Goal: Task Accomplishment & Management: Manage account settings

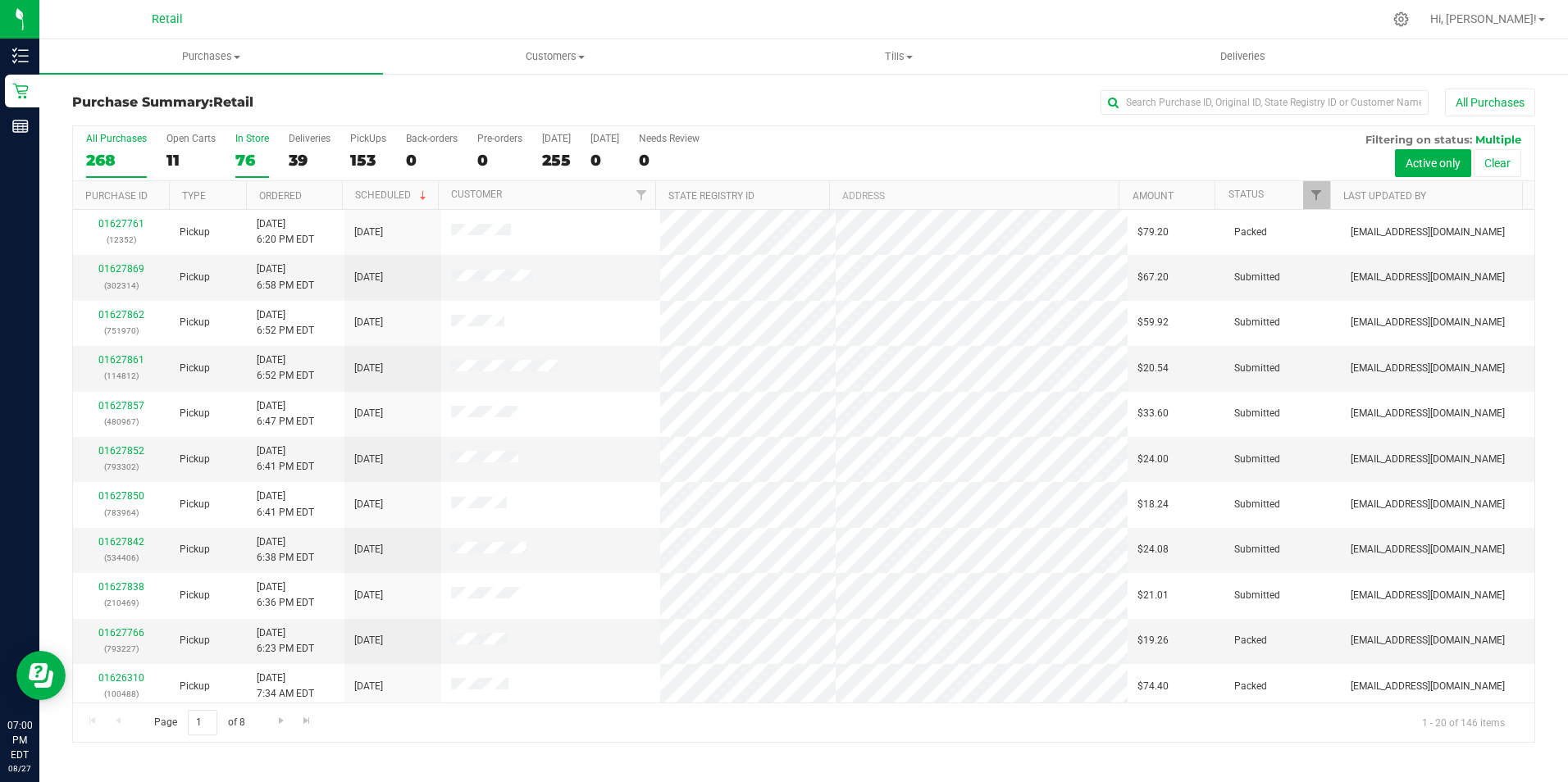
click at [248, 158] on div "76" at bounding box center [252, 159] width 33 height 18
click at [0, 0] on input "In Store 76" at bounding box center [0, 0] width 0 height 0
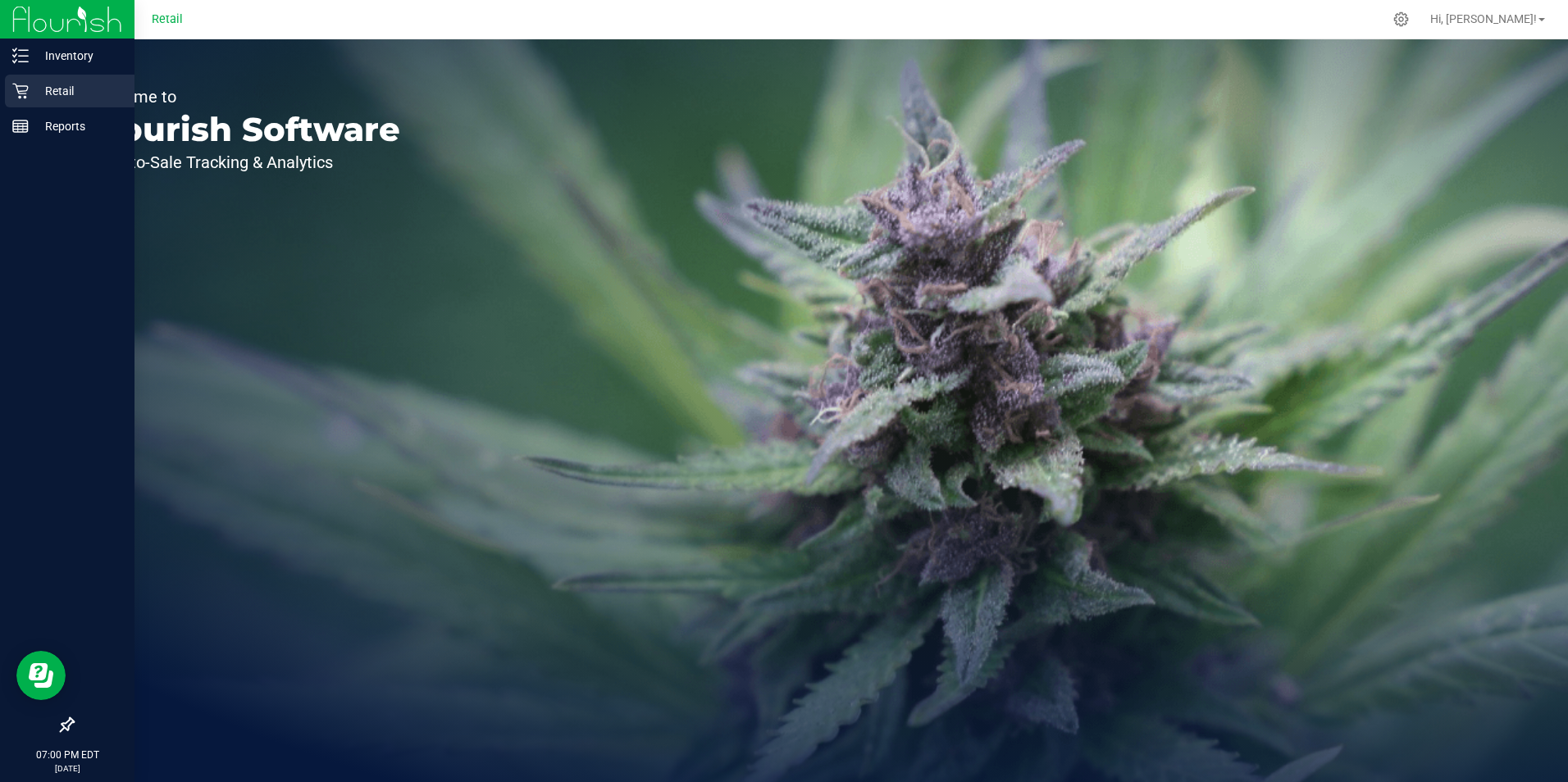
click at [51, 86] on p "Retail" at bounding box center [78, 91] width 99 height 19
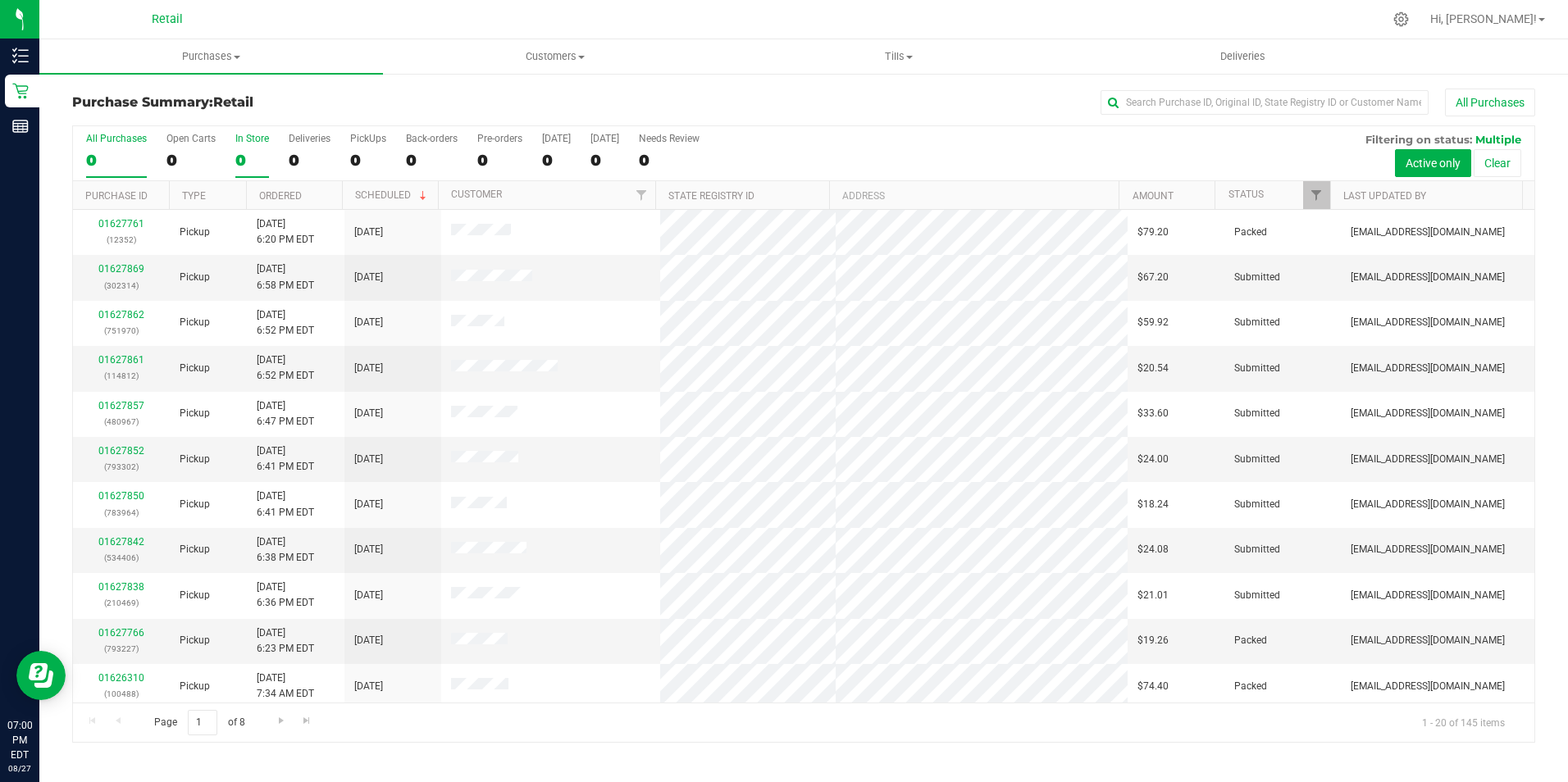
click at [244, 159] on div "0" at bounding box center [252, 159] width 33 height 18
click at [0, 0] on input "In Store 0" at bounding box center [0, 0] width 0 height 0
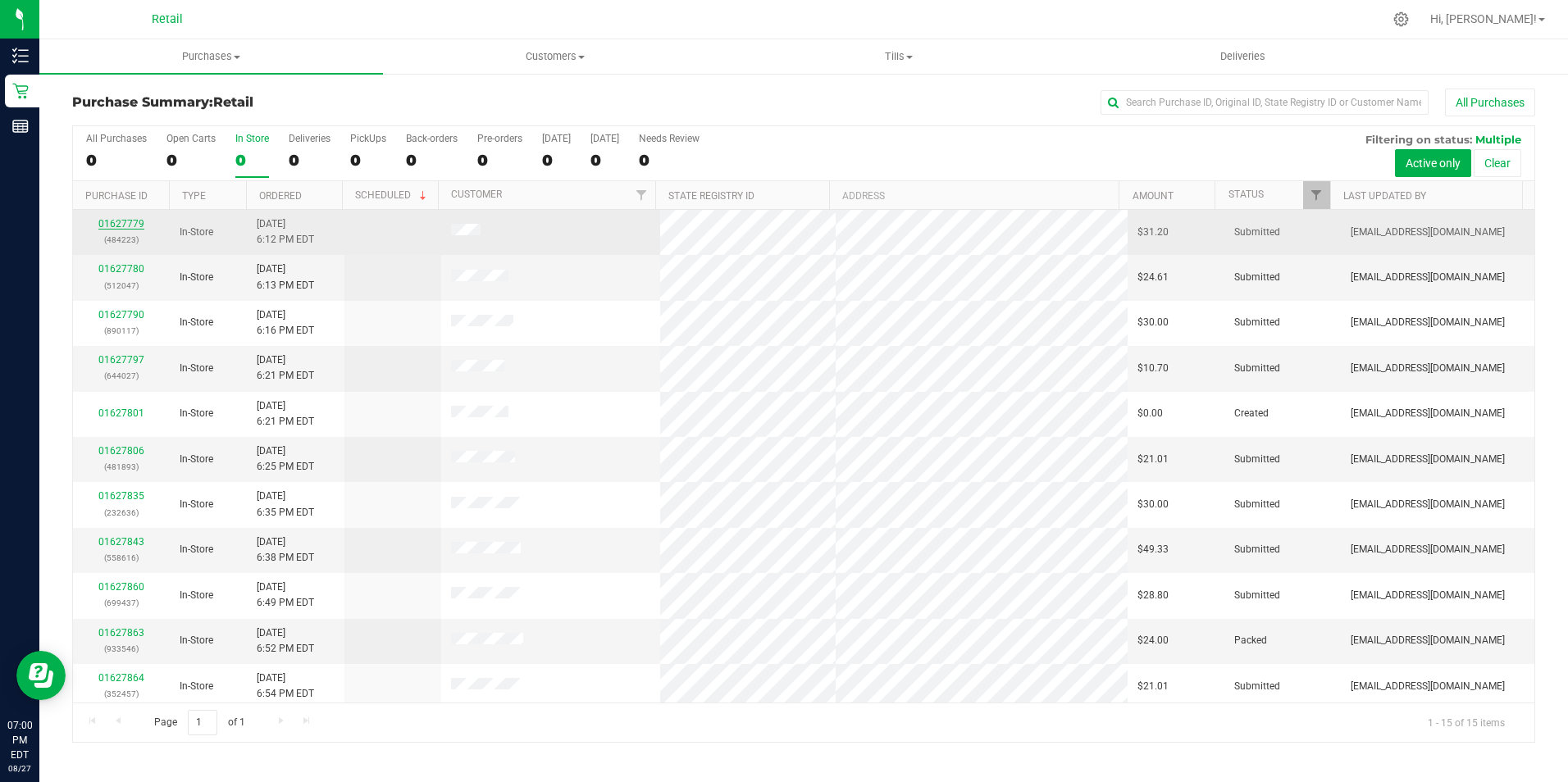
click at [114, 225] on link "01627779" at bounding box center [121, 224] width 46 height 11
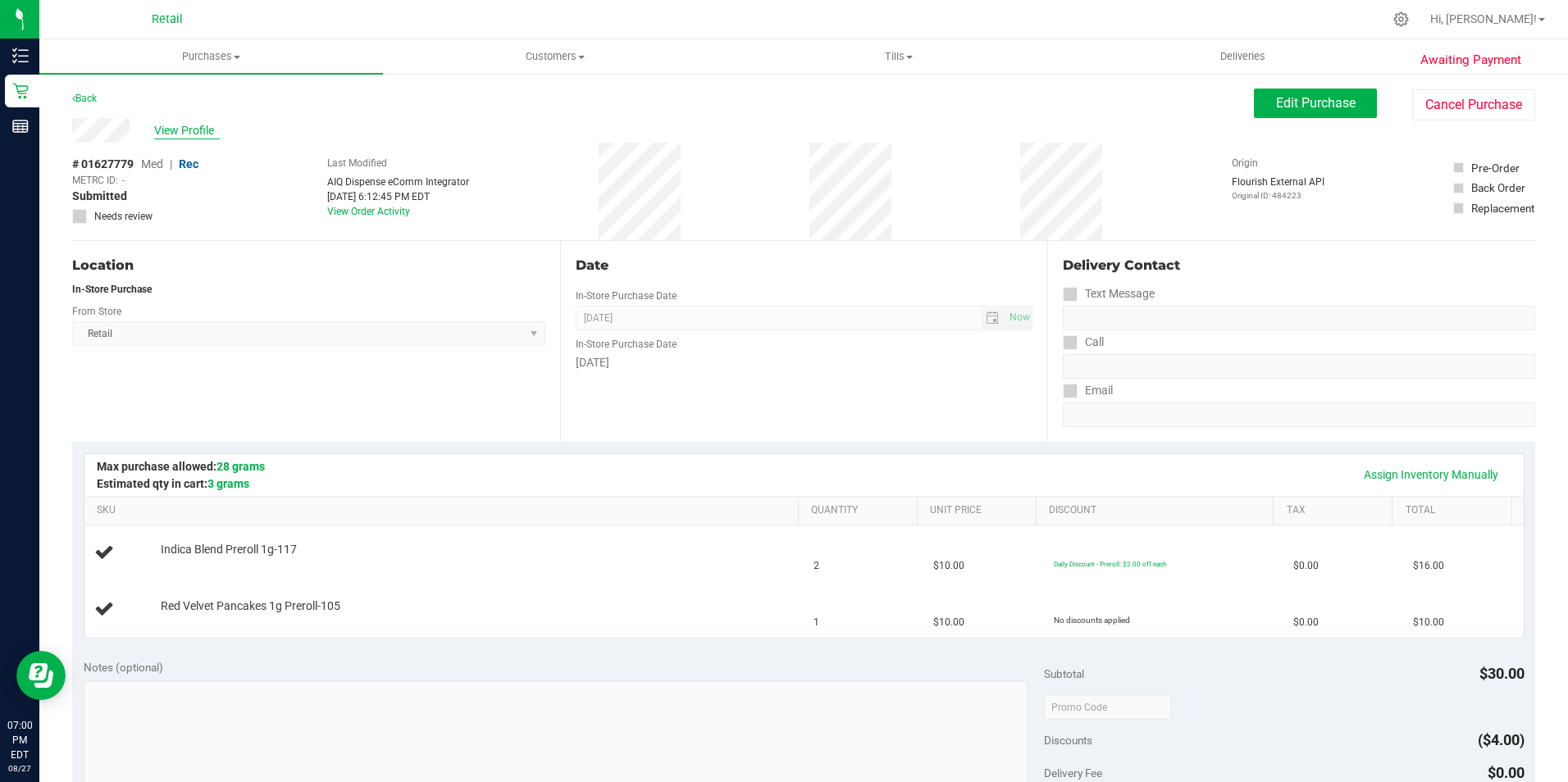
click at [197, 123] on span "View Profile" at bounding box center [187, 131] width 66 height 18
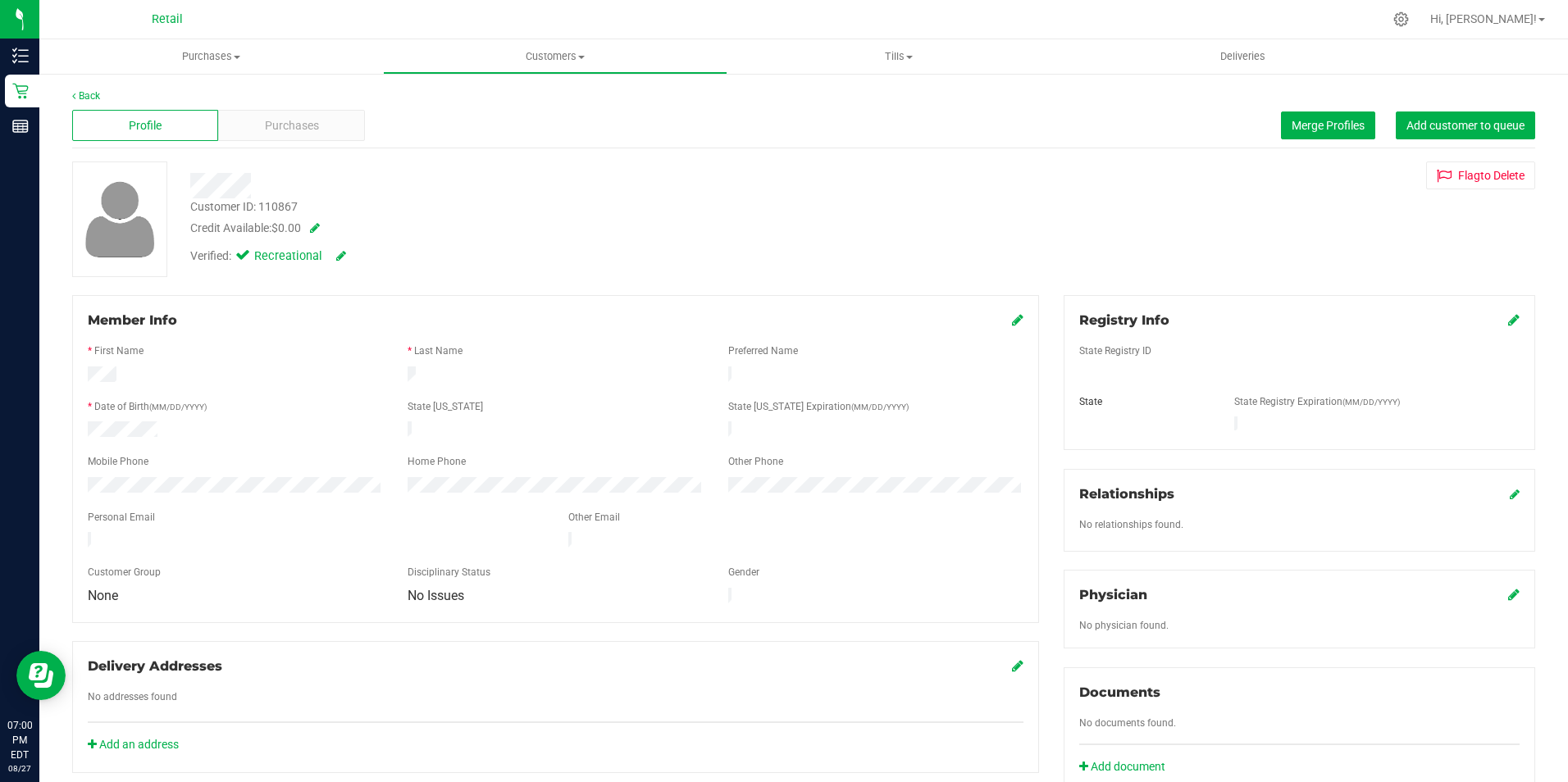
click at [215, 124] on div "Profile" at bounding box center [145, 125] width 146 height 31
click at [243, 126] on div "Purchases" at bounding box center [291, 125] width 146 height 31
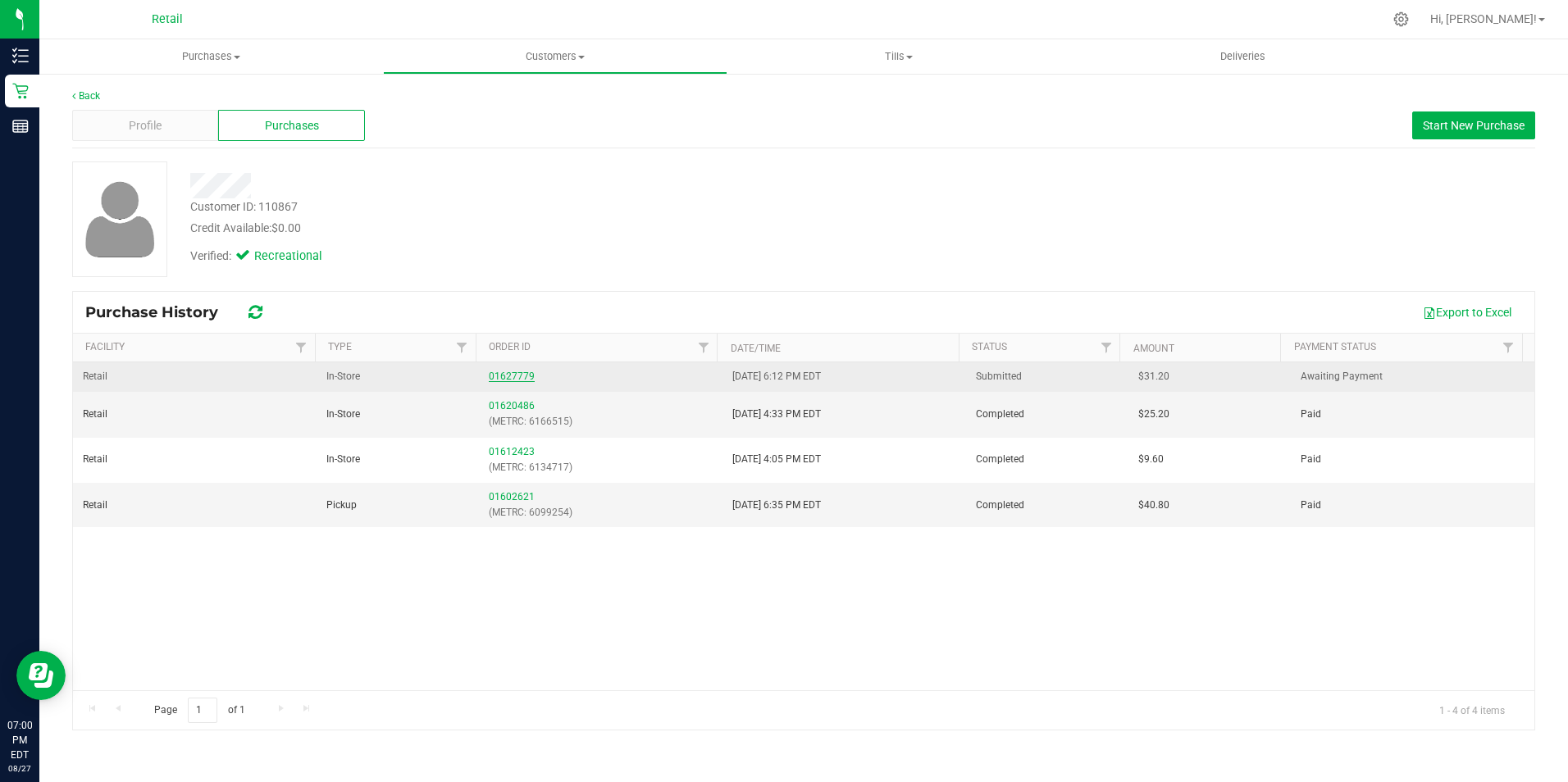
click at [496, 371] on link "01627779" at bounding box center [512, 376] width 46 height 11
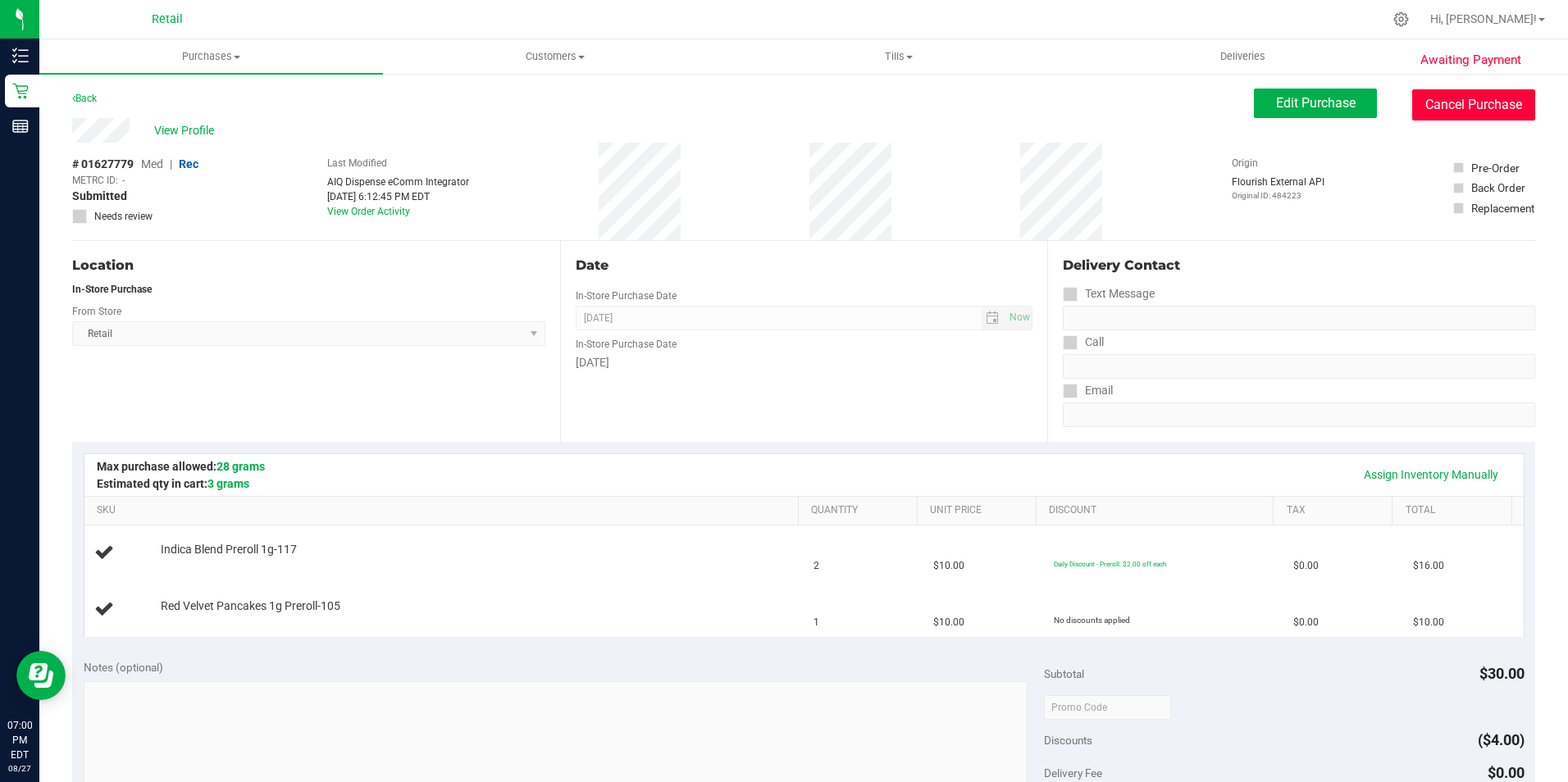
click at [1438, 102] on button "Cancel Purchase" at bounding box center [1474, 105] width 123 height 31
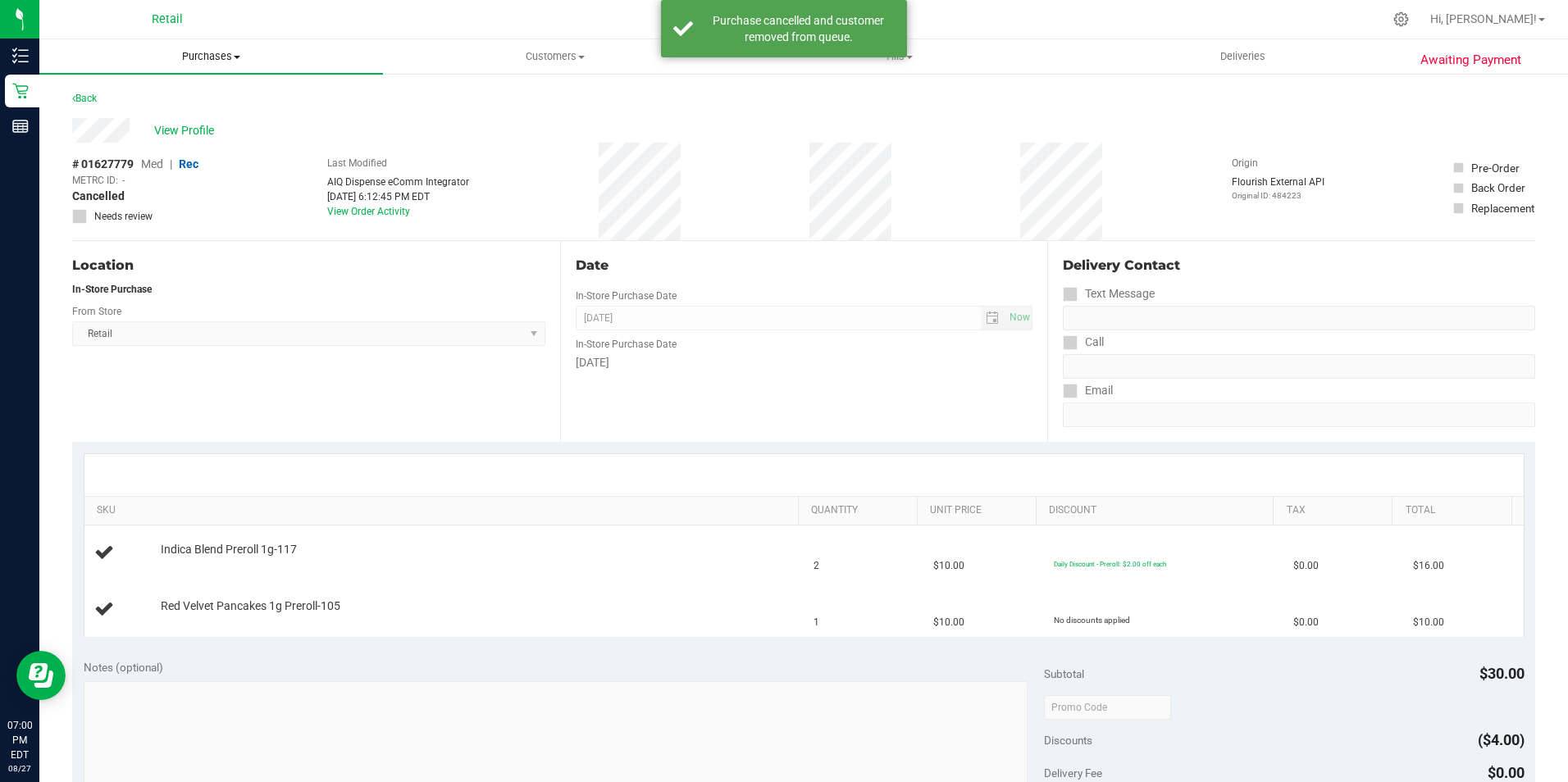
click at [186, 48] on uib-tab-heading "Purchases Summary of purchases Fulfillment All purchases" at bounding box center [211, 56] width 343 height 34
click at [133, 96] on span "Summary of purchases" at bounding box center [123, 99] width 168 height 14
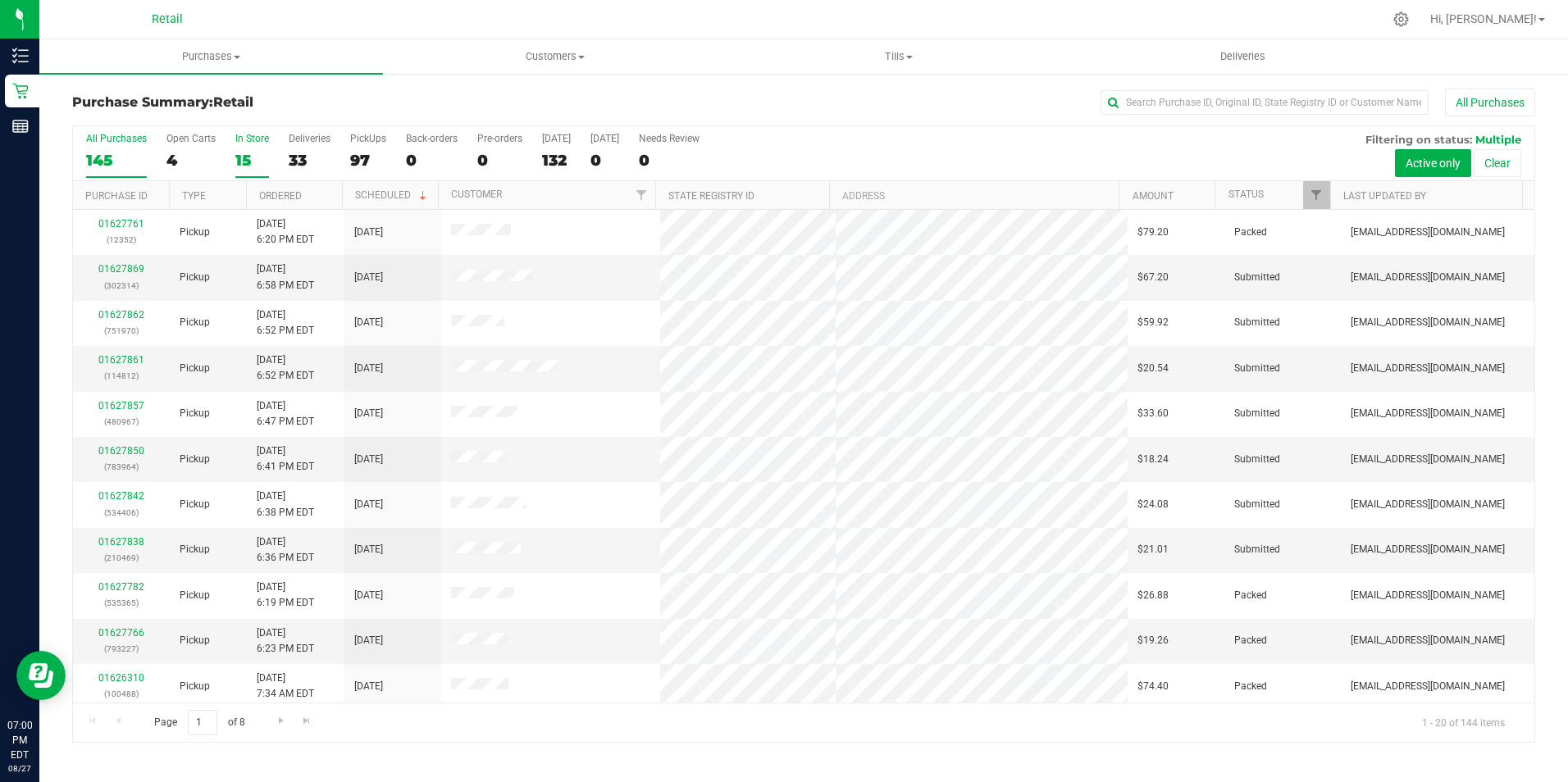
click at [248, 167] on div "15" at bounding box center [252, 159] width 33 height 18
click at [0, 0] on input "In Store 15" at bounding box center [0, 0] width 0 height 0
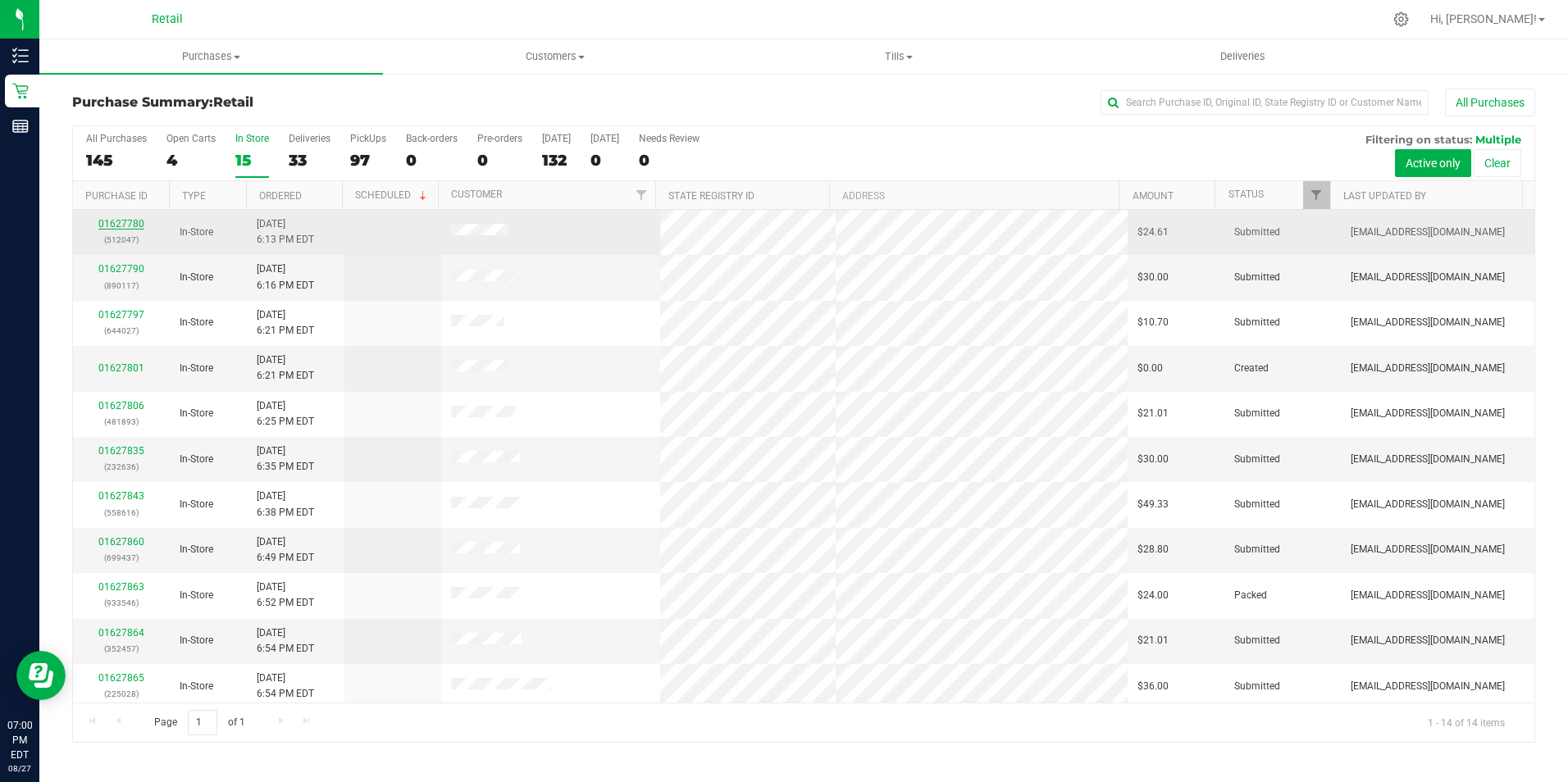
click at [134, 224] on link "01627780" at bounding box center [121, 224] width 46 height 11
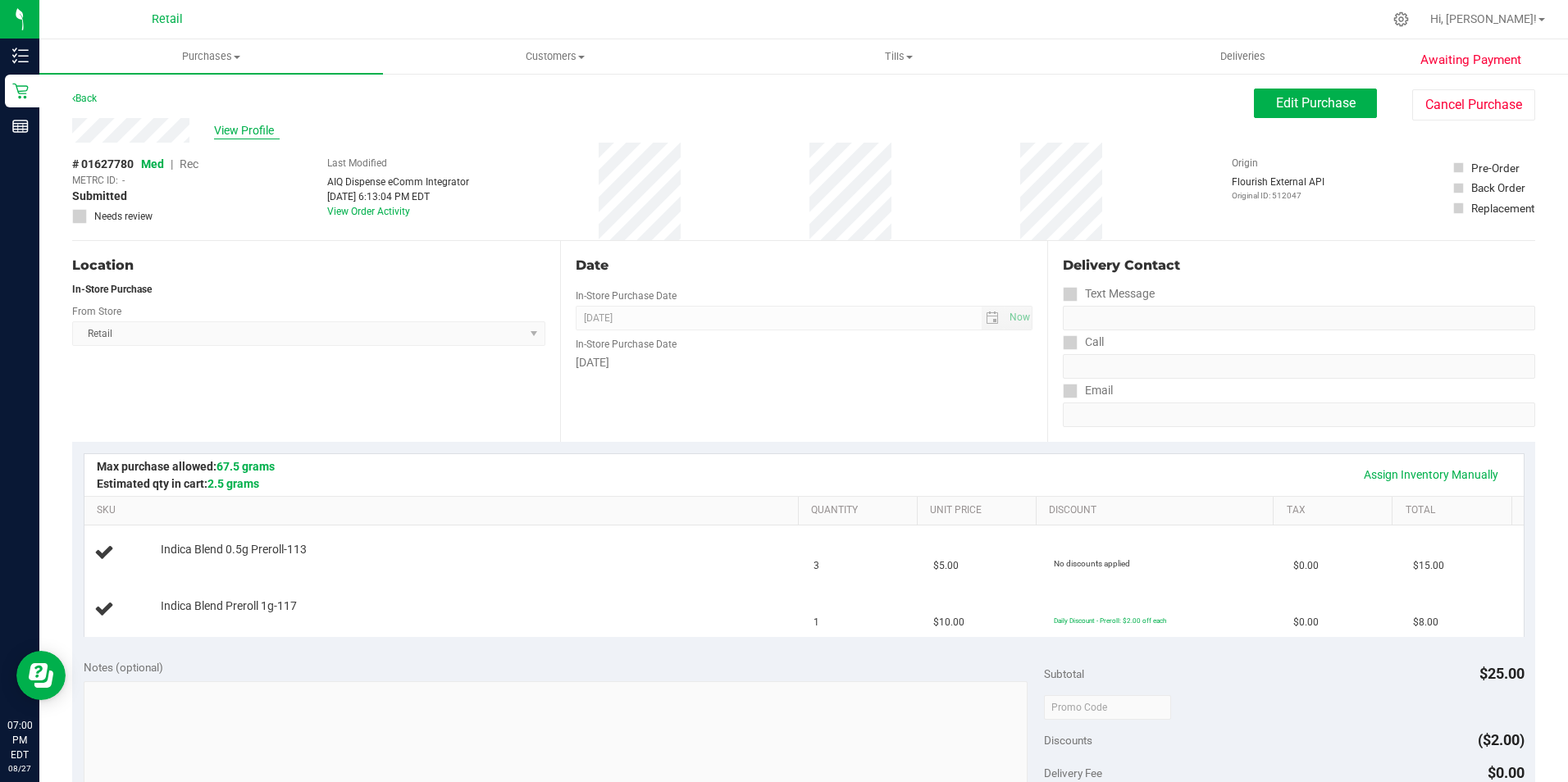
click at [247, 124] on span "View Profile" at bounding box center [247, 131] width 66 height 18
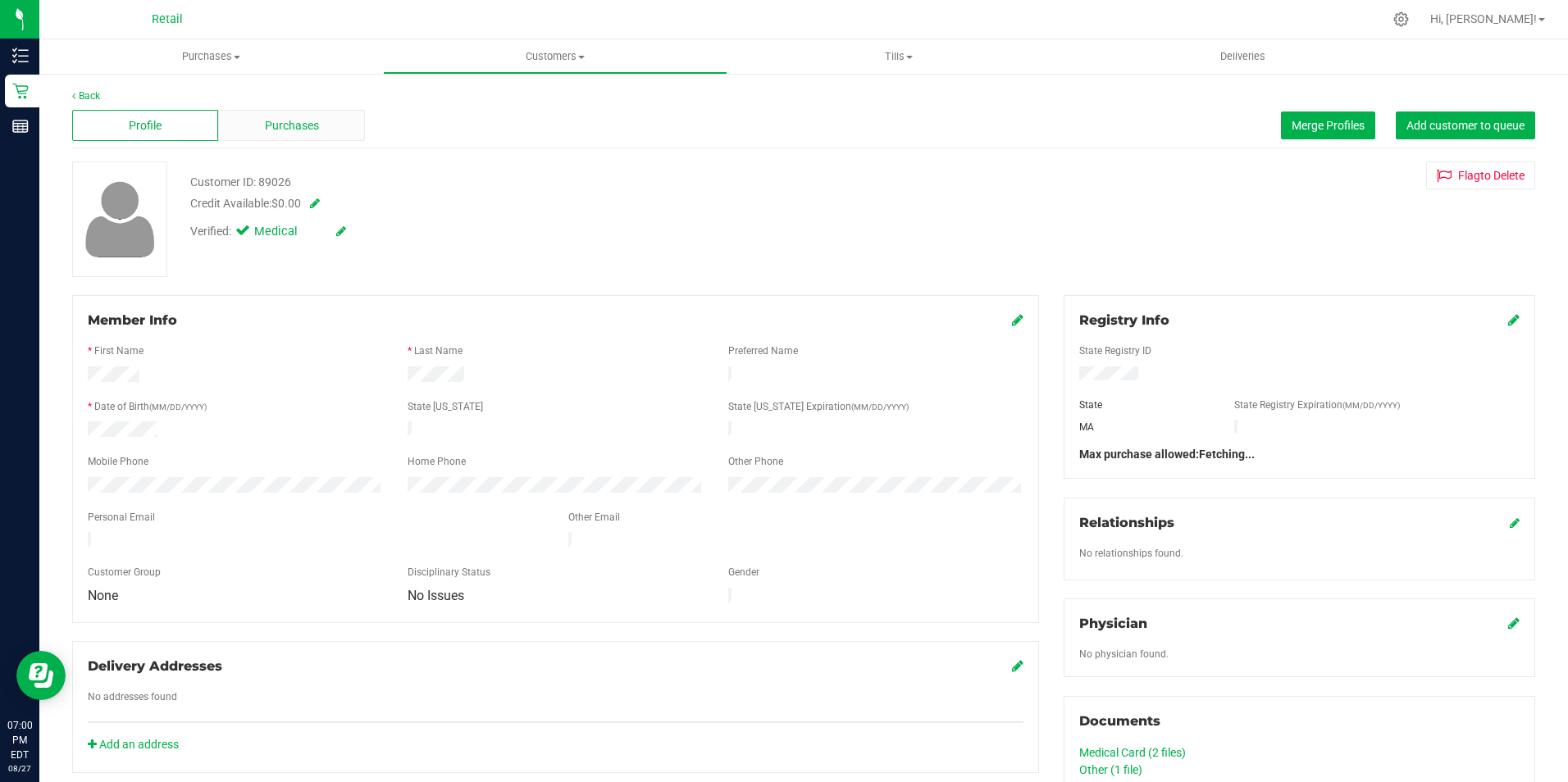
click at [276, 129] on span "Purchases" at bounding box center [291, 126] width 54 height 18
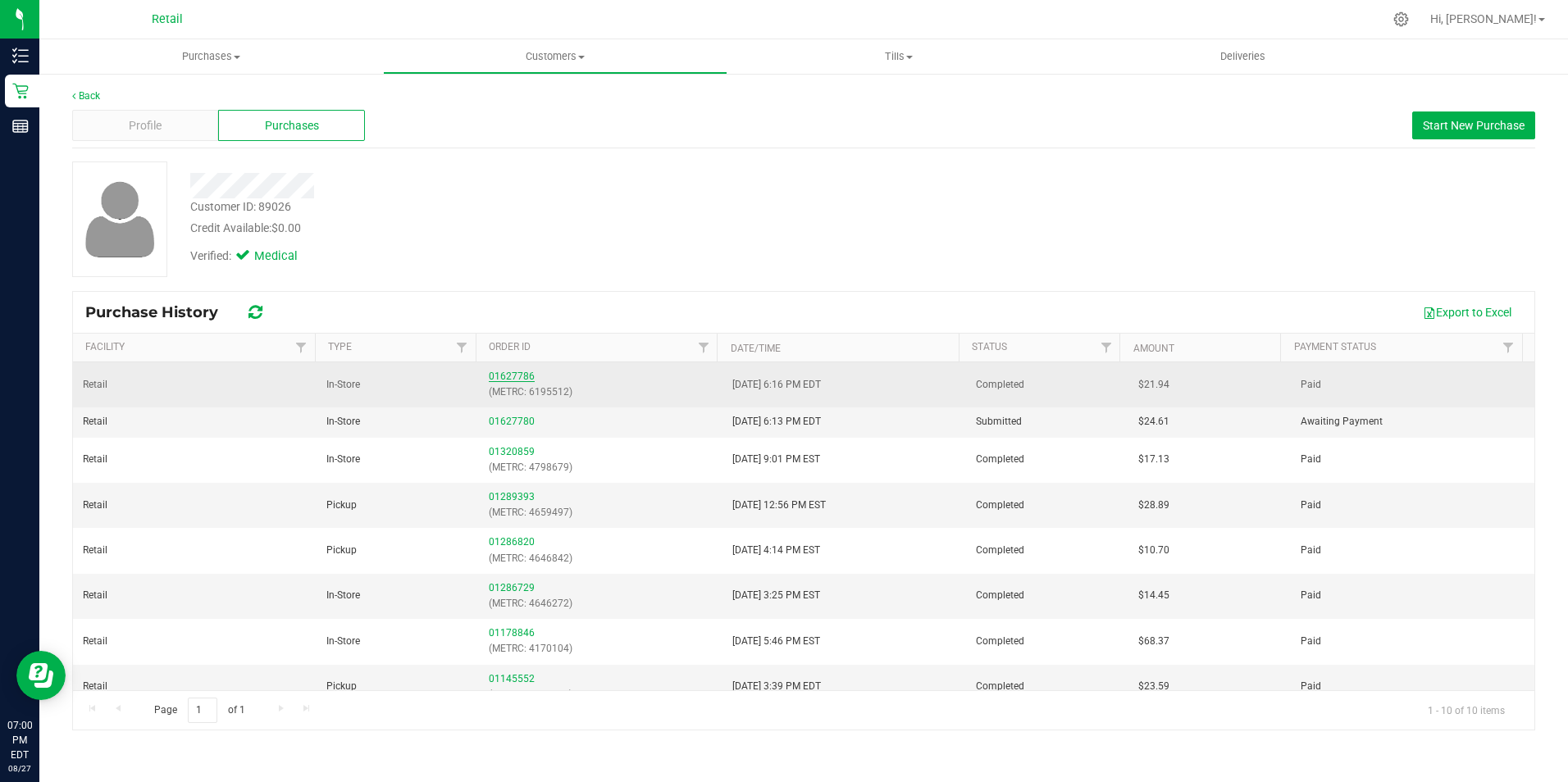
click at [512, 378] on link "01627786" at bounding box center [512, 376] width 46 height 11
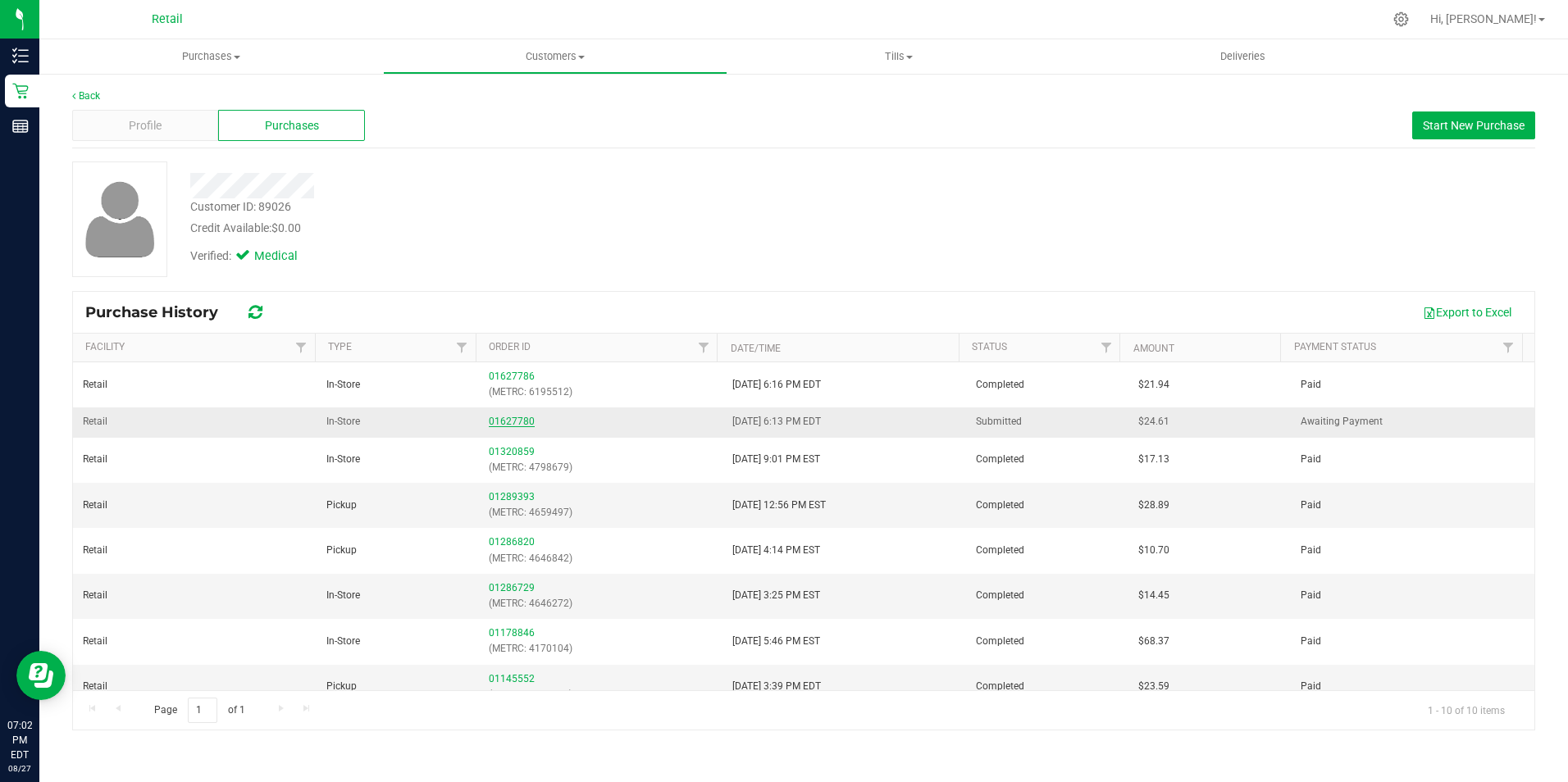
click at [500, 426] on link "01627780" at bounding box center [512, 421] width 46 height 11
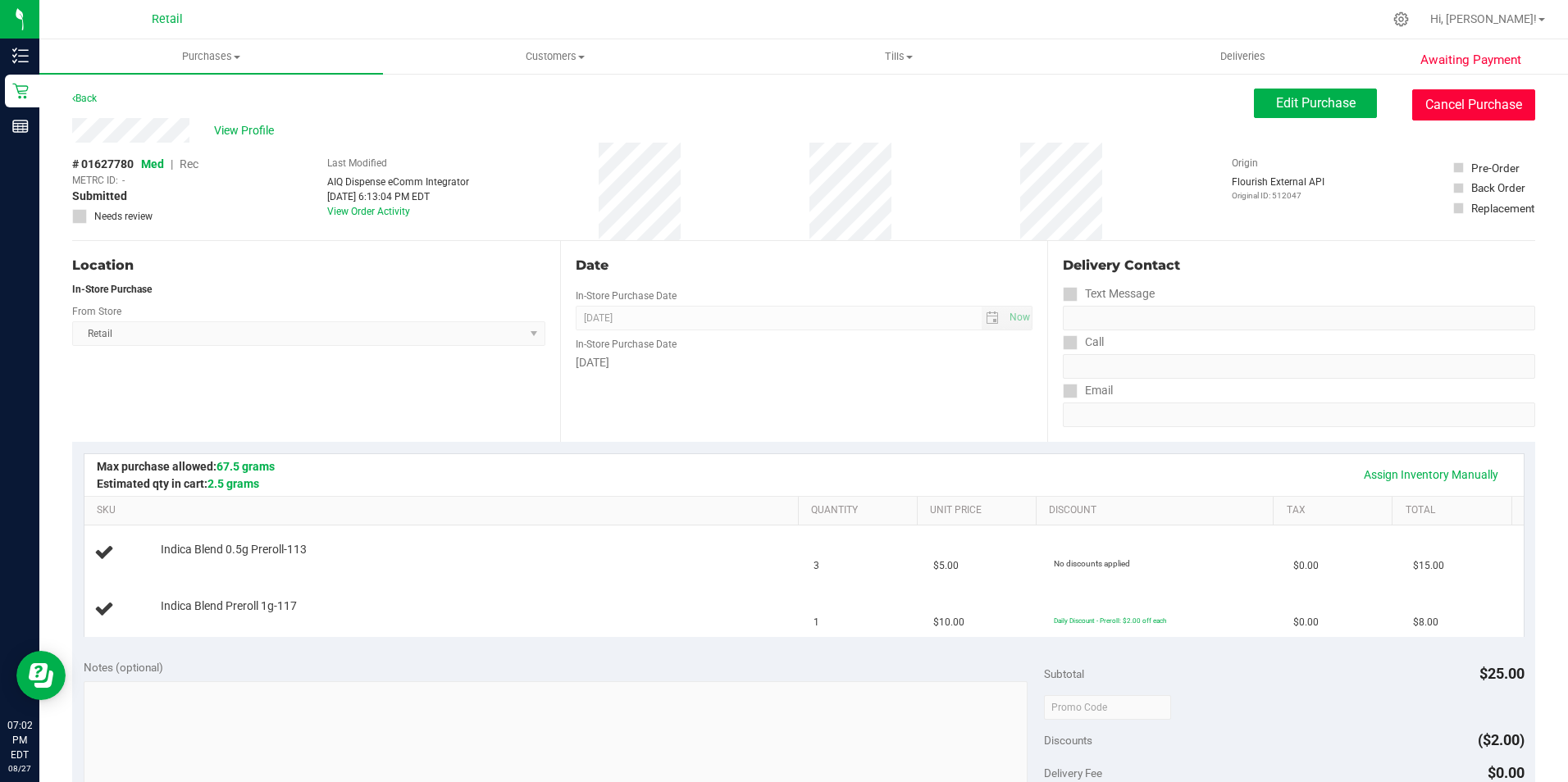
click at [1444, 116] on button "Cancel Purchase" at bounding box center [1474, 105] width 123 height 31
drag, startPoint x: 1455, startPoint y: 96, endPoint x: 877, endPoint y: 100, distance: 578.0
click at [1455, 96] on button "Cancel Purchase" at bounding box center [1474, 105] width 123 height 31
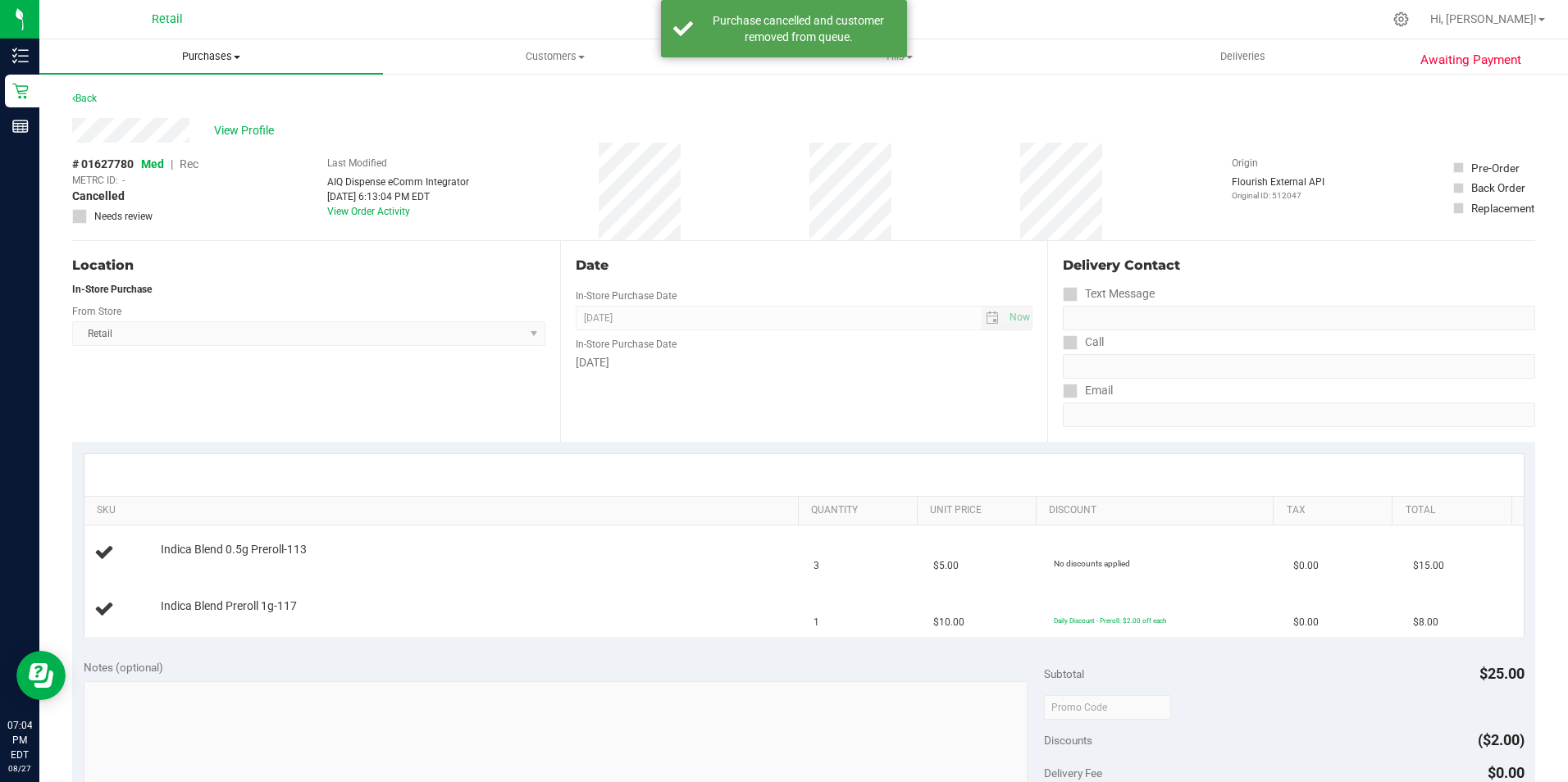
click at [190, 58] on span "Purchases" at bounding box center [211, 56] width 343 height 15
click at [160, 98] on span "Summary of purchases" at bounding box center [123, 99] width 168 height 14
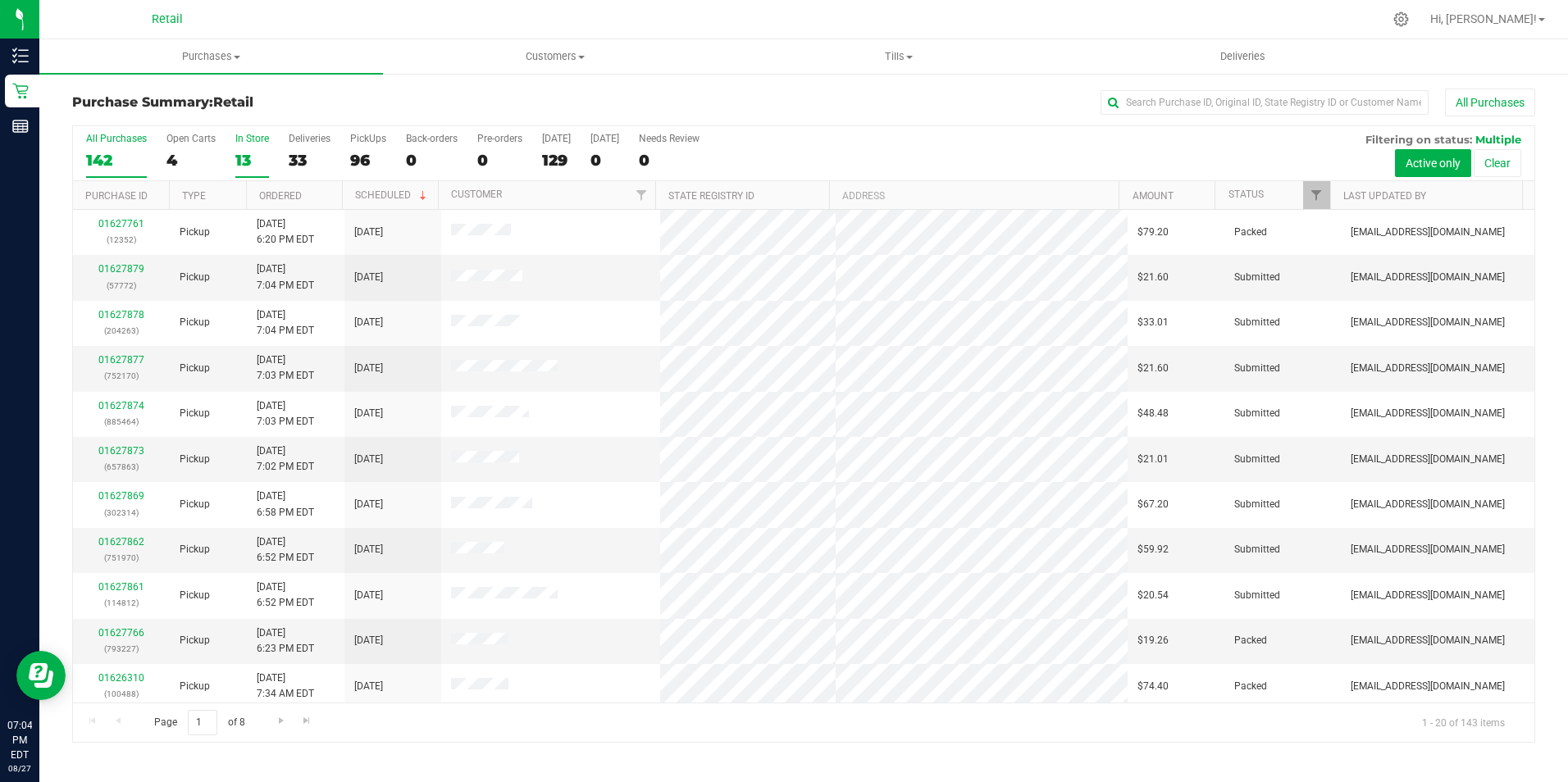
click at [253, 155] on div "13" at bounding box center [252, 159] width 33 height 18
click at [0, 0] on input "In Store 13" at bounding box center [0, 0] width 0 height 0
click at [261, 185] on th "Ordered" at bounding box center [293, 196] width 96 height 29
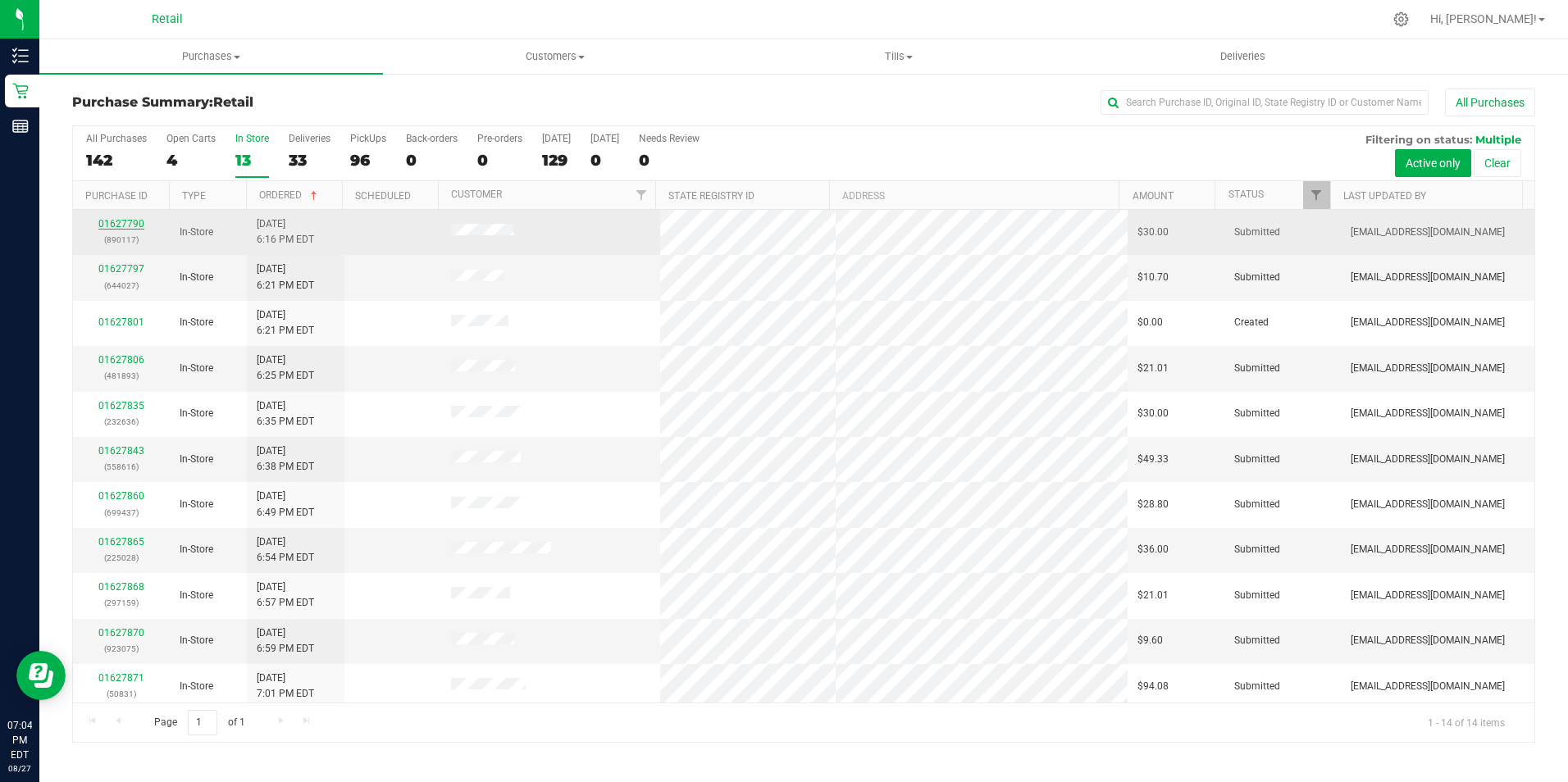
click at [117, 221] on link "01627790" at bounding box center [121, 224] width 46 height 11
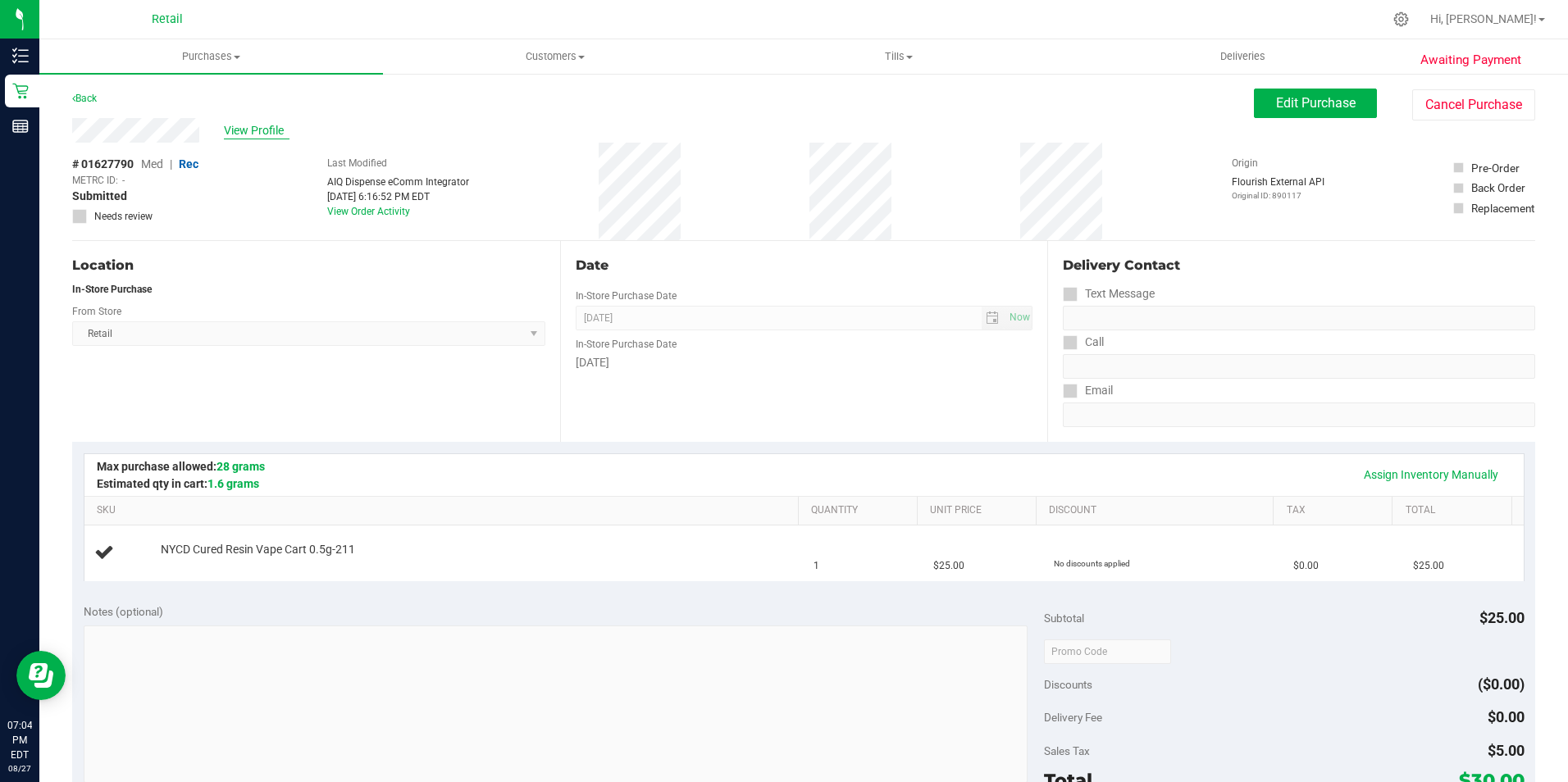
click at [266, 123] on span "View Profile" at bounding box center [256, 131] width 66 height 18
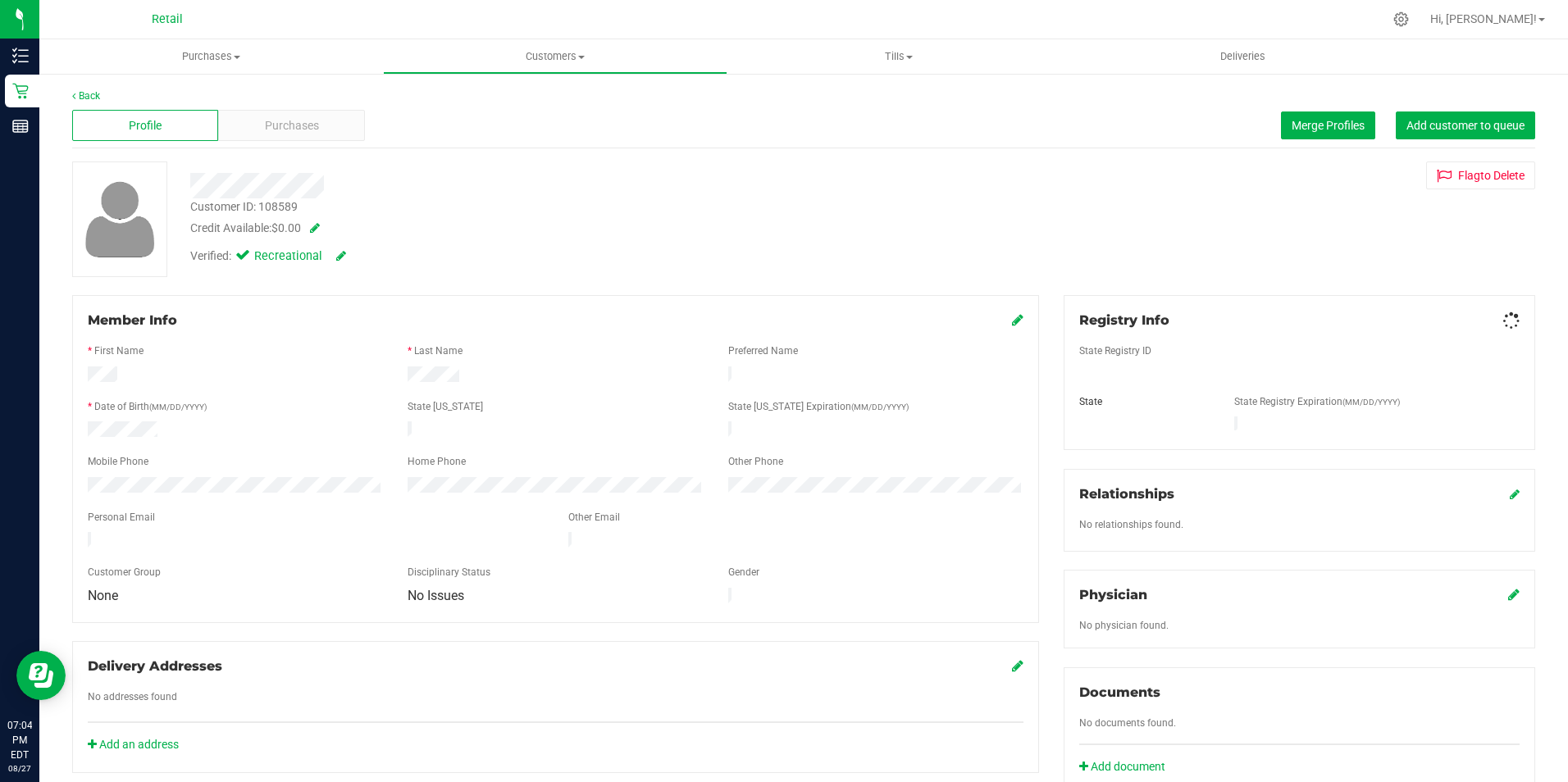
click at [305, 125] on span "Purchases" at bounding box center [291, 126] width 54 height 18
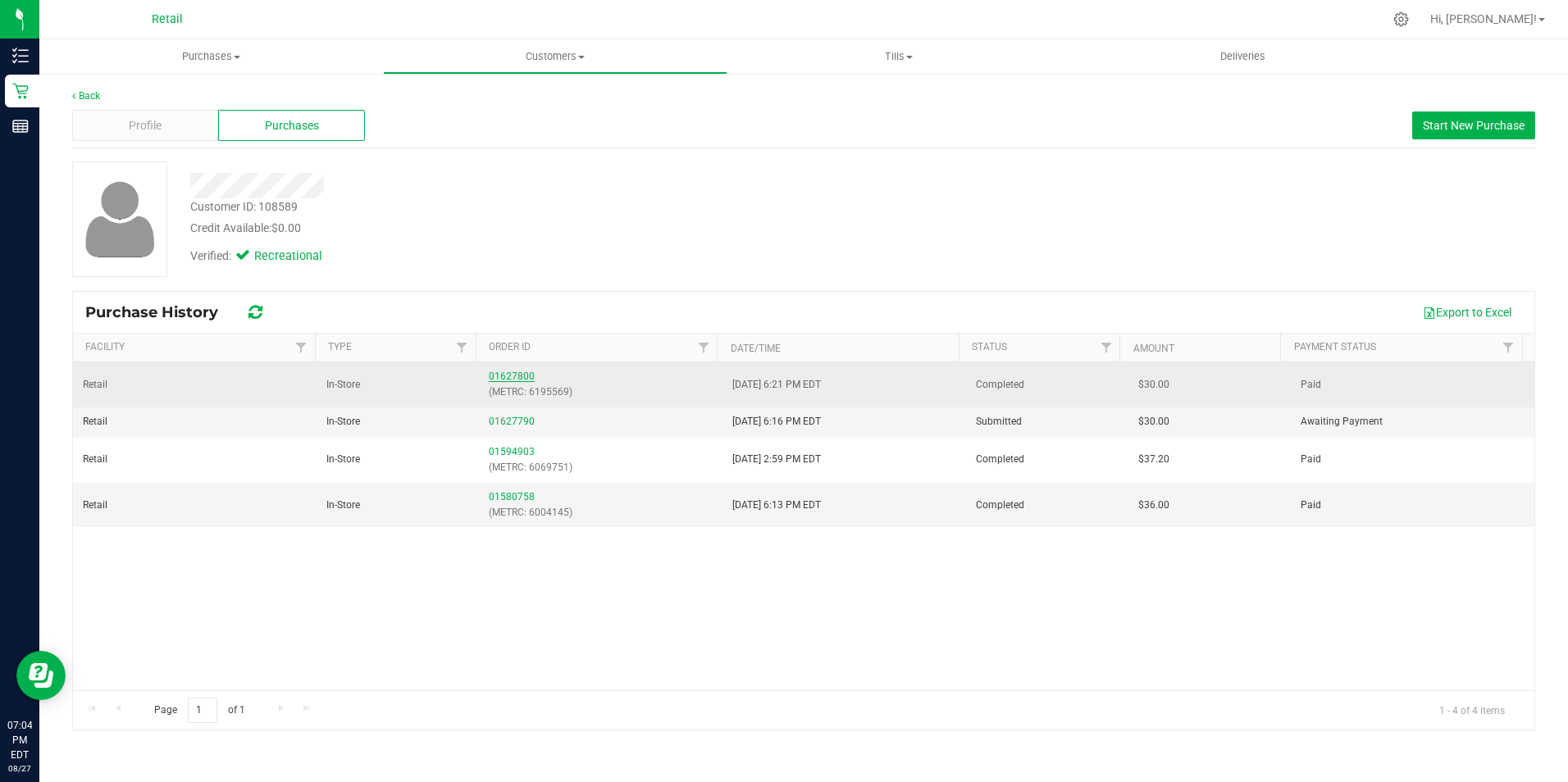
click at [502, 372] on link "01627800" at bounding box center [512, 376] width 46 height 11
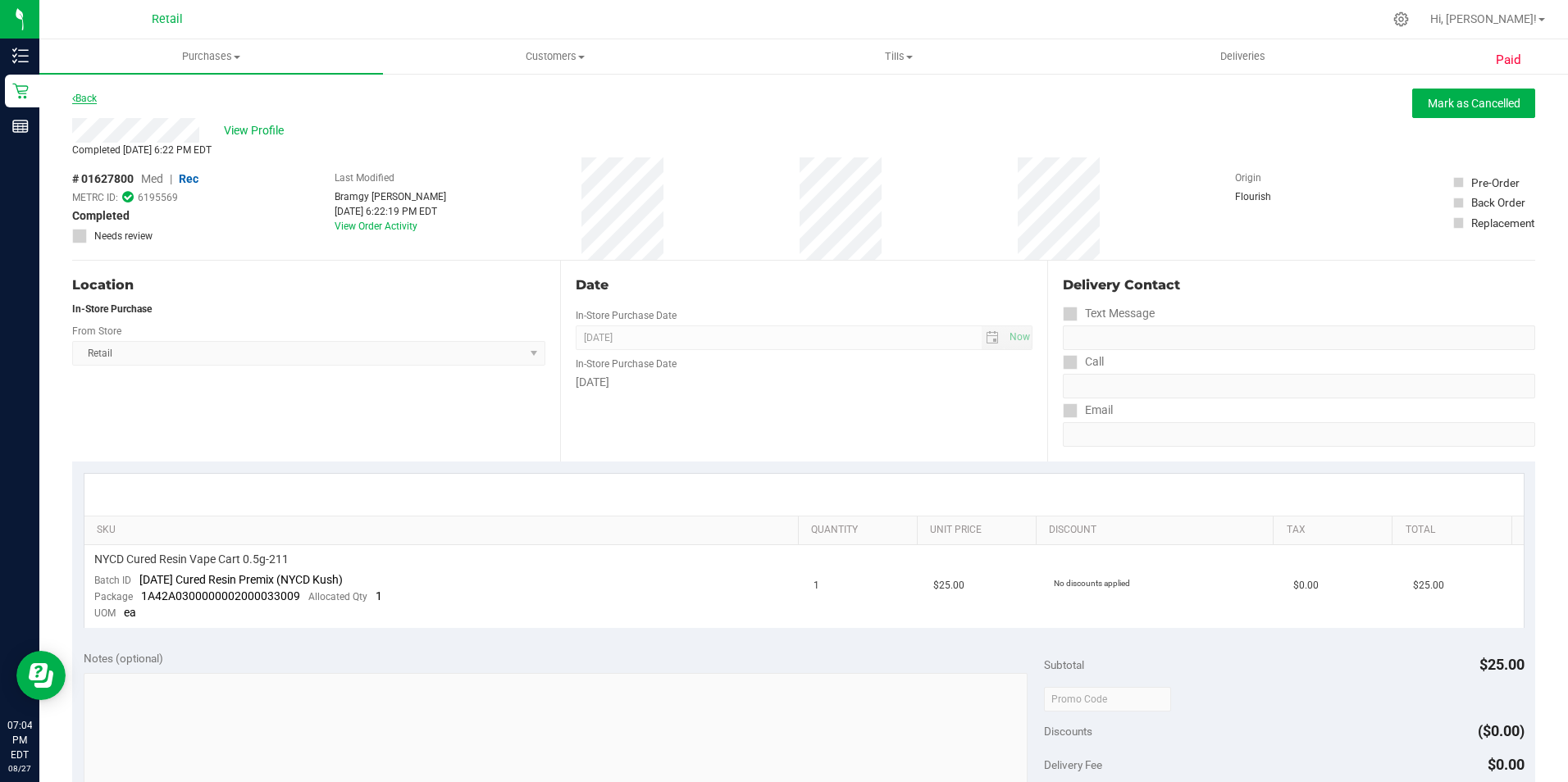
click at [82, 97] on link "Back" at bounding box center [85, 98] width 25 height 11
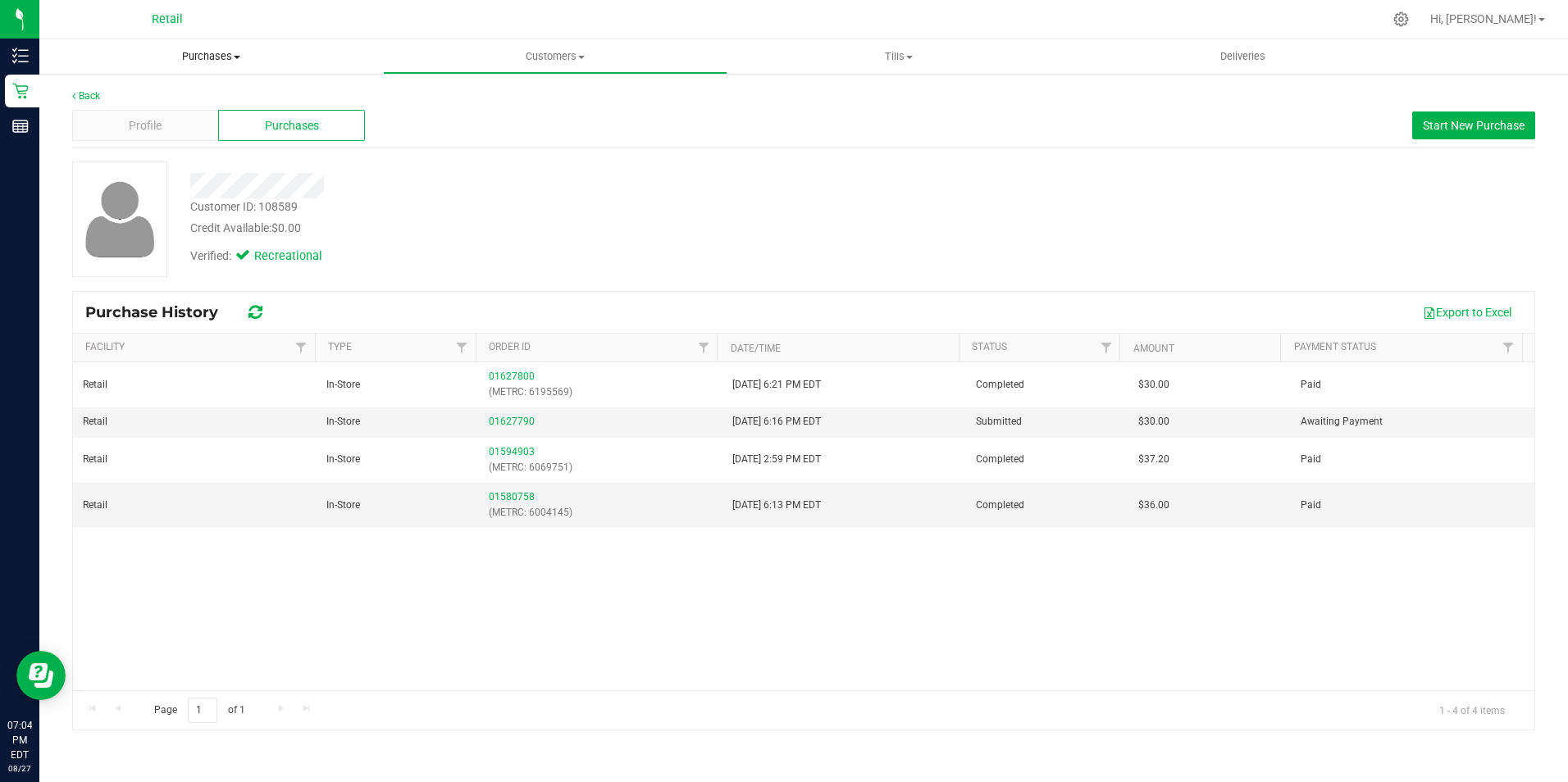
drag, startPoint x: 206, startPoint y: 57, endPoint x: 206, endPoint y: 71, distance: 14.0
click at [206, 57] on span "Purchases" at bounding box center [211, 56] width 343 height 15
click at [194, 100] on span "Summary of purchases" at bounding box center [123, 99] width 168 height 14
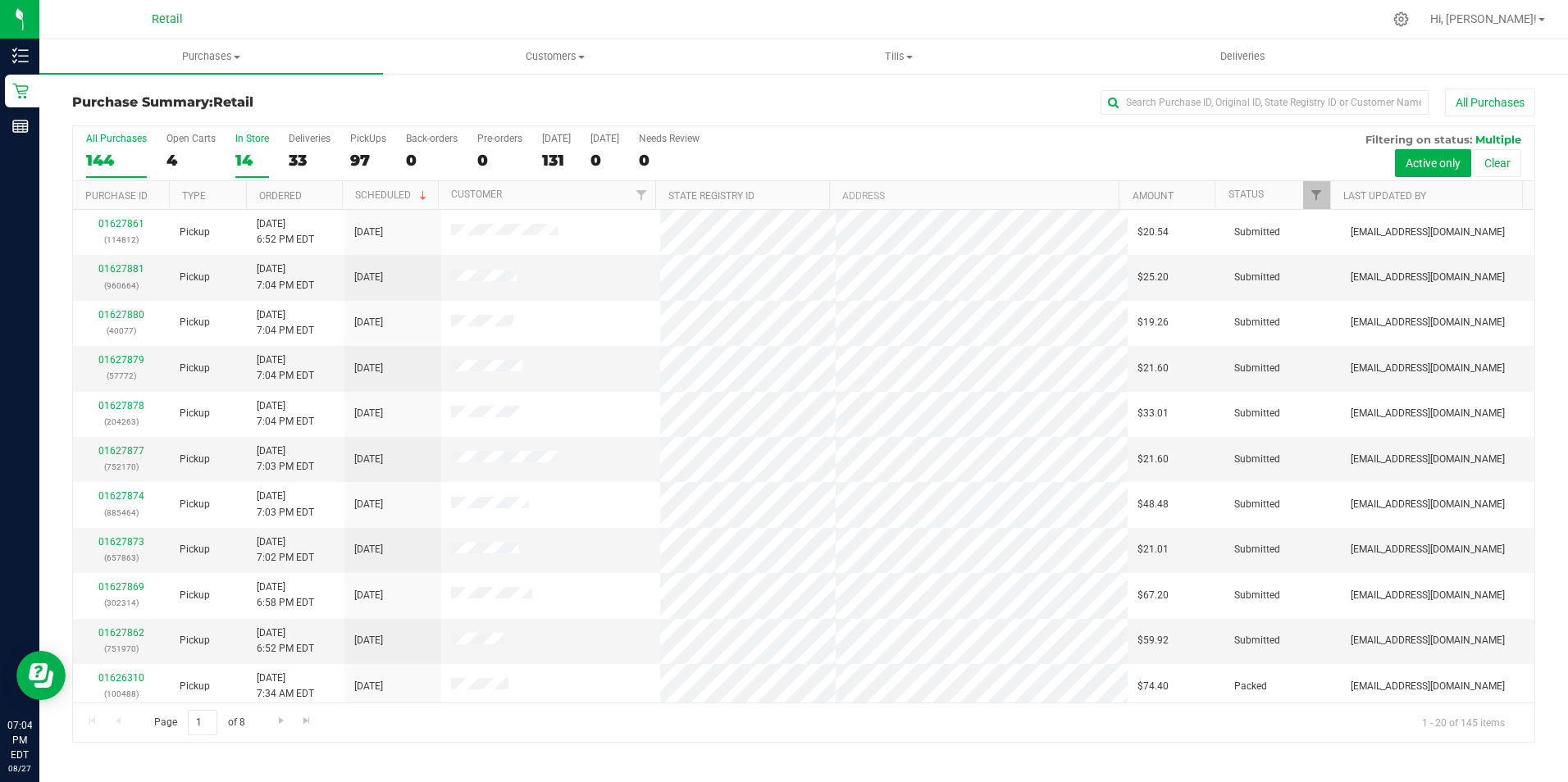
click at [245, 163] on div "14" at bounding box center [252, 159] width 33 height 18
click at [0, 0] on input "In Store 14" at bounding box center [0, 0] width 0 height 0
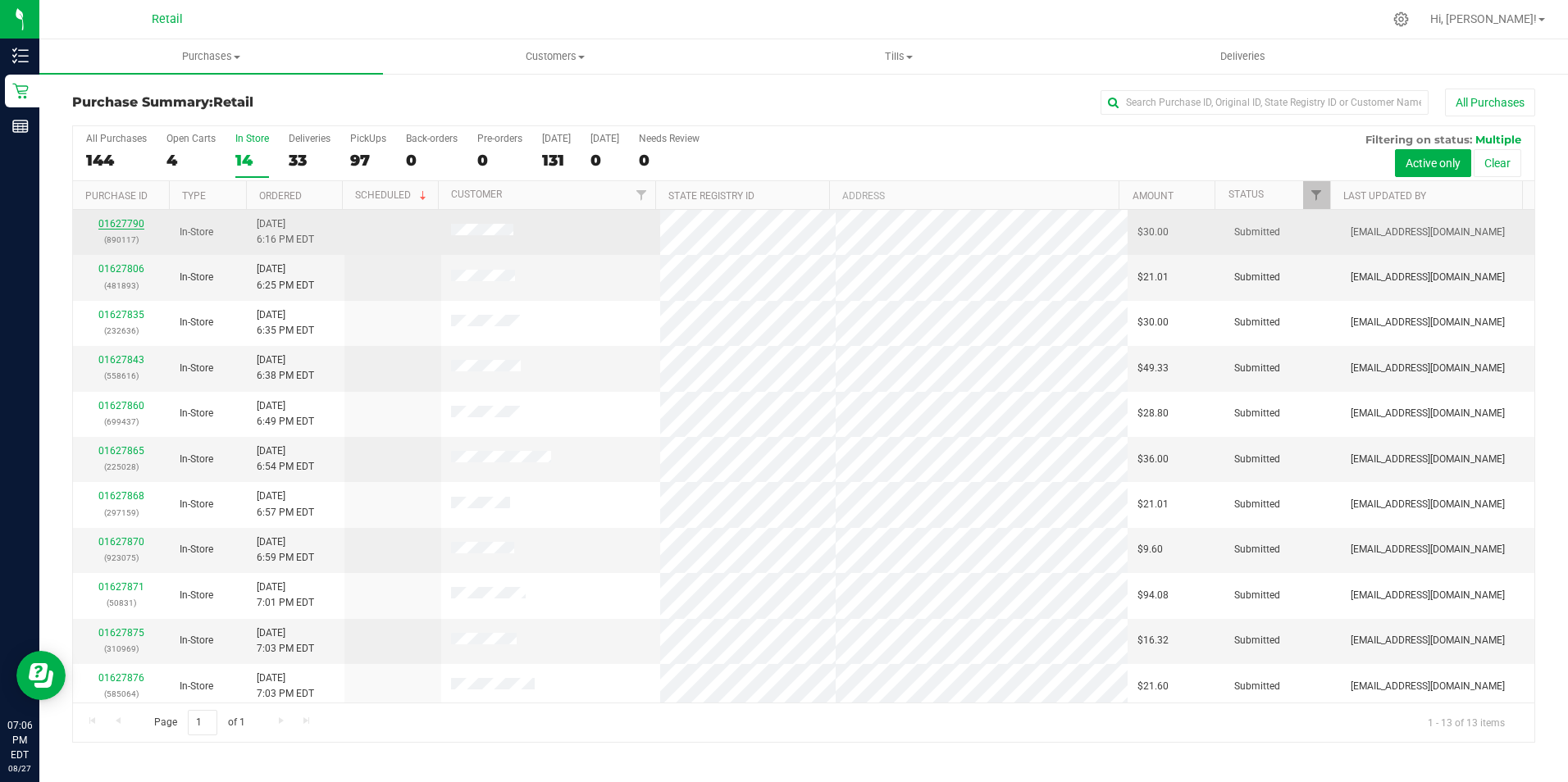
click at [121, 229] on link "01627790" at bounding box center [121, 224] width 46 height 11
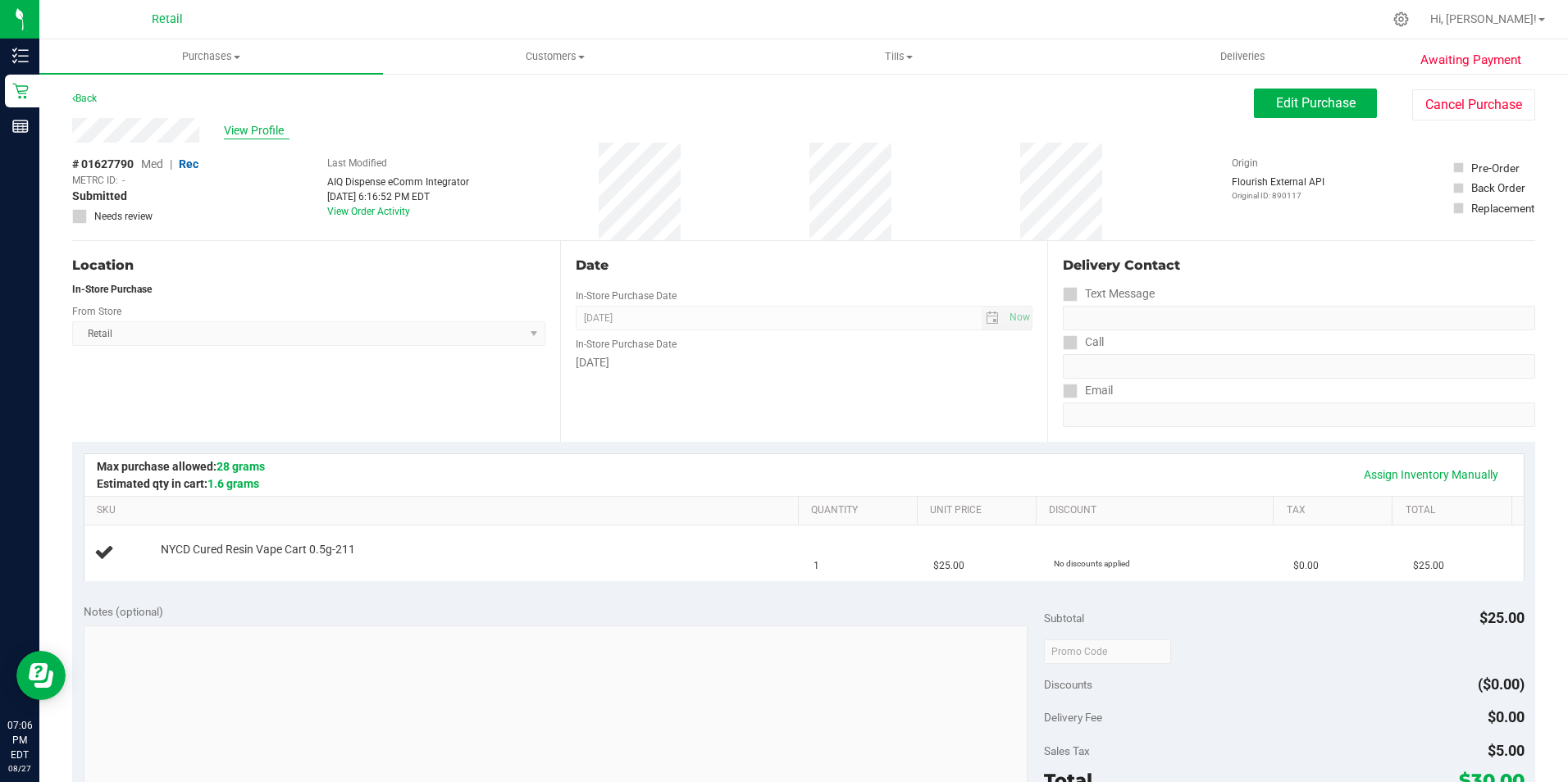
click at [258, 132] on span "View Profile" at bounding box center [256, 131] width 66 height 18
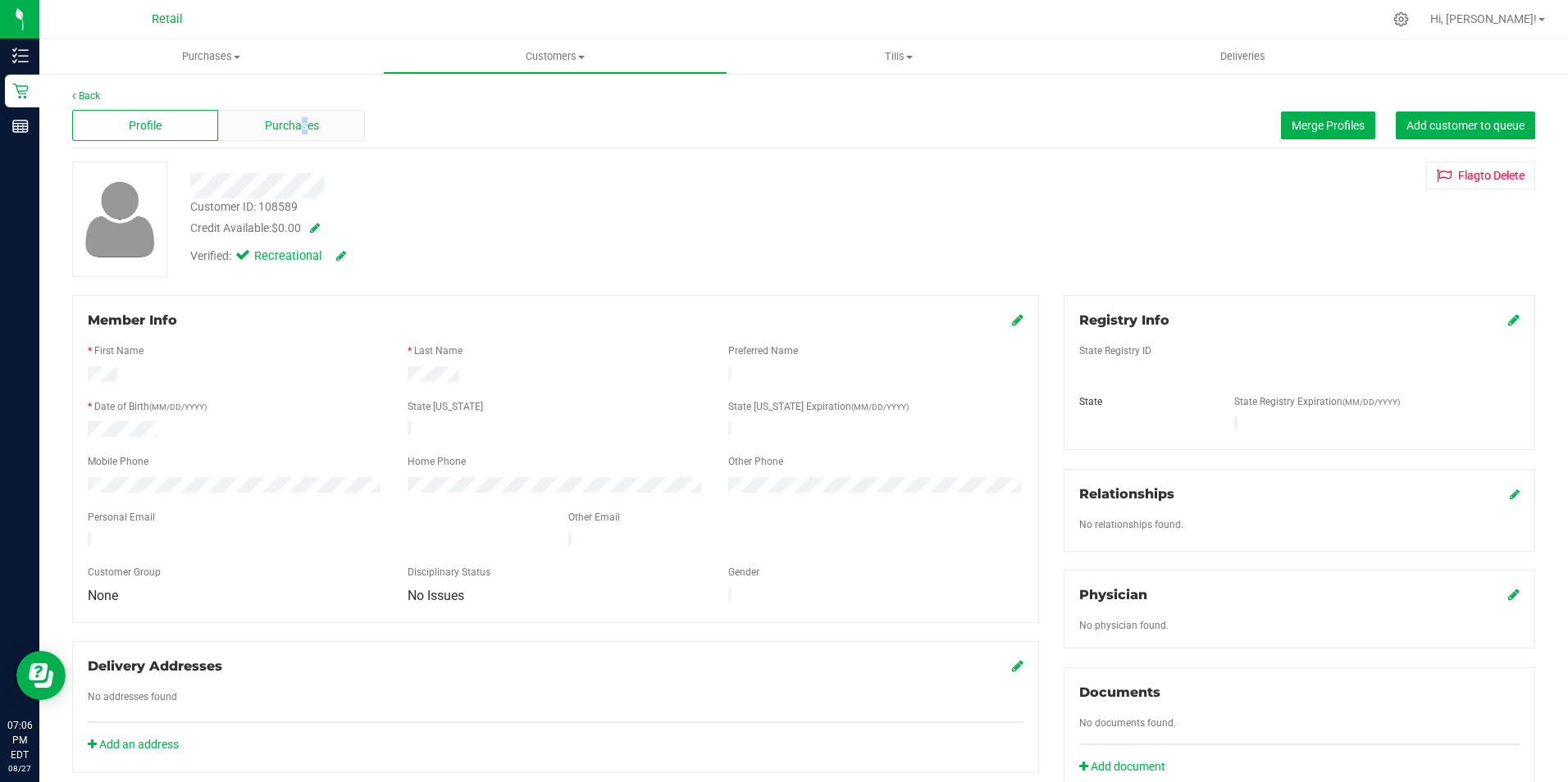
click at [302, 128] on span "Purchases" at bounding box center [291, 126] width 54 height 18
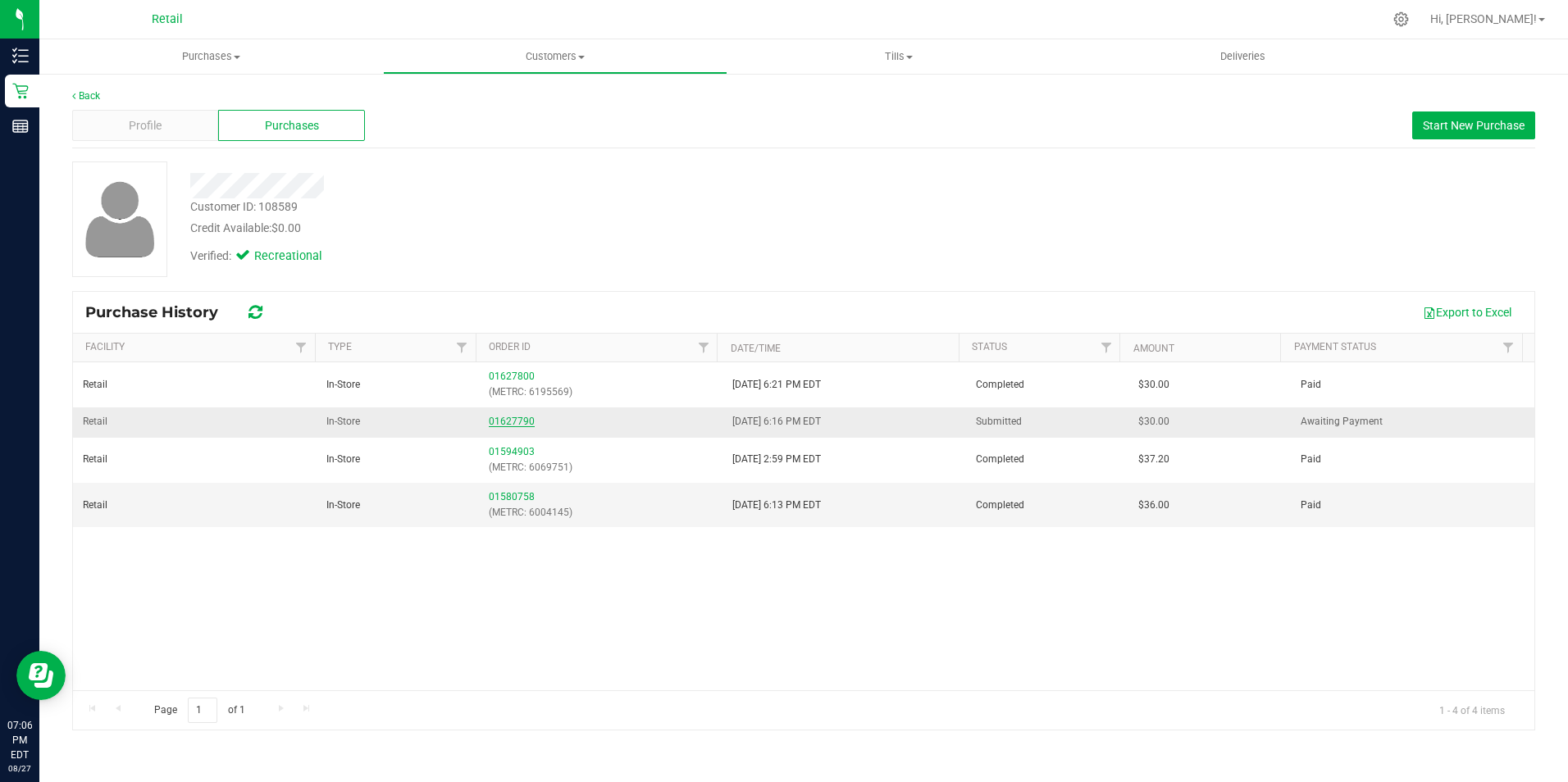
click at [496, 420] on link "01627790" at bounding box center [512, 421] width 46 height 11
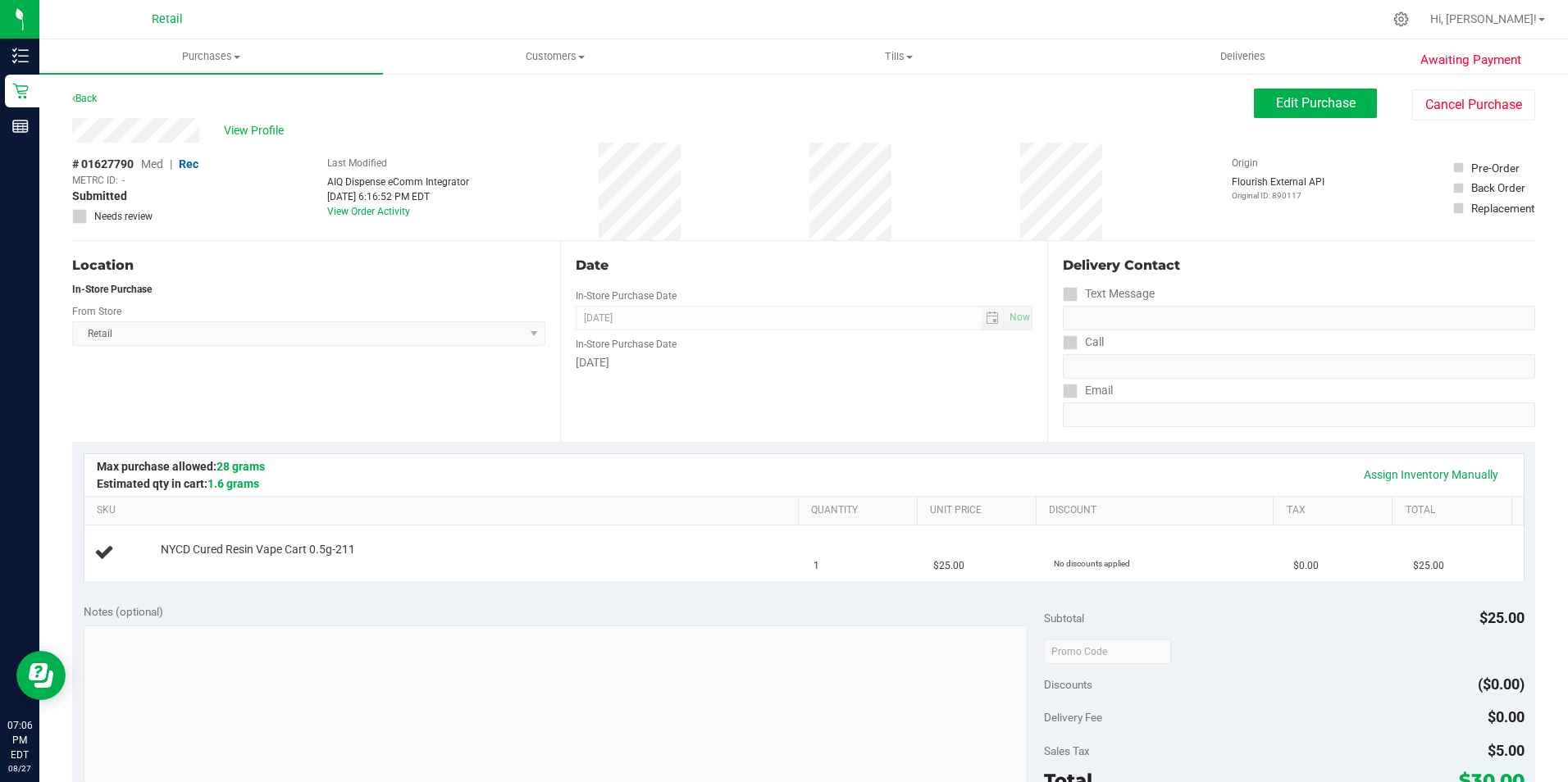
click at [1431, 87] on div "Awaiting Payment Back Edit Purchase Cancel Purchase View Profile # 01627790 Med…" at bounding box center [804, 687] width 1528 height 1230
click at [1440, 109] on button "Cancel Purchase" at bounding box center [1474, 105] width 123 height 31
click at [228, 125] on span "View Profile" at bounding box center [237, 131] width 66 height 18
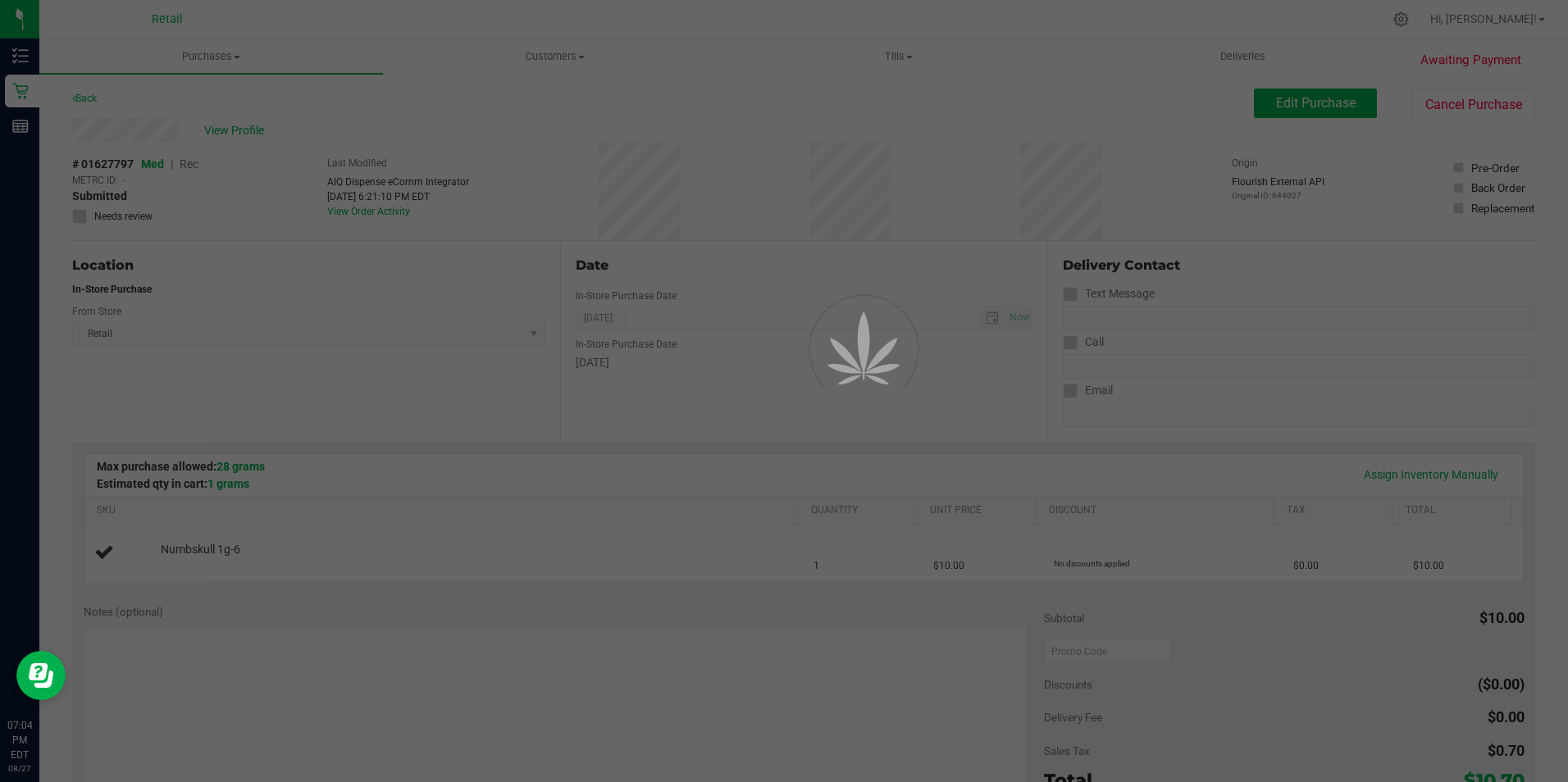
click at [269, 132] on div at bounding box center [784, 391] width 1568 height 782
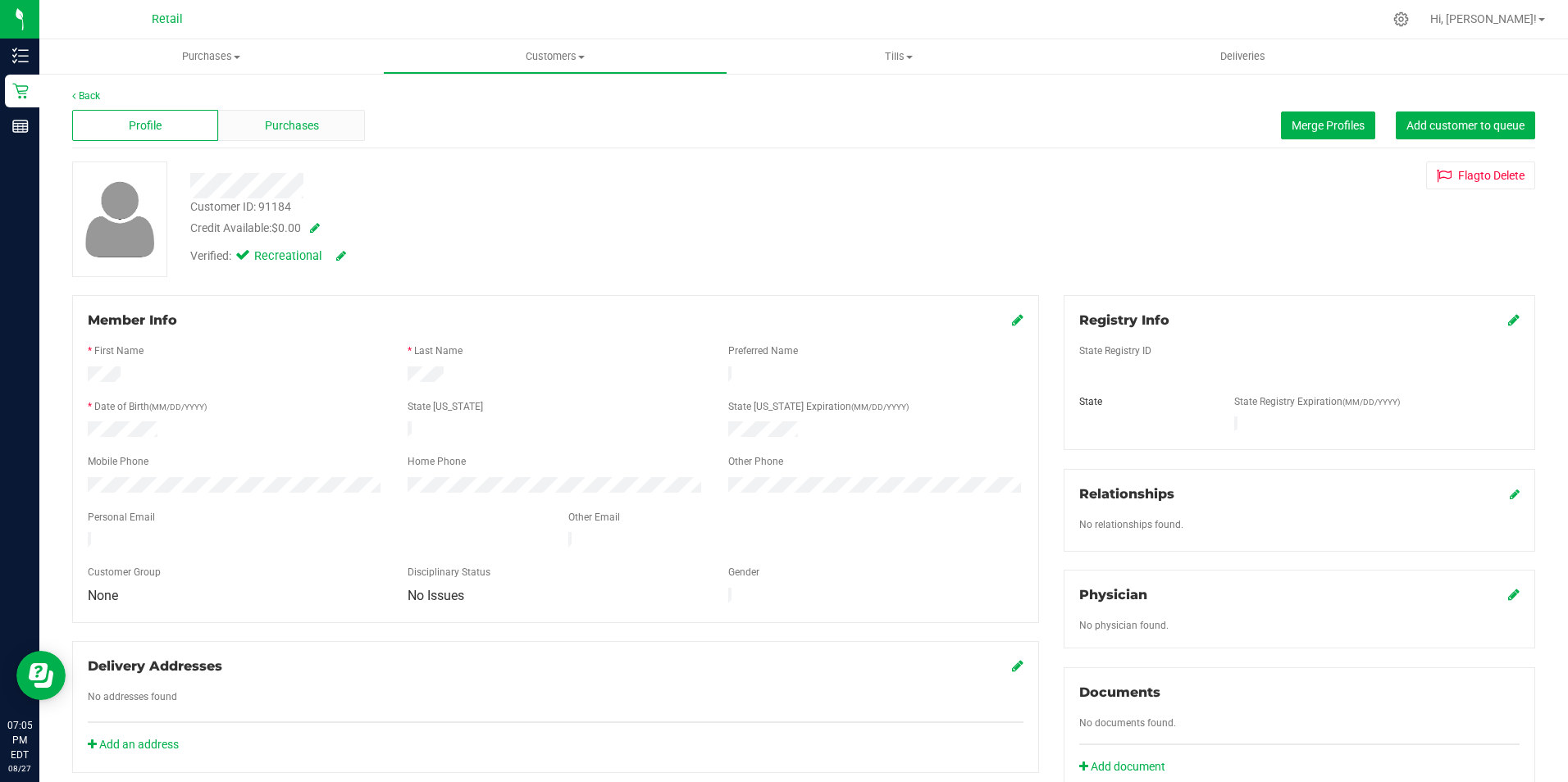
click at [280, 129] on span "Purchases" at bounding box center [291, 126] width 54 height 18
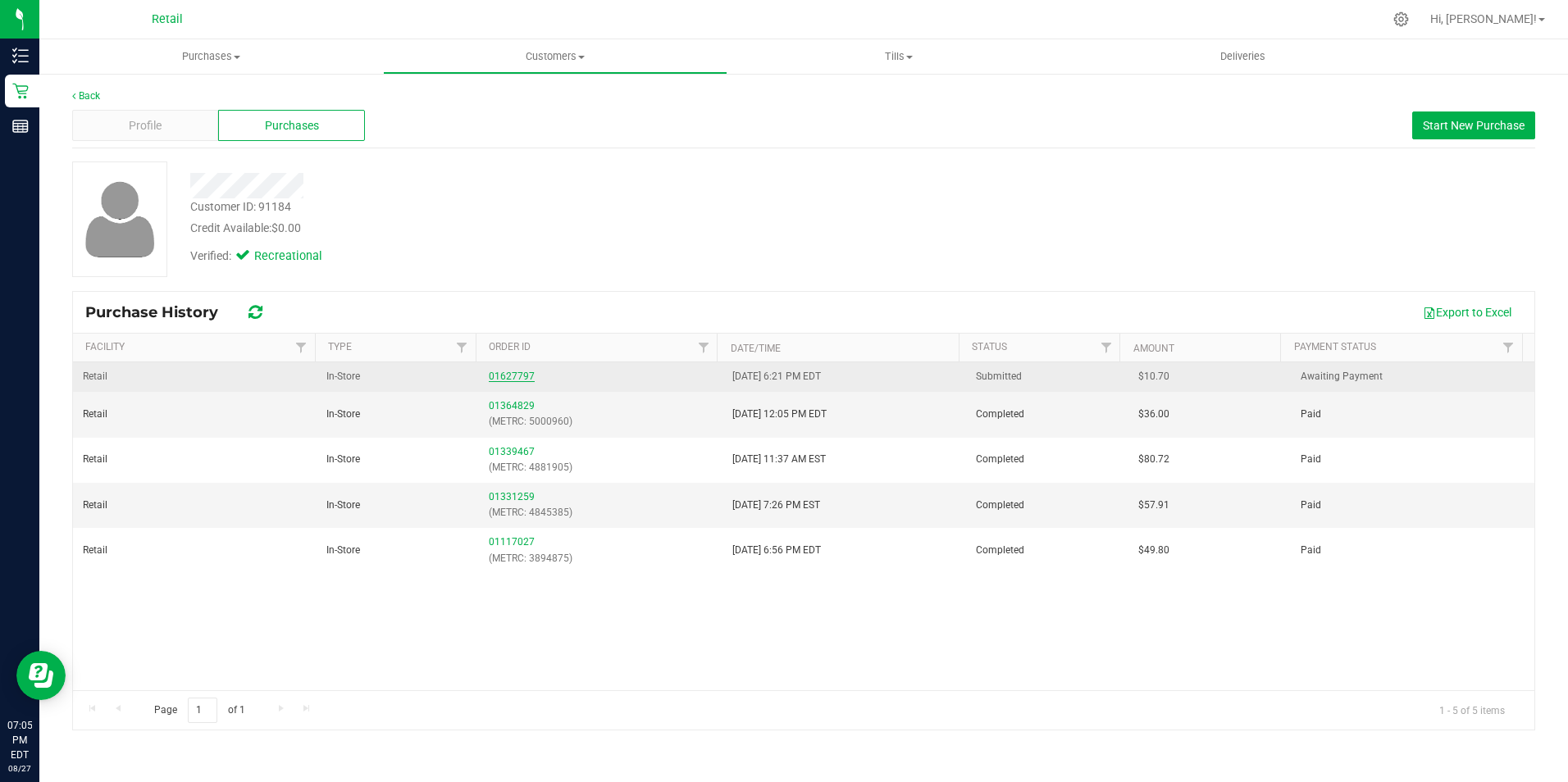
click at [505, 376] on link "01627797" at bounding box center [512, 376] width 46 height 11
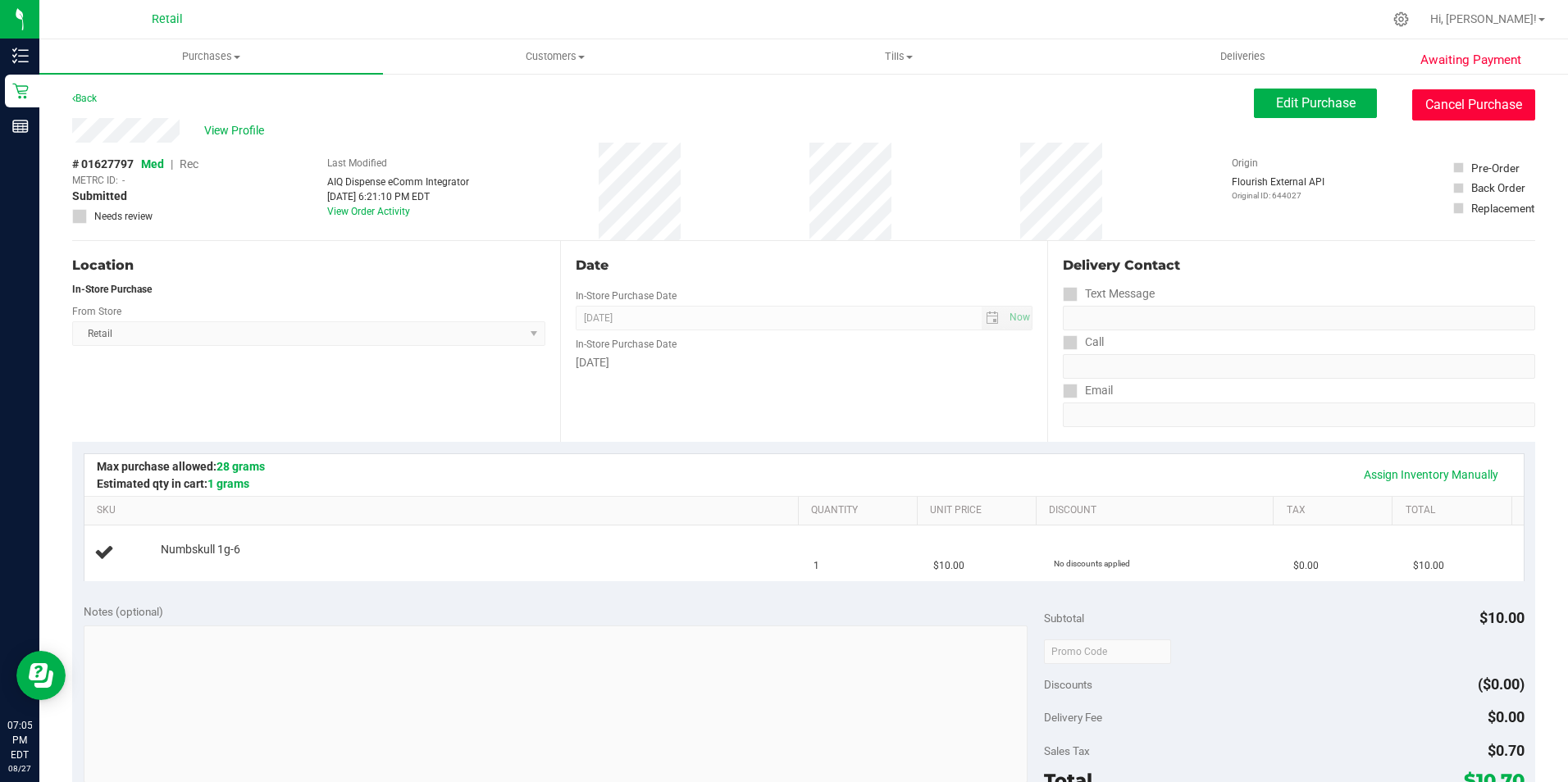
click at [1415, 117] on button "Cancel Purchase" at bounding box center [1474, 105] width 123 height 31
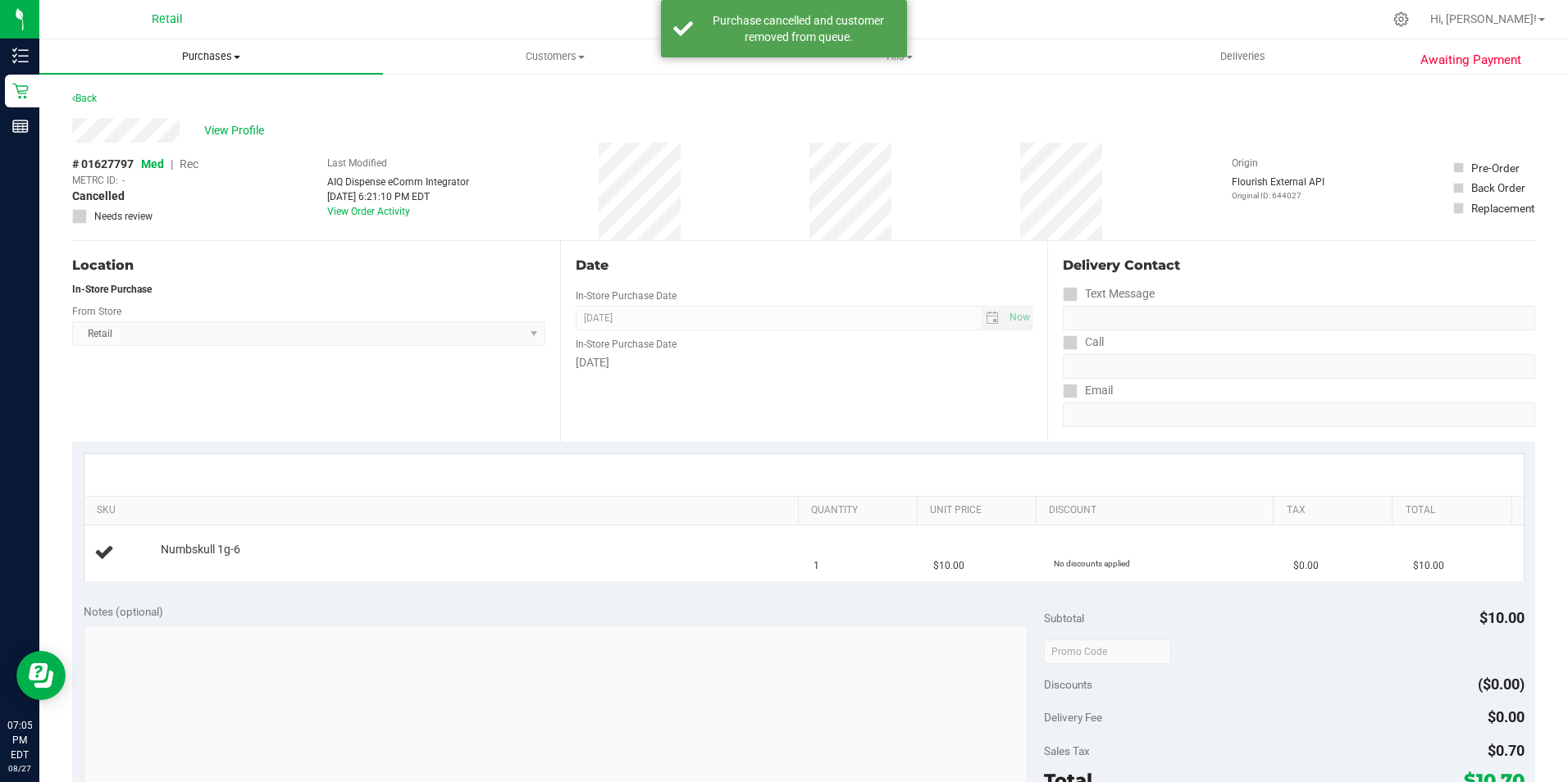
click at [212, 56] on span "Purchases" at bounding box center [211, 56] width 343 height 15
click at [187, 101] on span "Summary of purchases" at bounding box center [123, 99] width 168 height 14
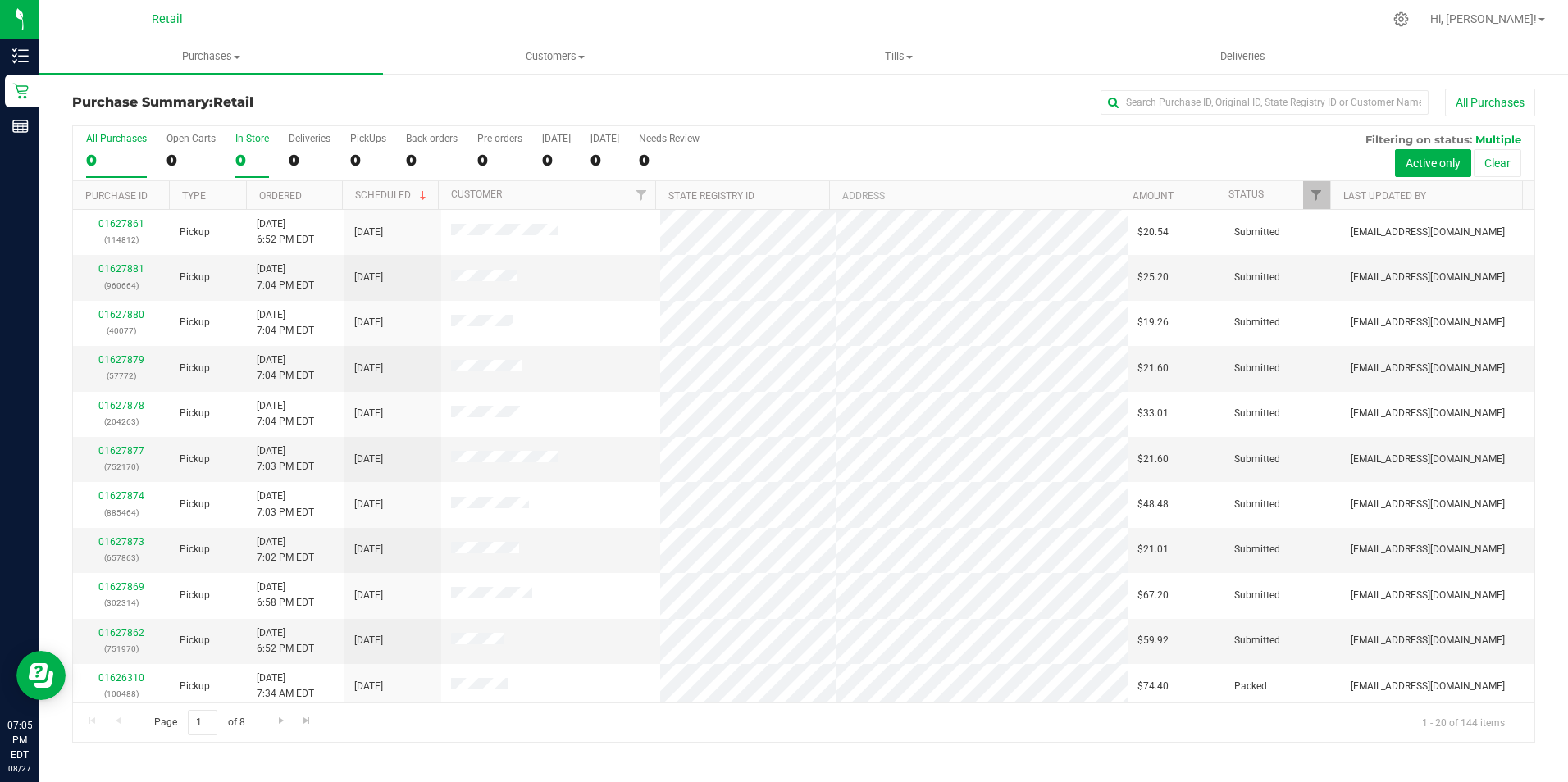
click at [237, 159] on div "0" at bounding box center [252, 159] width 33 height 18
click at [0, 0] on input "In Store 0" at bounding box center [0, 0] width 0 height 0
click at [281, 192] on link "Ordered" at bounding box center [280, 196] width 42 height 11
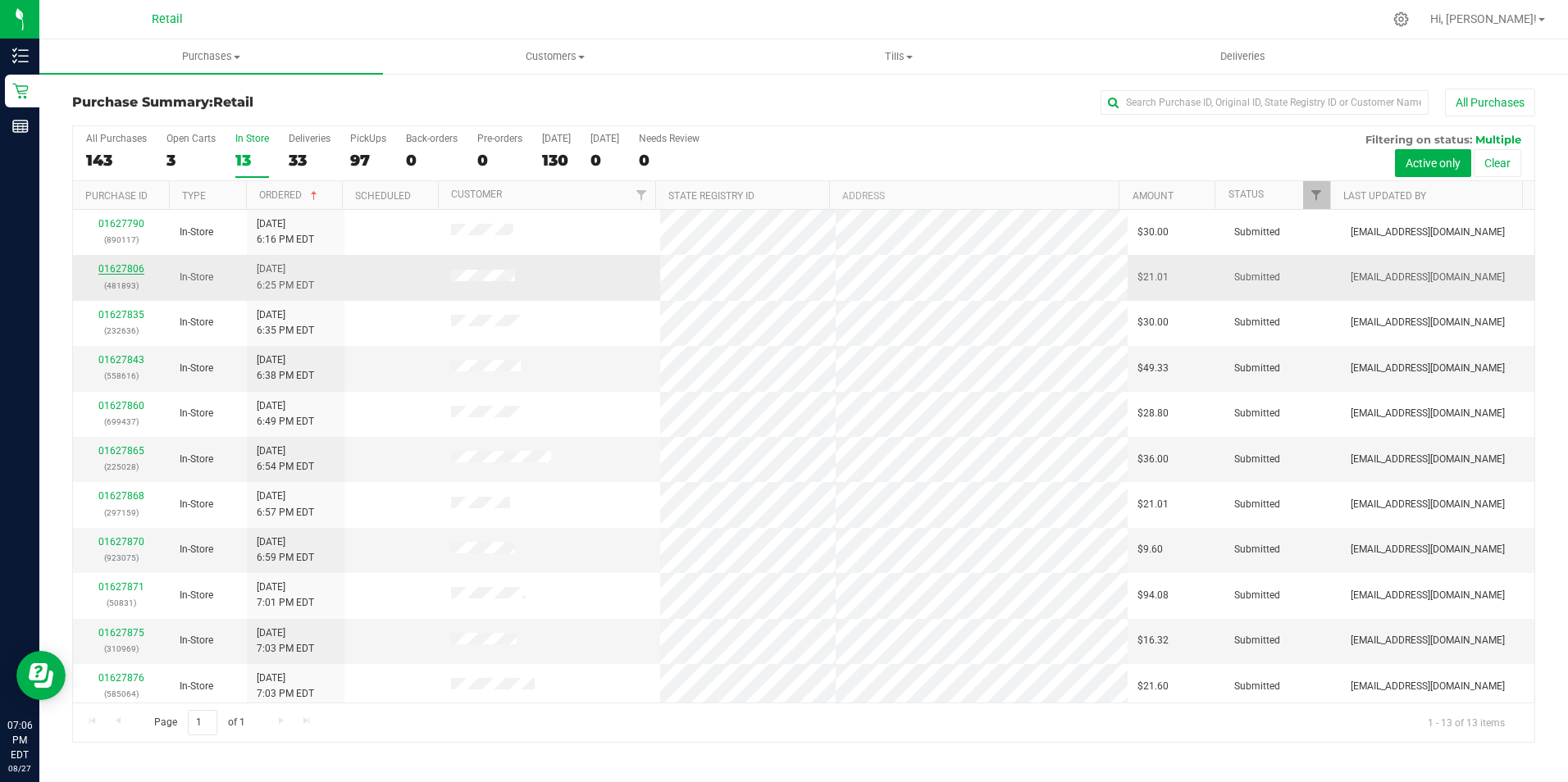
click at [123, 266] on link "01627806" at bounding box center [121, 269] width 46 height 11
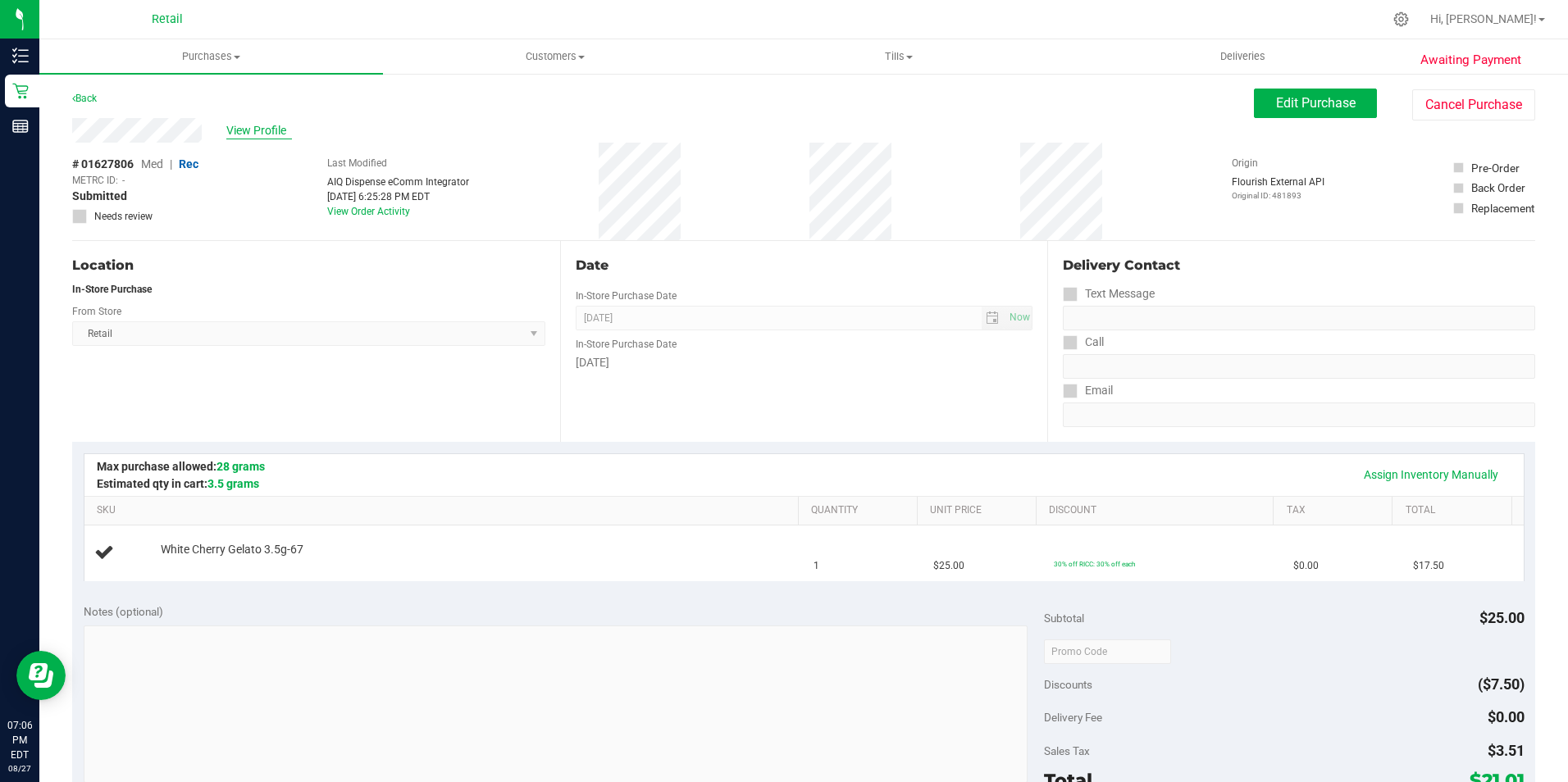
click at [259, 131] on span "View Profile" at bounding box center [259, 131] width 66 height 18
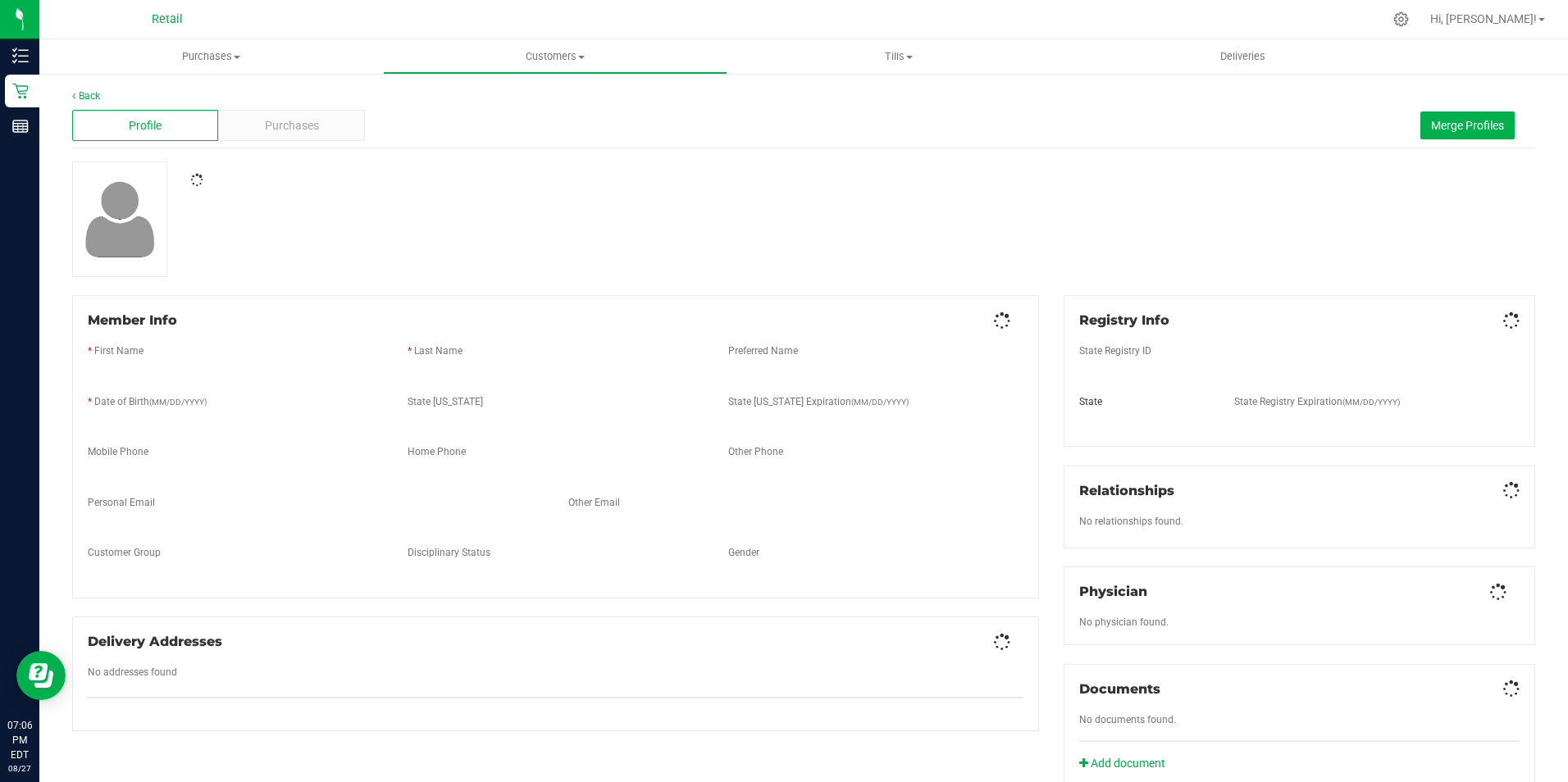
click at [316, 127] on span "Purchases" at bounding box center [291, 126] width 54 height 18
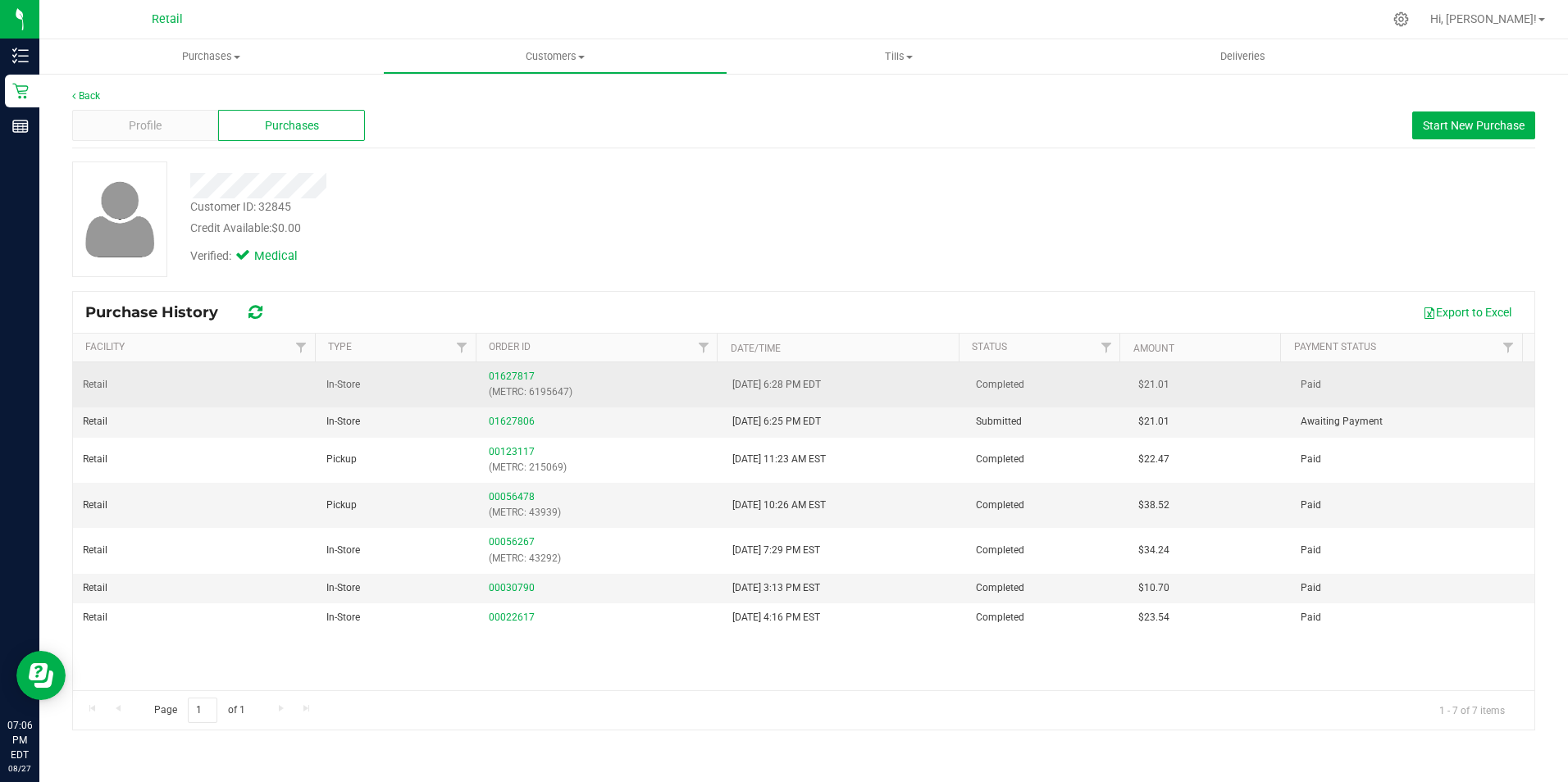
click at [501, 385] on p "(METRC: 6195647)" at bounding box center [600, 393] width 224 height 16
click at [507, 373] on link "01627817" at bounding box center [512, 376] width 46 height 11
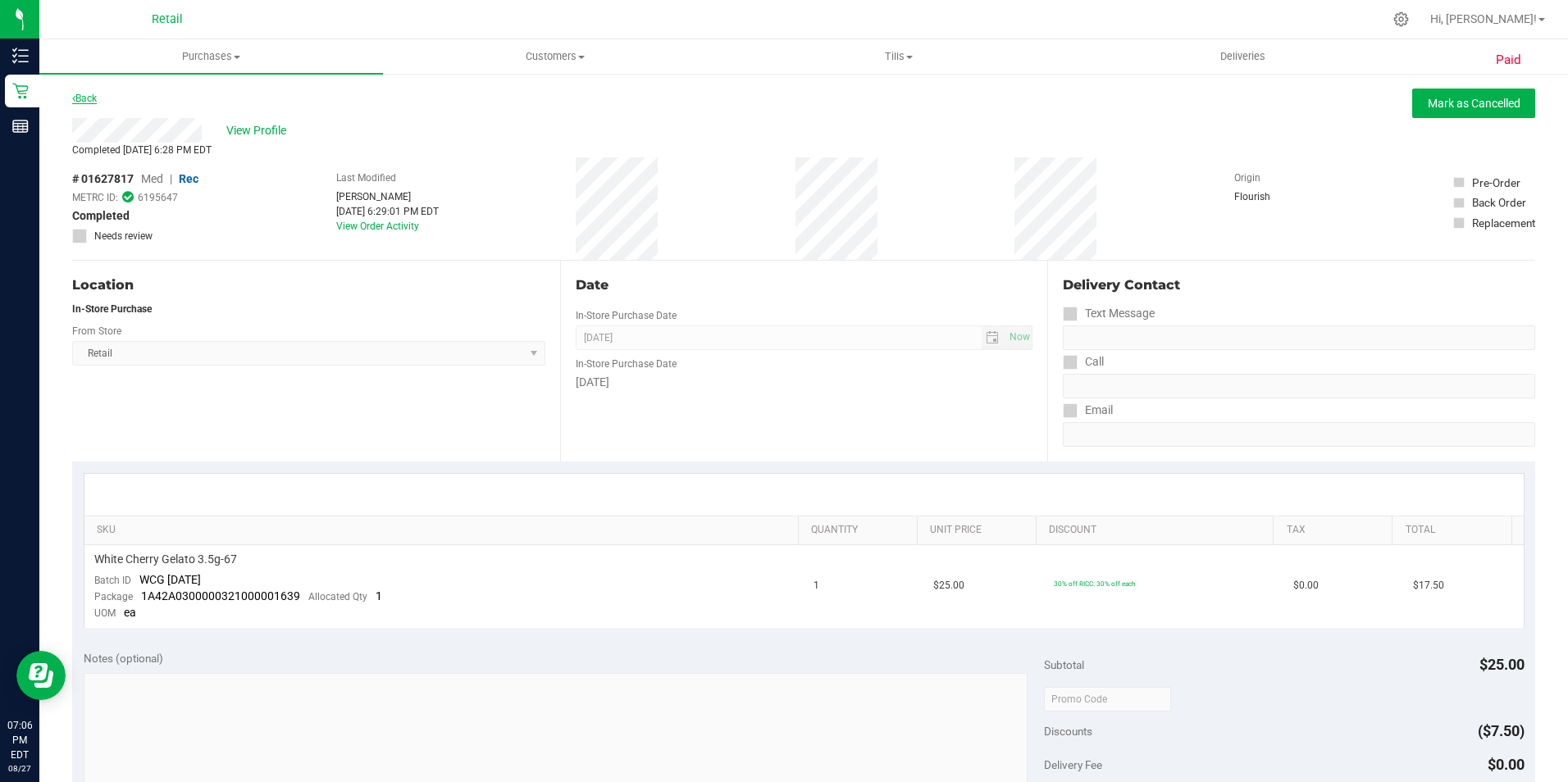
click at [92, 92] on link "Back" at bounding box center [85, 98] width 25 height 11
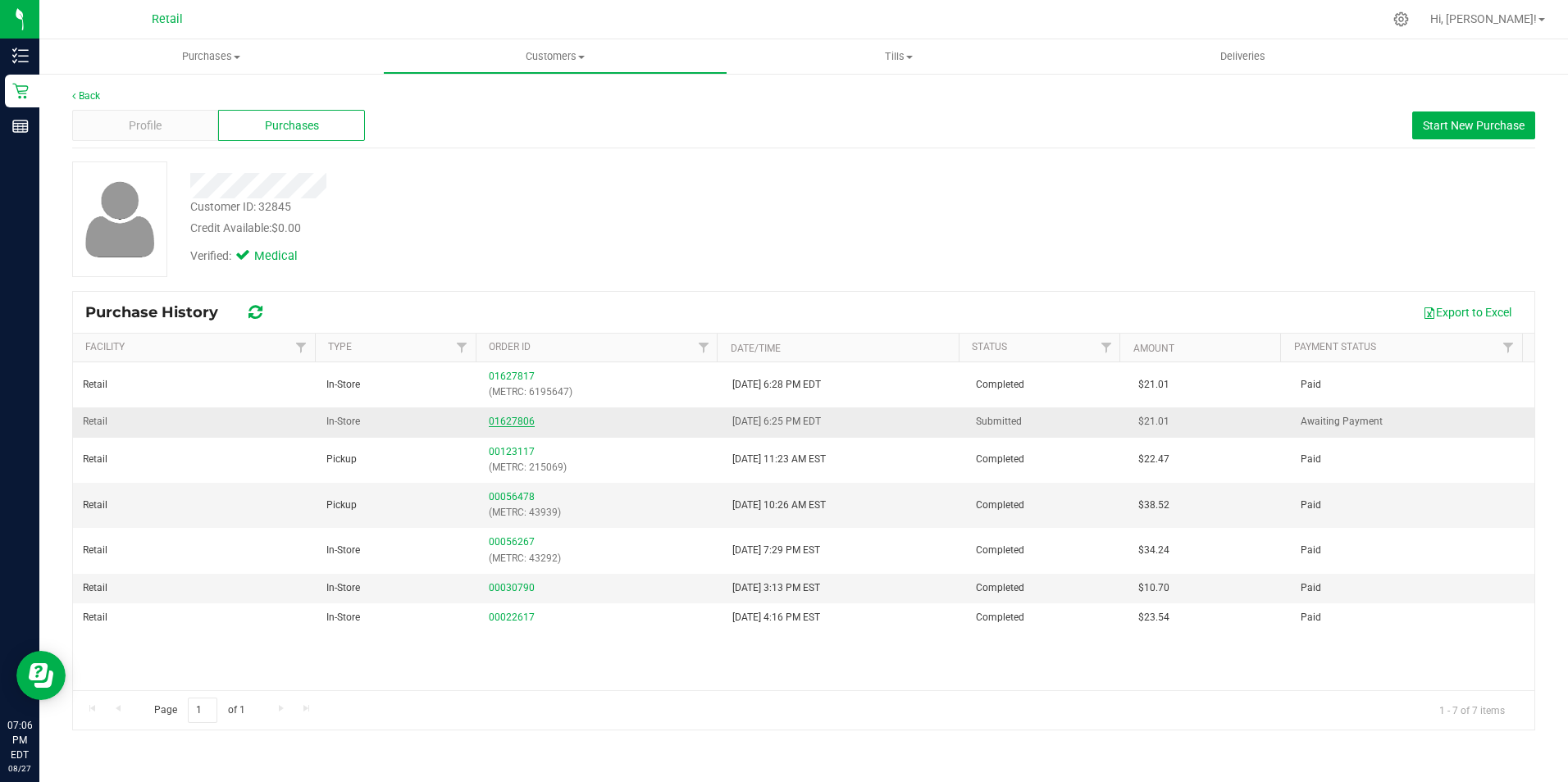
click at [496, 422] on link "01627806" at bounding box center [512, 421] width 46 height 11
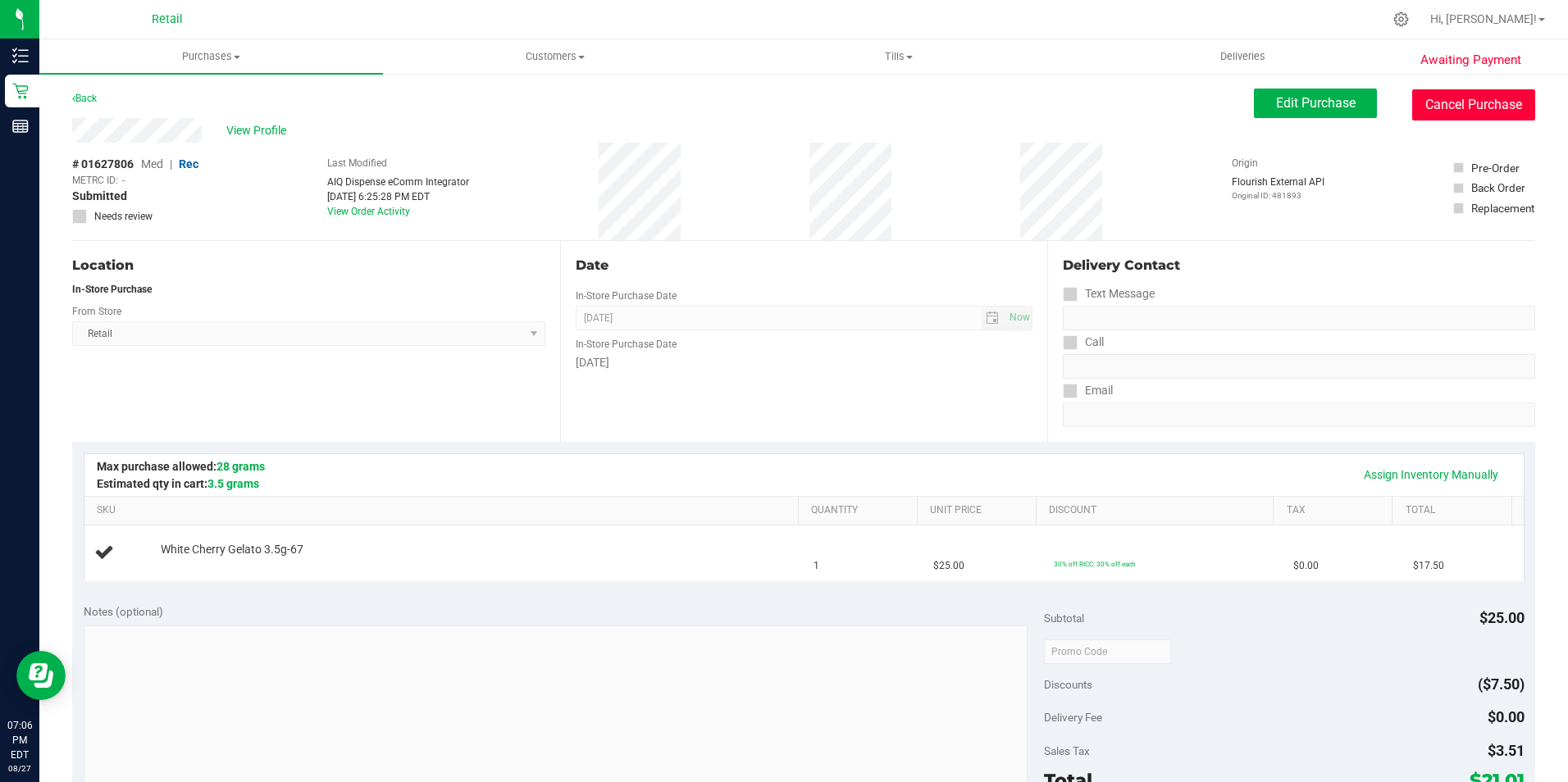
click at [1460, 110] on button "Cancel Purchase" at bounding box center [1474, 105] width 123 height 31
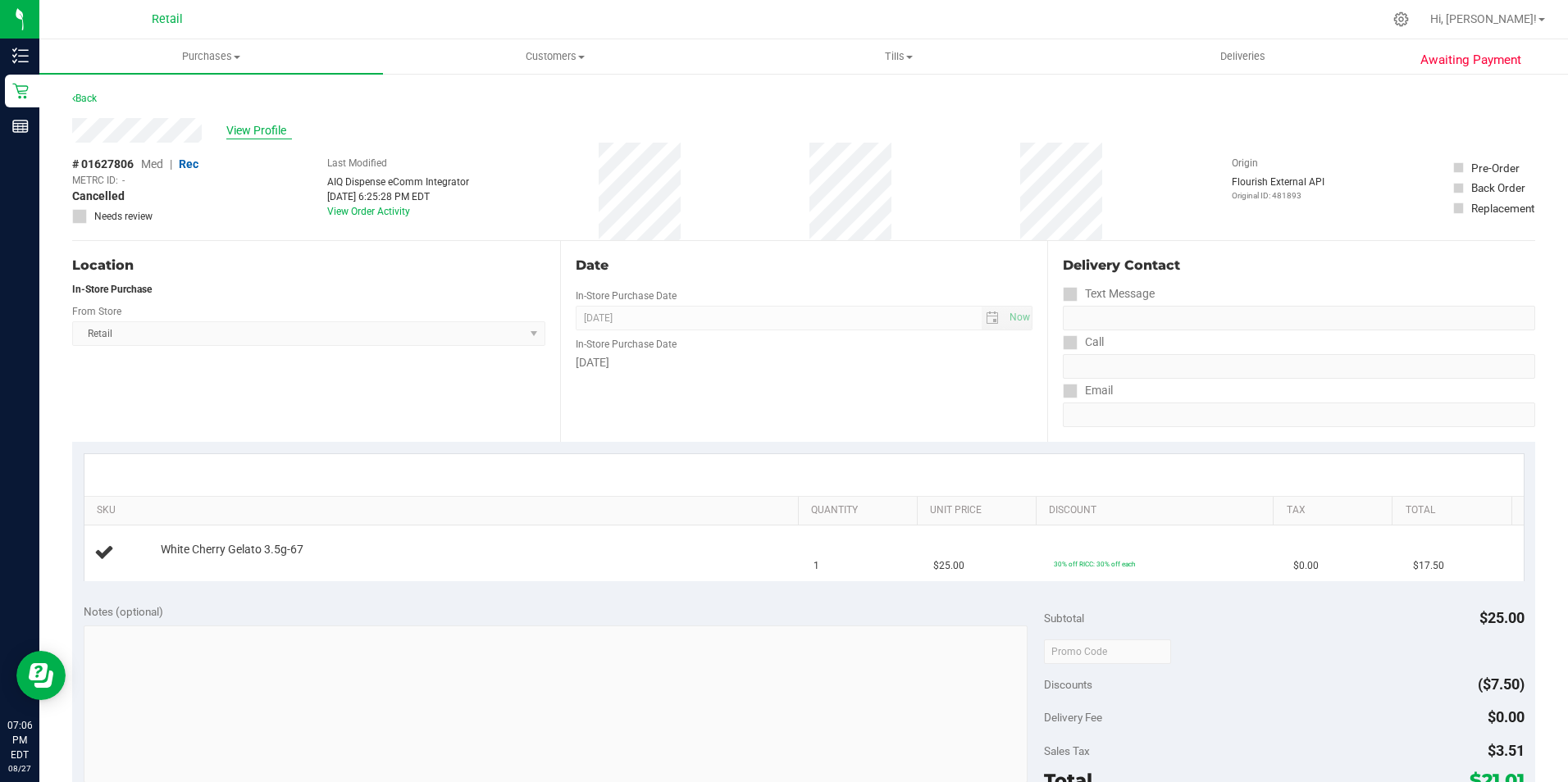
click at [273, 125] on span "View Profile" at bounding box center [259, 131] width 66 height 18
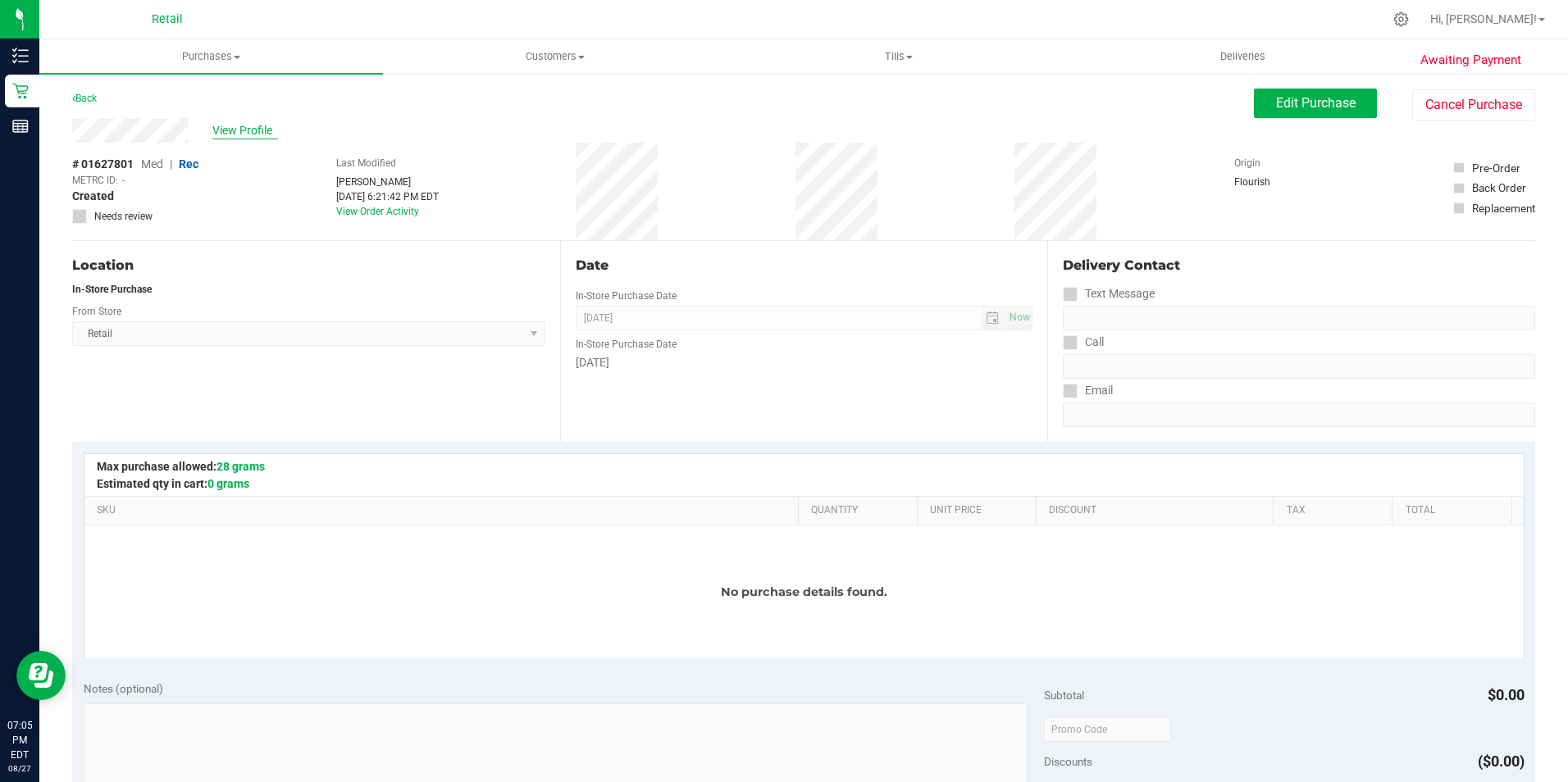
click at [249, 129] on span "View Profile" at bounding box center [245, 131] width 66 height 18
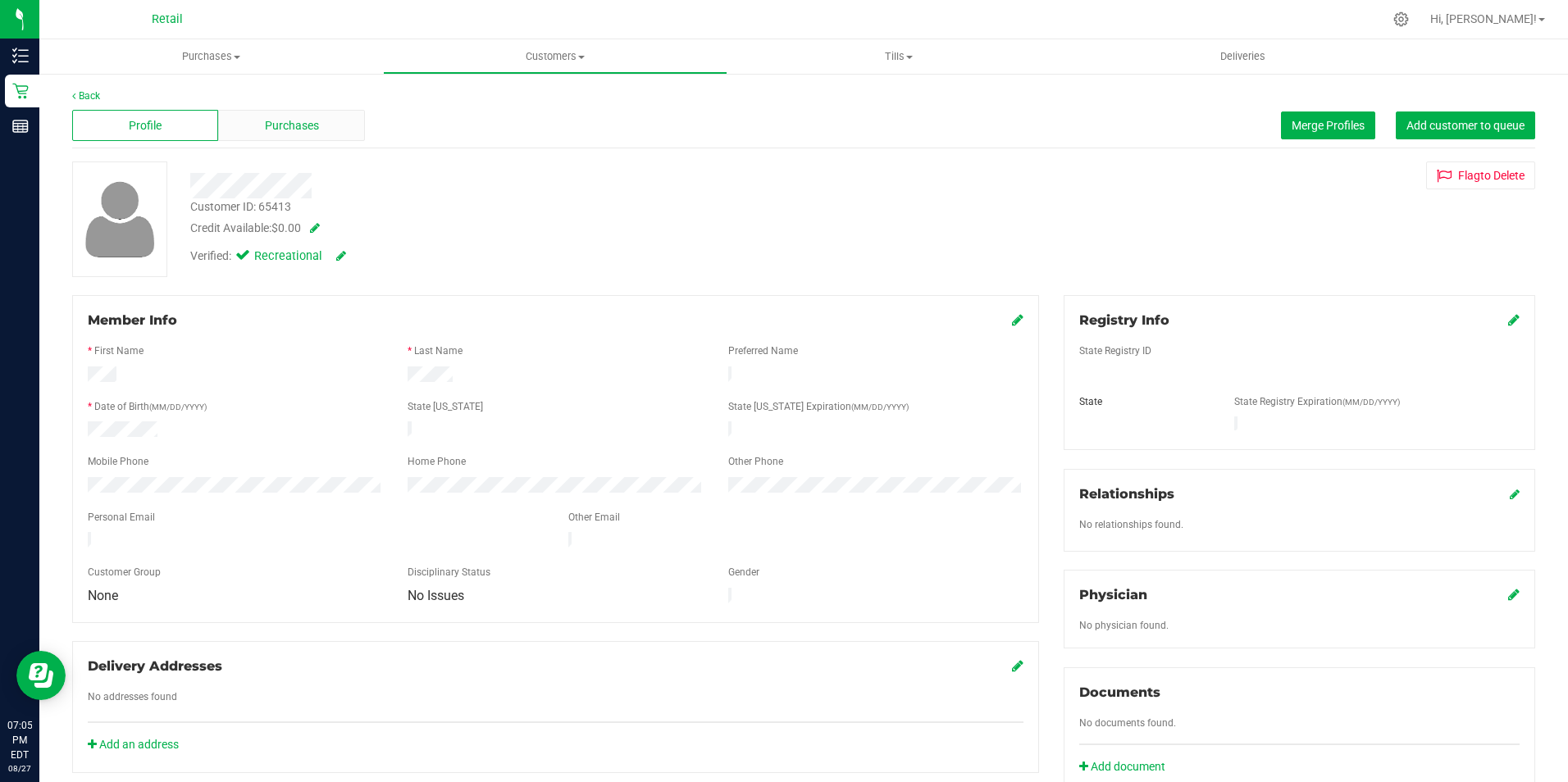
click at [261, 127] on div "Purchases" at bounding box center [291, 125] width 146 height 31
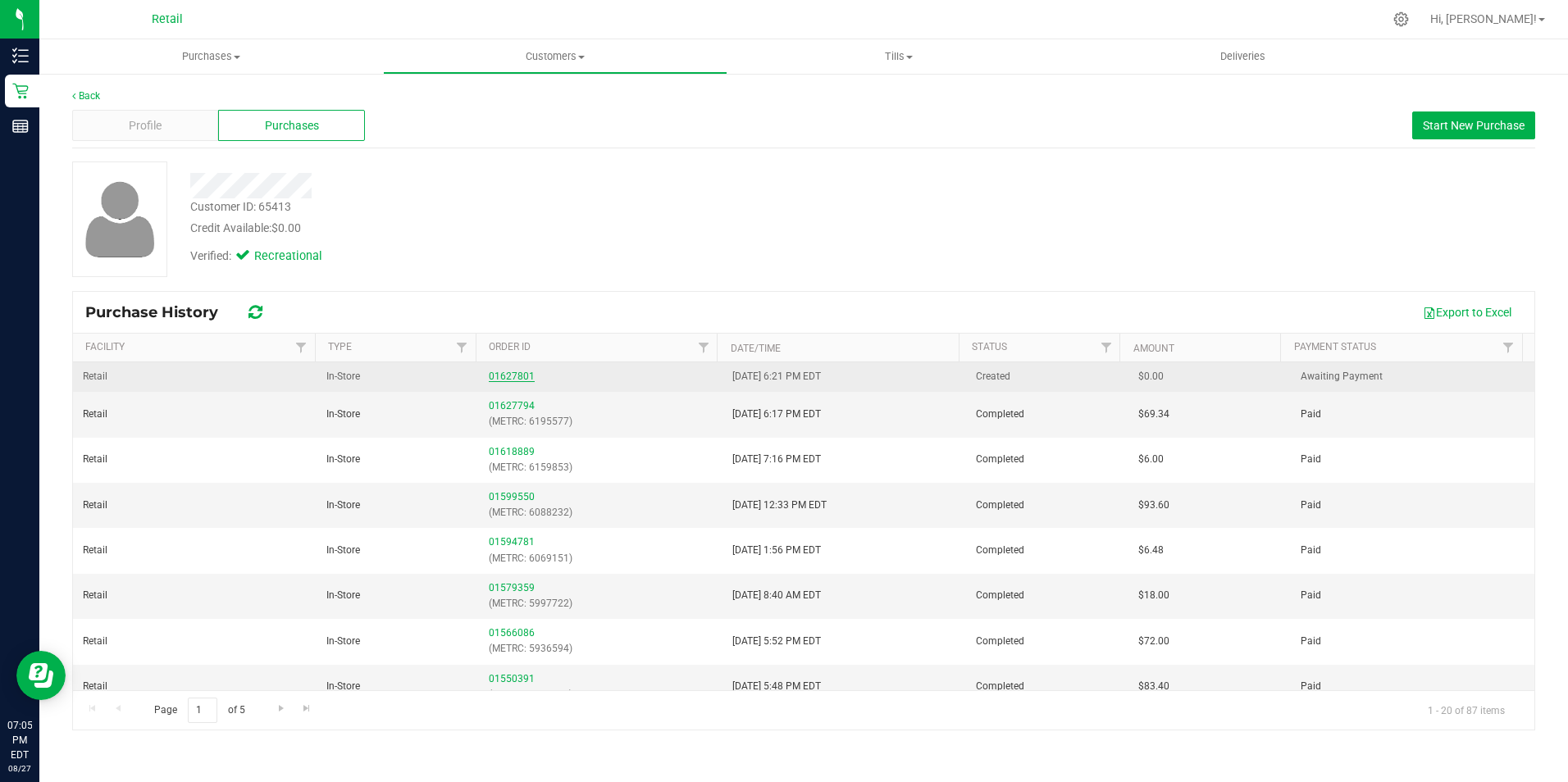
click at [497, 380] on link "01627801" at bounding box center [512, 376] width 46 height 11
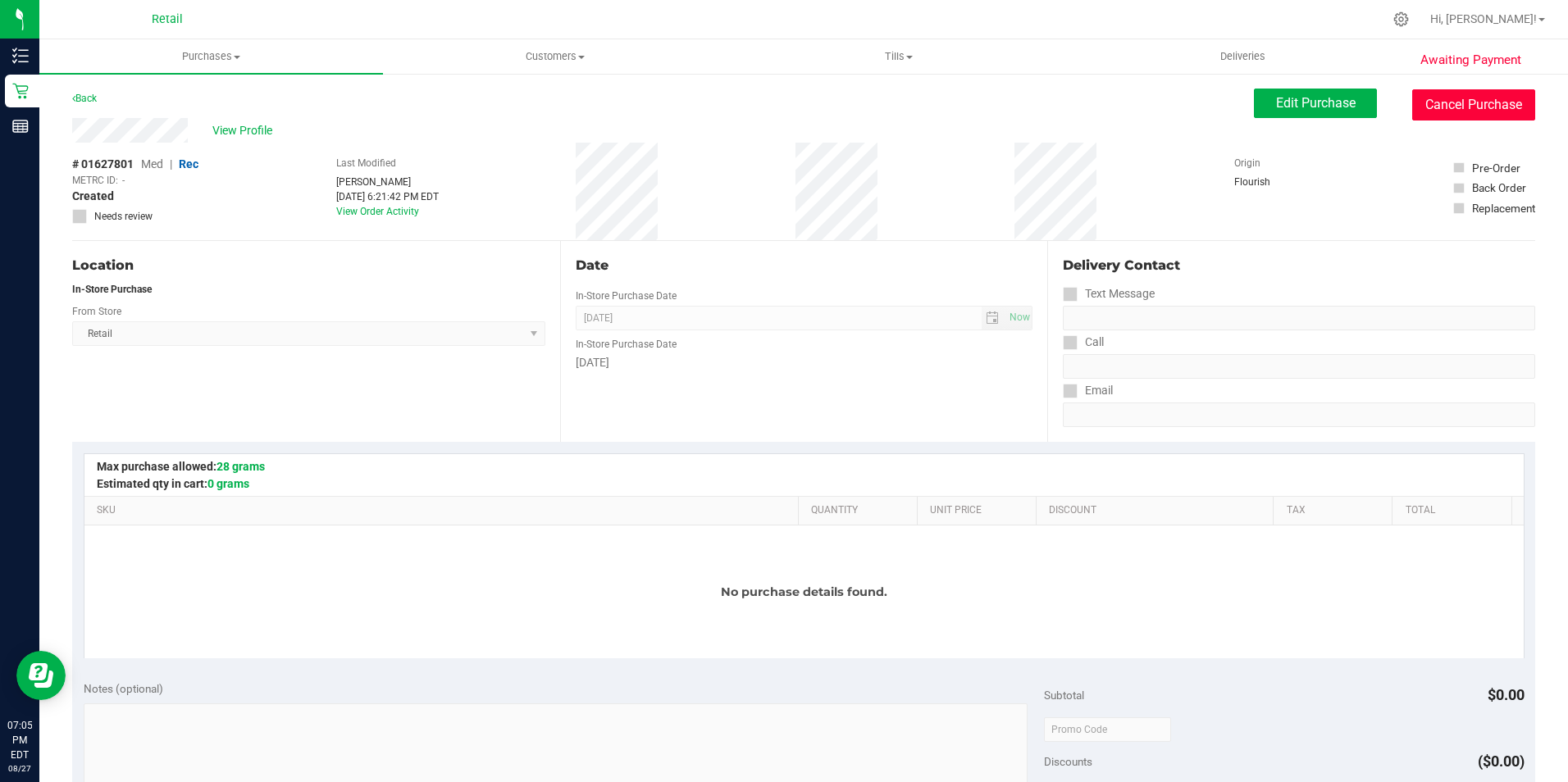
click at [1427, 103] on button "Cancel Purchase" at bounding box center [1474, 105] width 123 height 31
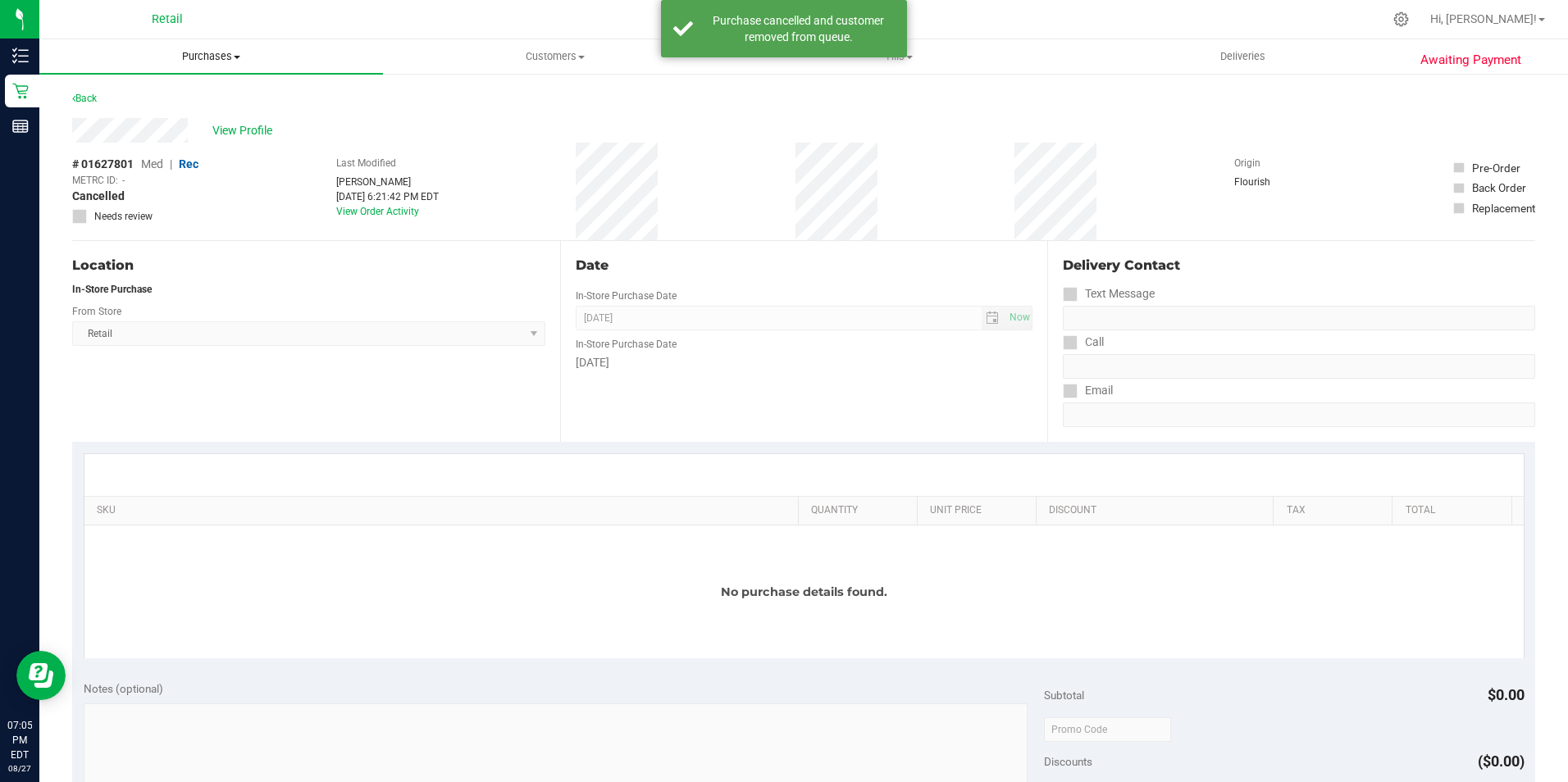
click at [209, 57] on span "Purchases" at bounding box center [211, 56] width 343 height 15
click at [140, 97] on span "Summary of purchases" at bounding box center [123, 99] width 168 height 14
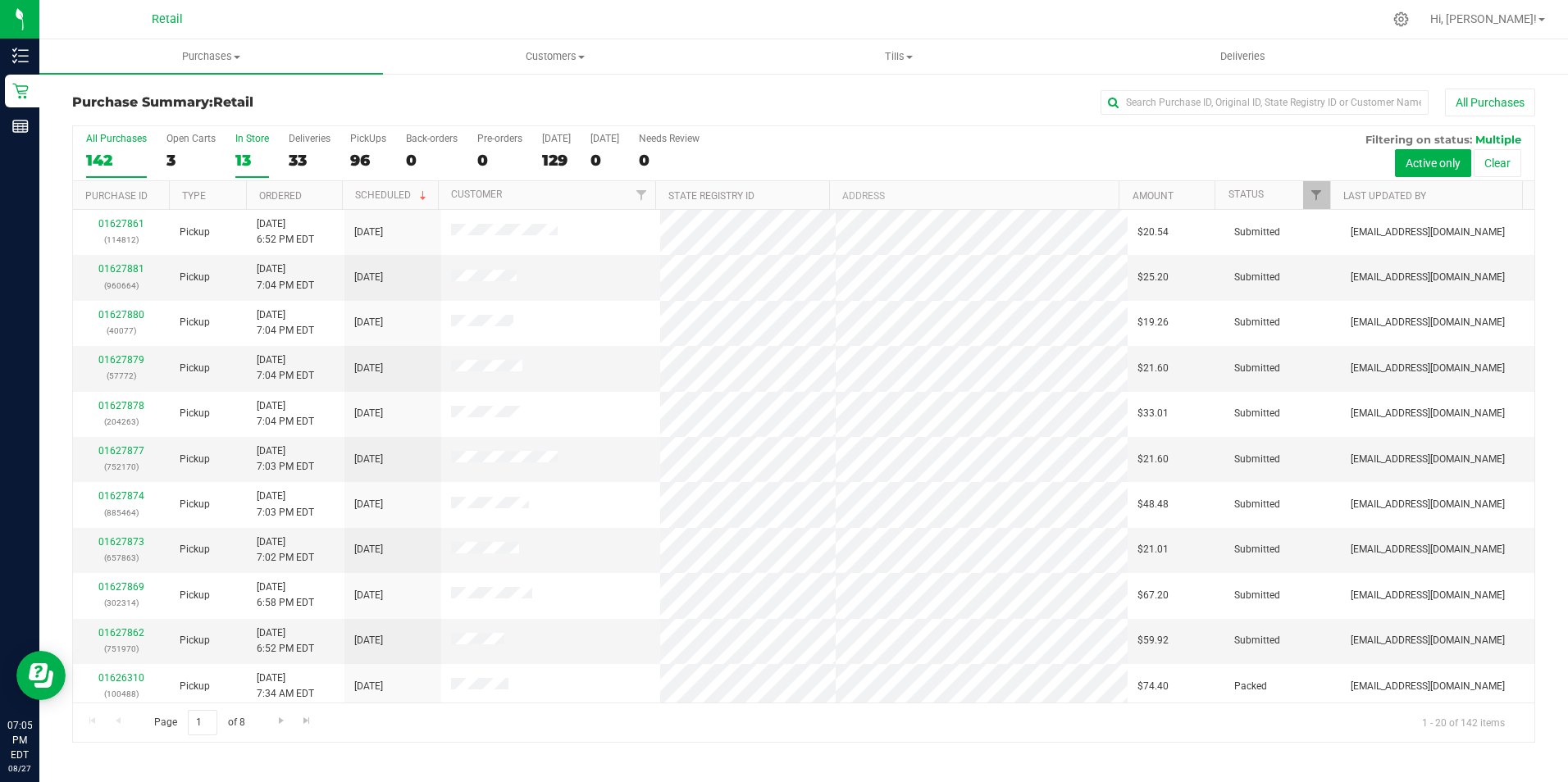
click at [239, 154] on div "13" at bounding box center [252, 159] width 33 height 18
click at [0, 0] on input "In Store 13" at bounding box center [0, 0] width 0 height 0
click at [130, 352] on div "01627835 (232636)" at bounding box center [121, 367] width 77 height 31
click at [129, 357] on link "01627835" at bounding box center [121, 359] width 46 height 11
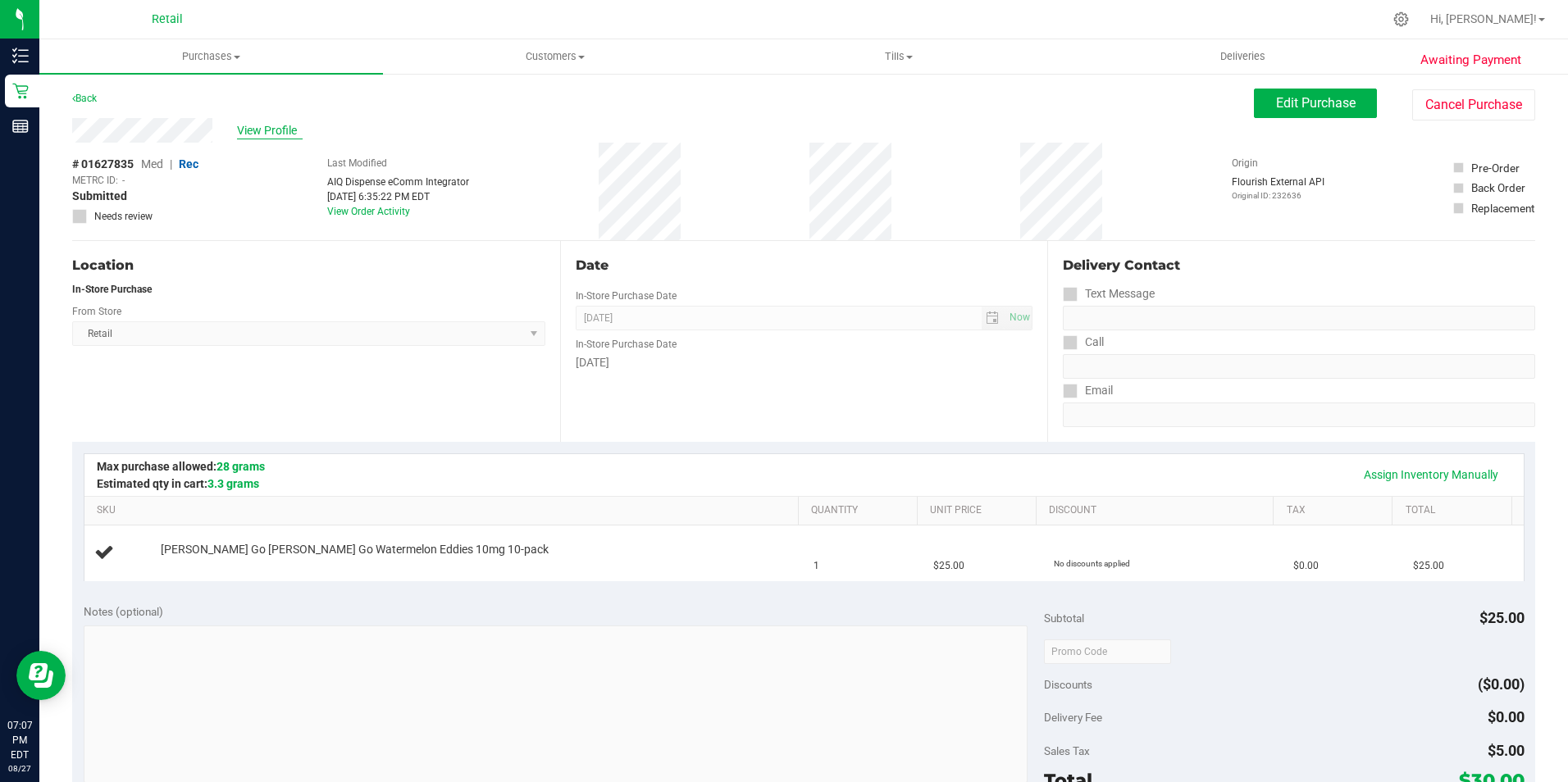
click at [272, 130] on span "View Profile" at bounding box center [269, 131] width 66 height 18
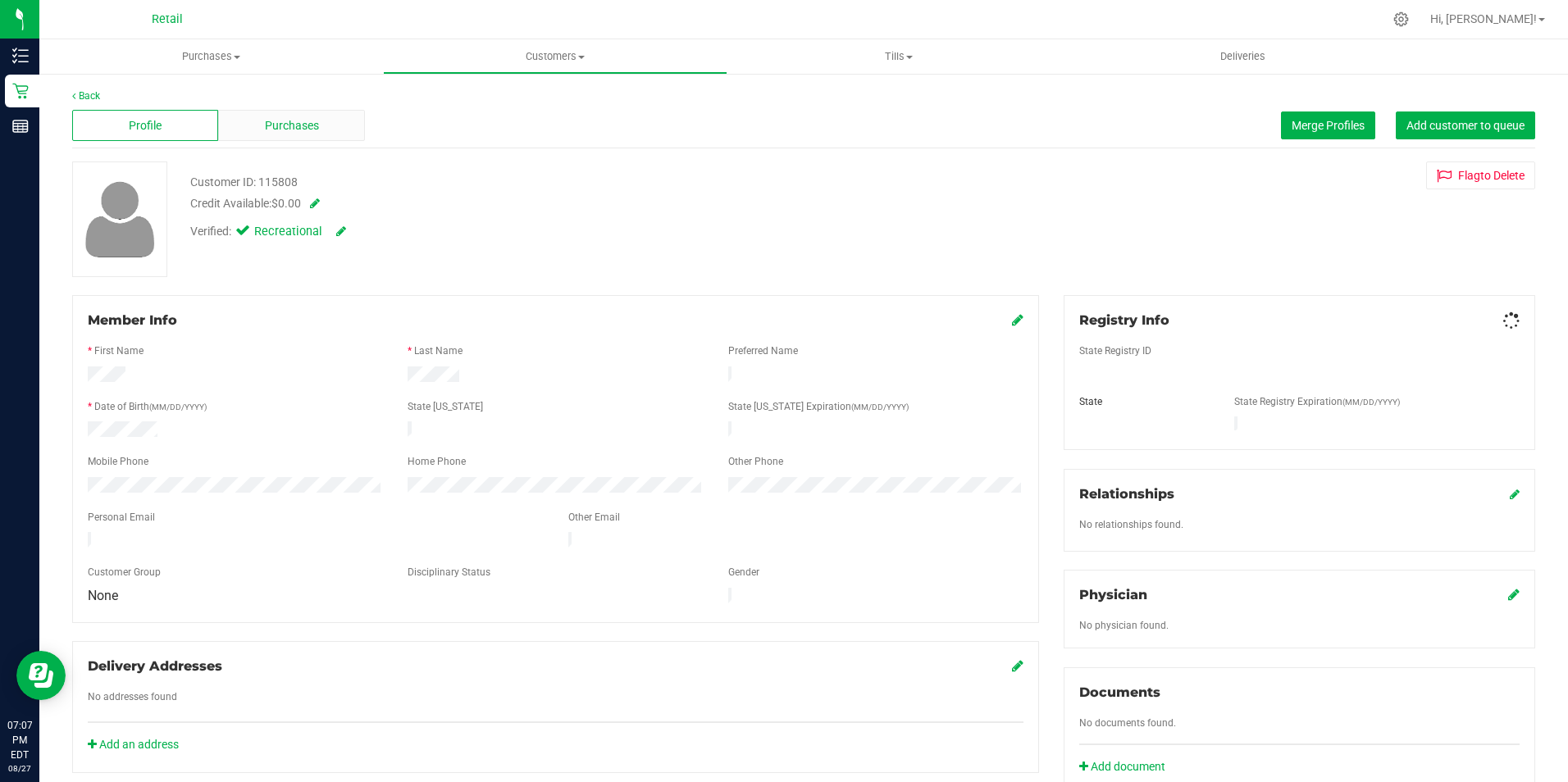
click at [276, 136] on div "Purchases" at bounding box center [291, 125] width 146 height 31
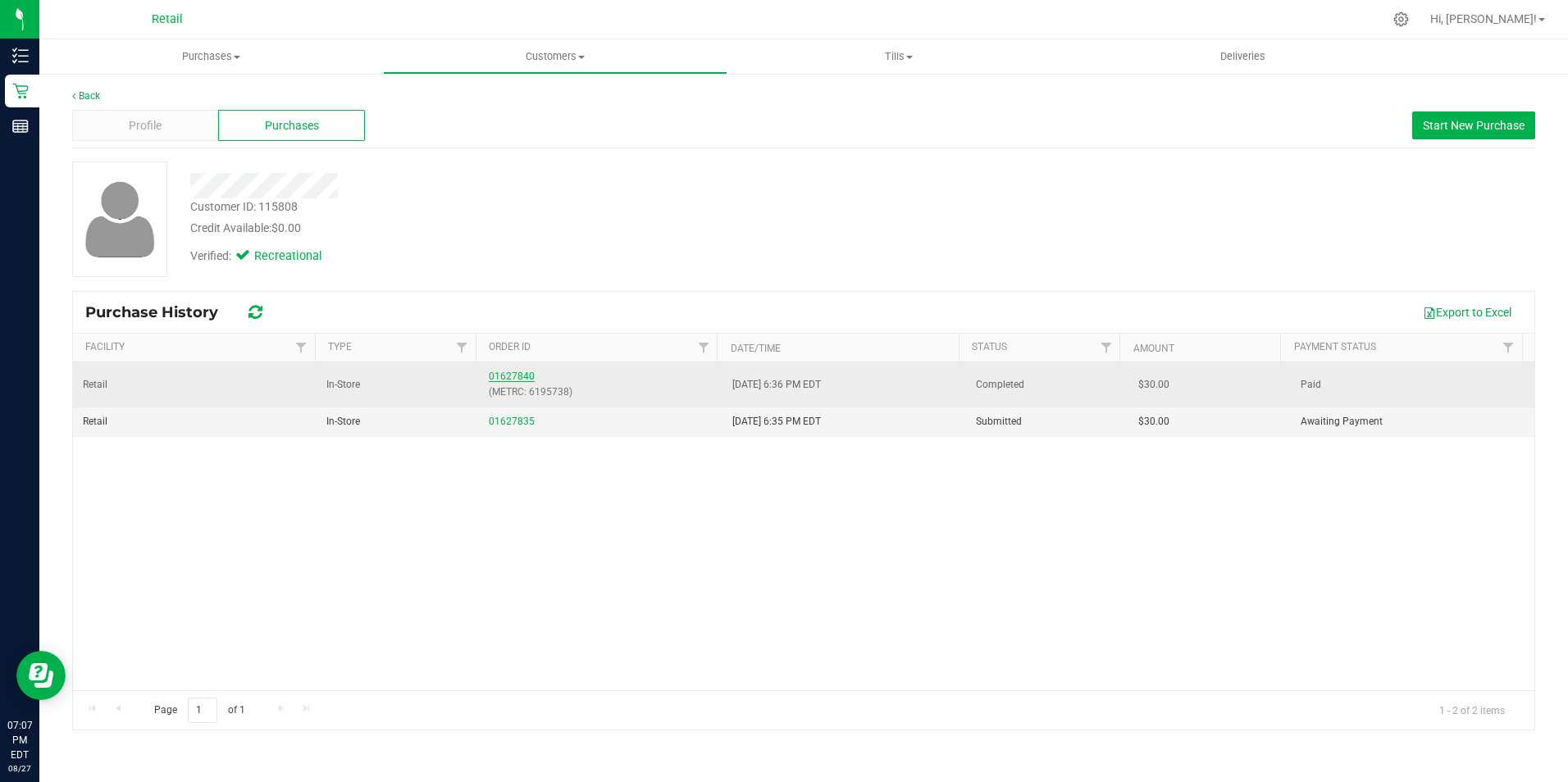
click at [517, 372] on link "01627840" at bounding box center [512, 376] width 46 height 11
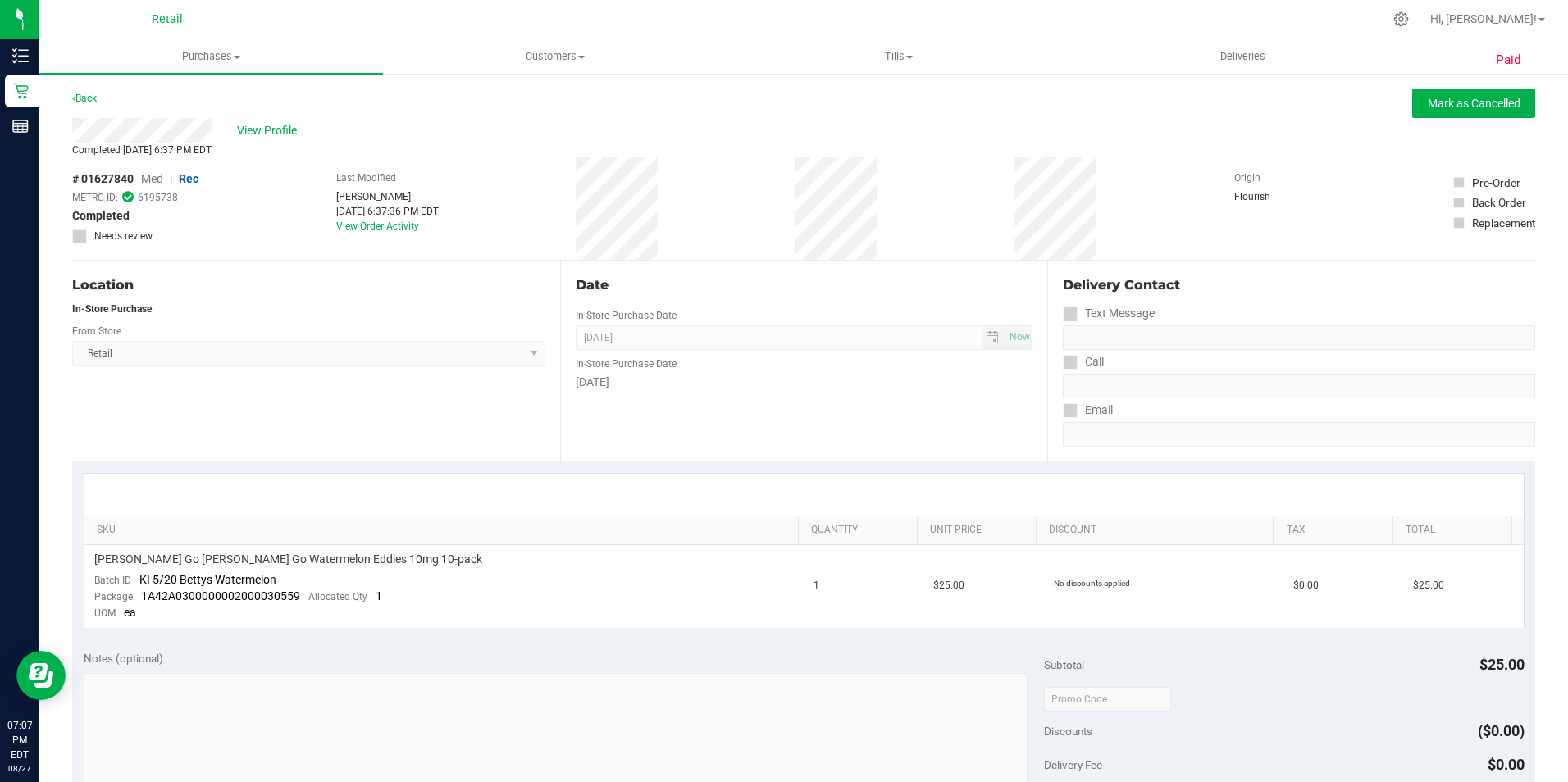
click at [278, 128] on span "View Profile" at bounding box center [269, 131] width 66 height 18
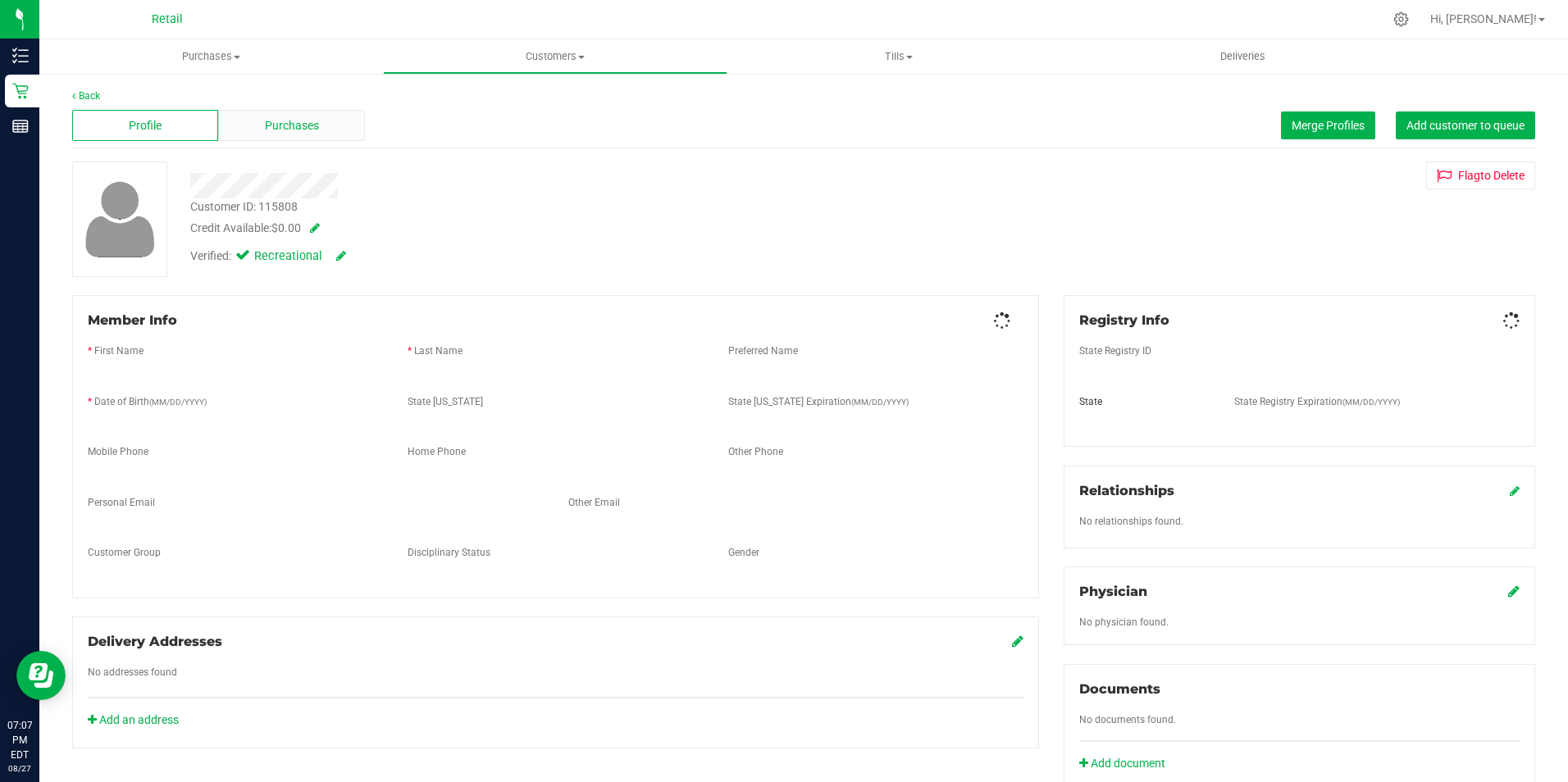
click at [281, 129] on span "Purchases" at bounding box center [291, 126] width 54 height 18
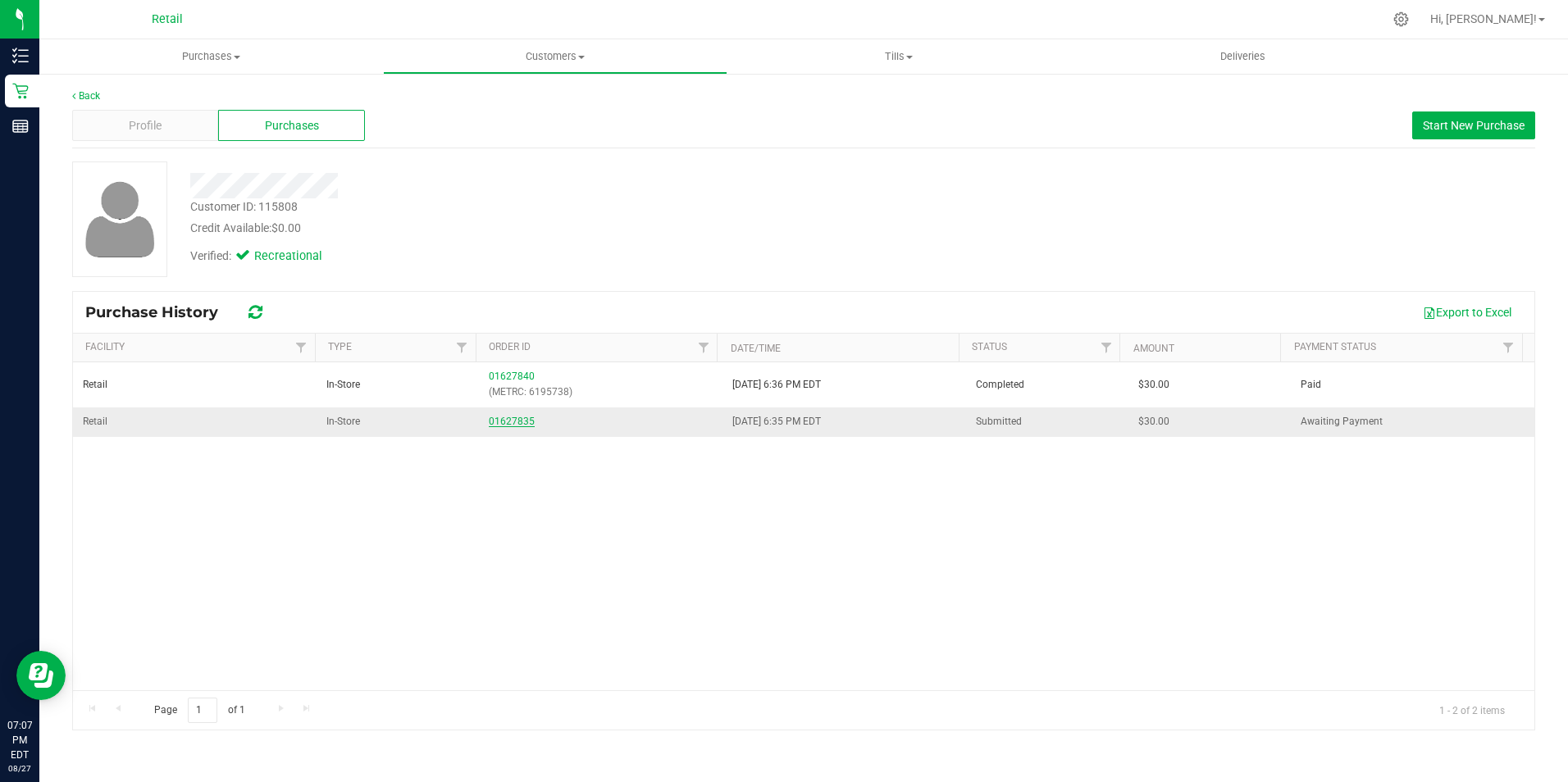
click at [518, 421] on link "01627835" at bounding box center [512, 421] width 46 height 11
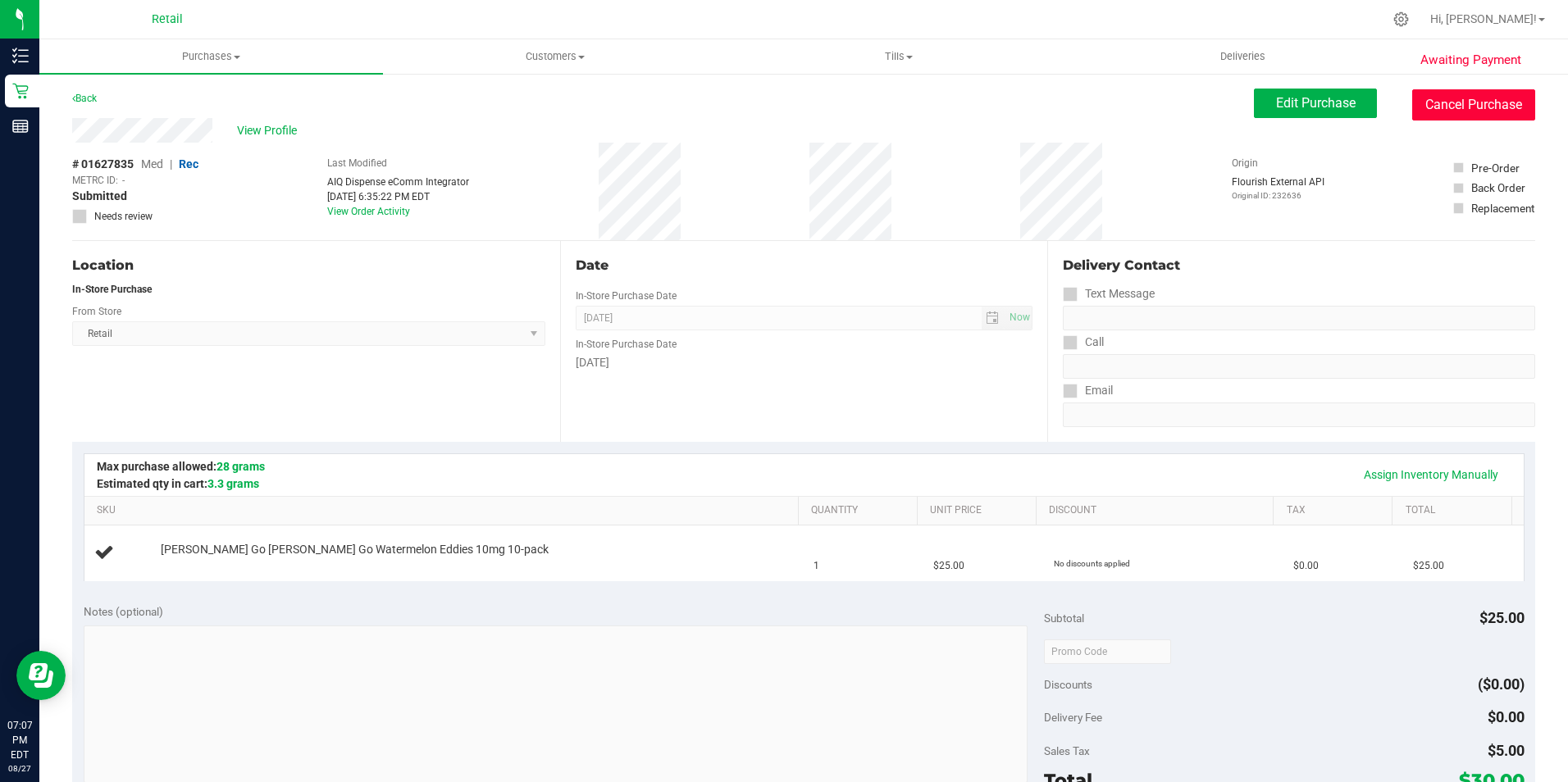
click at [1451, 107] on button "Cancel Purchase" at bounding box center [1474, 105] width 123 height 31
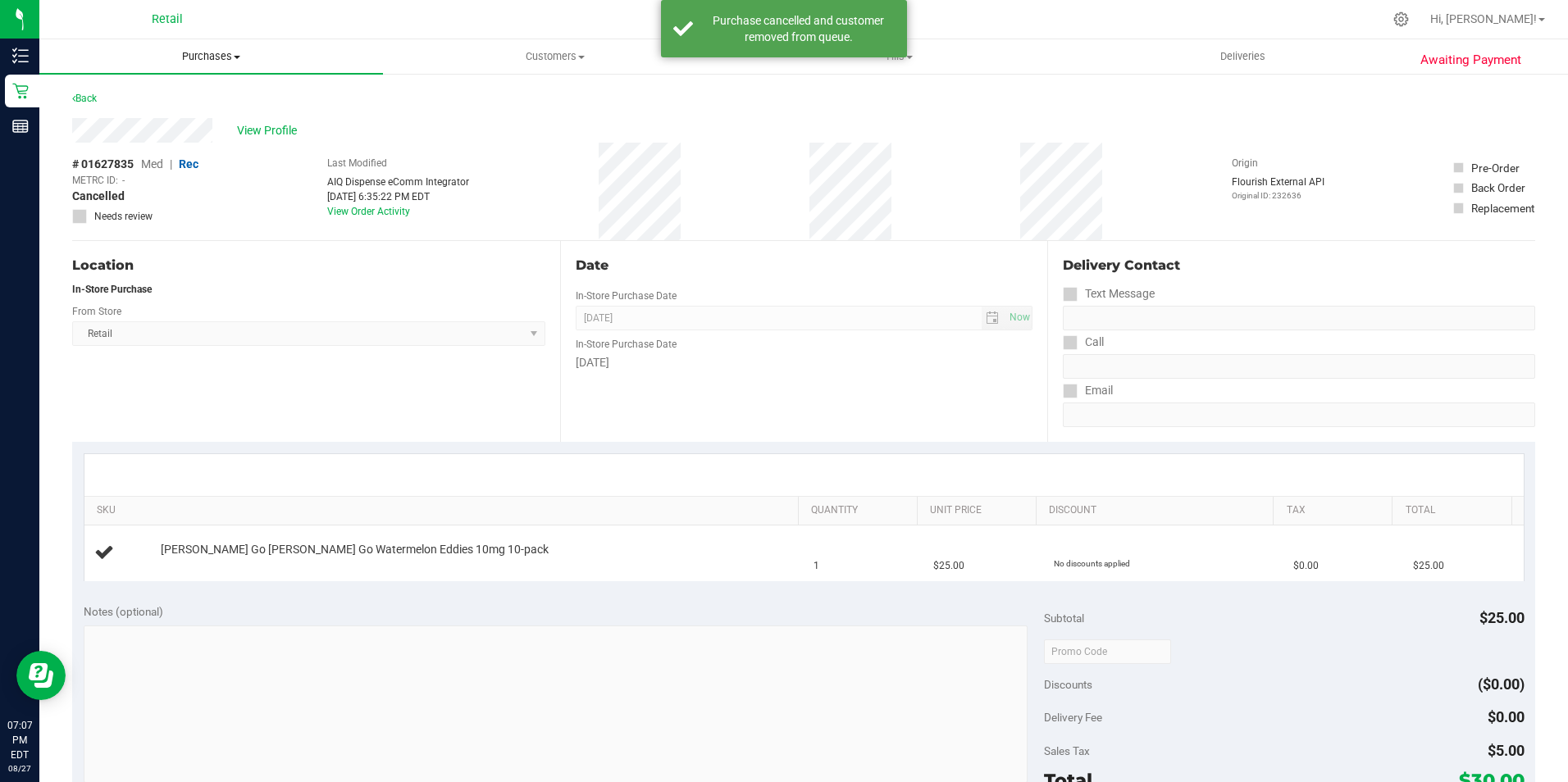
click at [197, 51] on span "Purchases" at bounding box center [211, 56] width 343 height 15
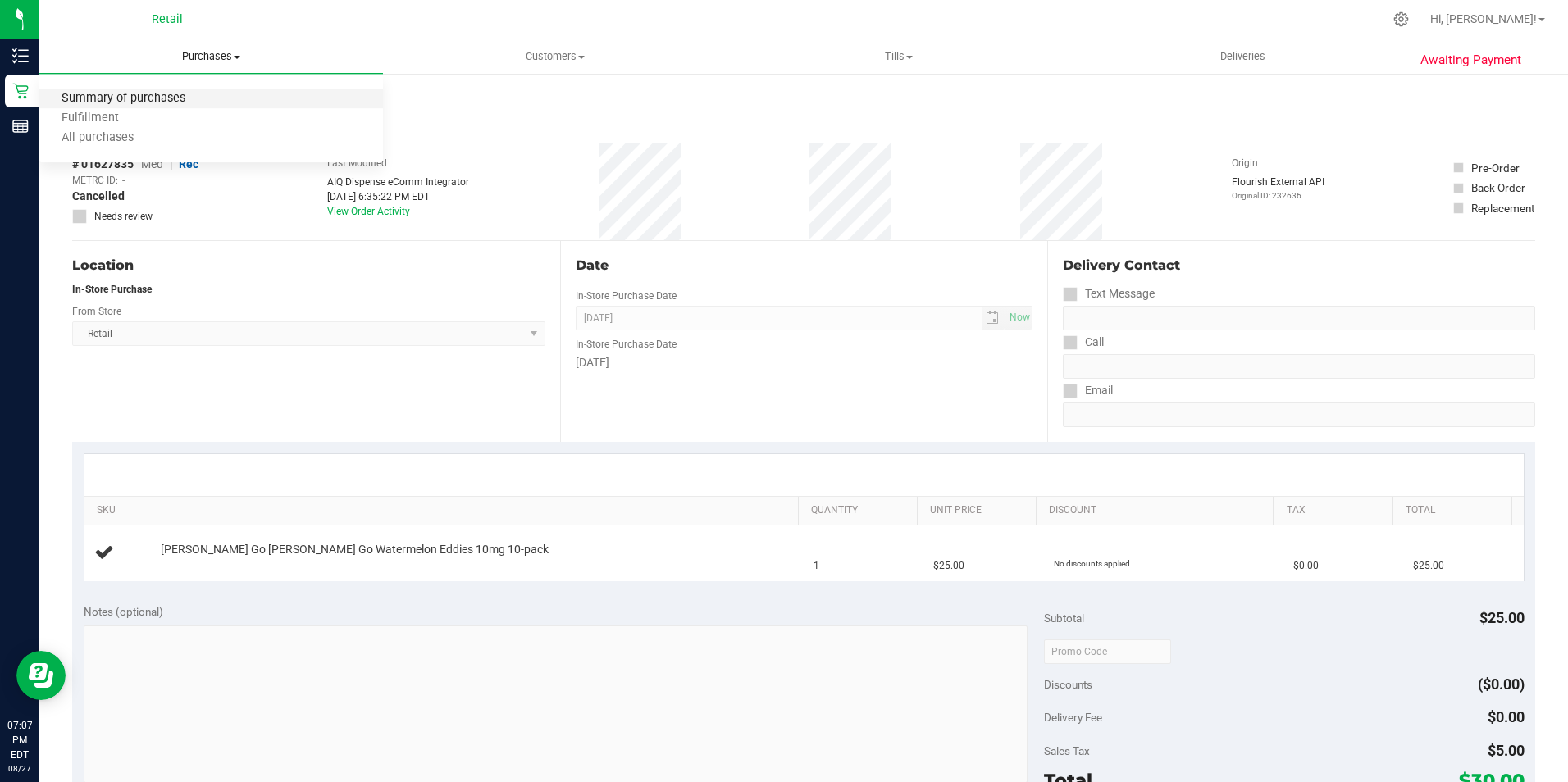
click at [169, 92] on span "Summary of purchases" at bounding box center [123, 99] width 168 height 14
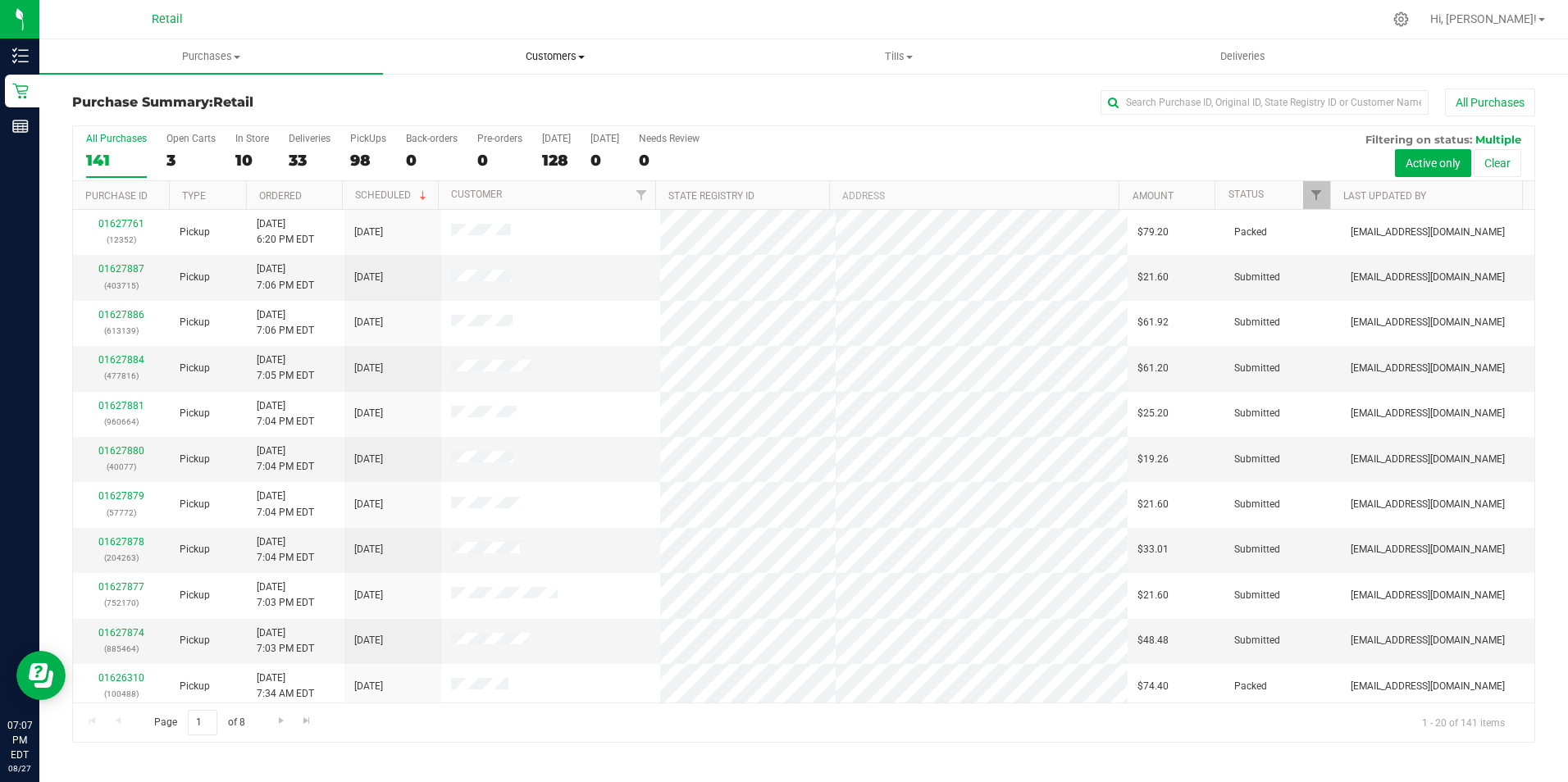
drag, startPoint x: 572, startPoint y: 52, endPoint x: 562, endPoint y: 54, distance: 10.2
click at [572, 52] on span "Customers" at bounding box center [555, 56] width 342 height 15
click at [483, 100] on span "All customers" at bounding box center [442, 99] width 118 height 14
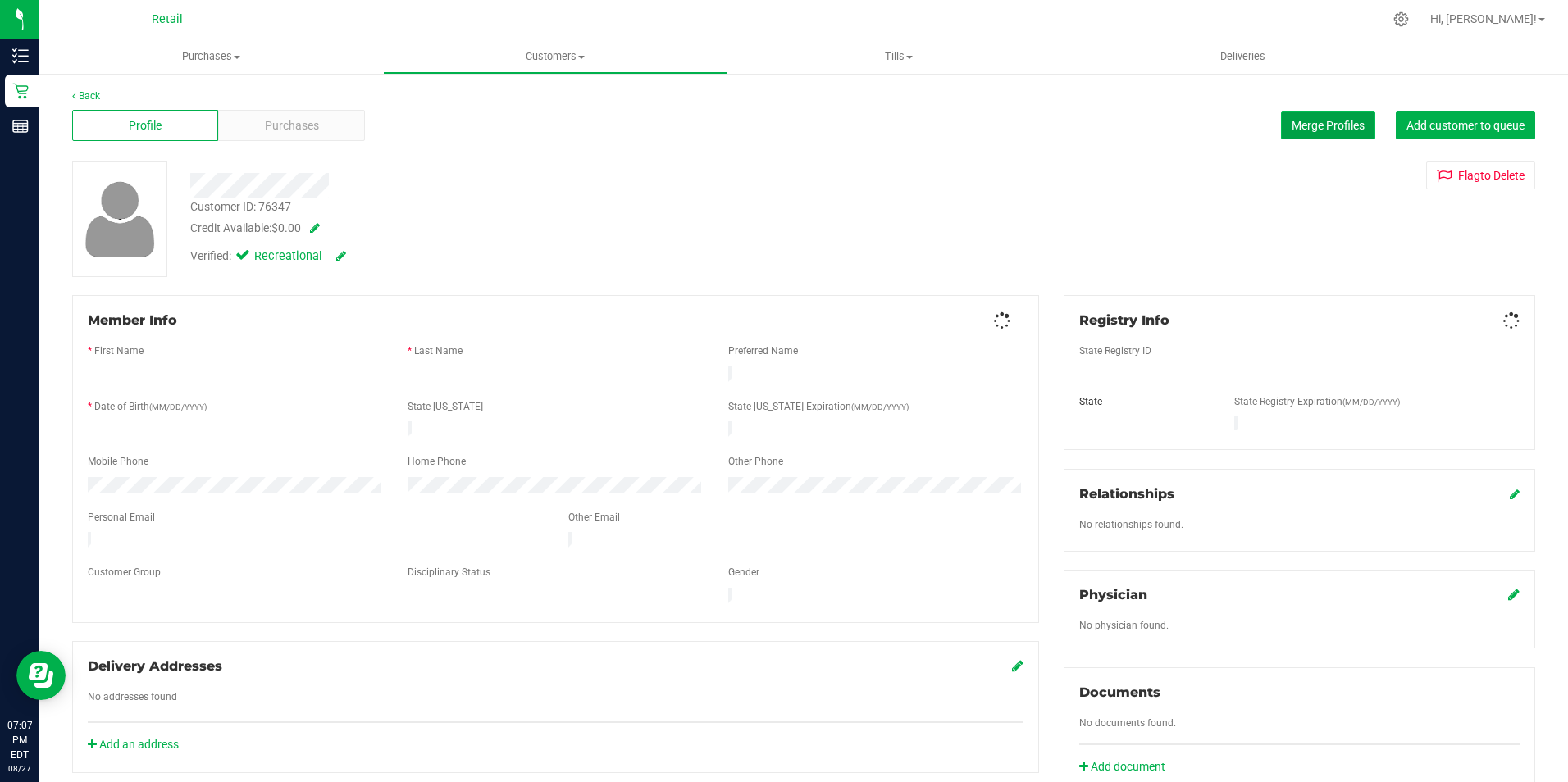
click at [1319, 127] on span "Merge Profiles" at bounding box center [1328, 125] width 73 height 13
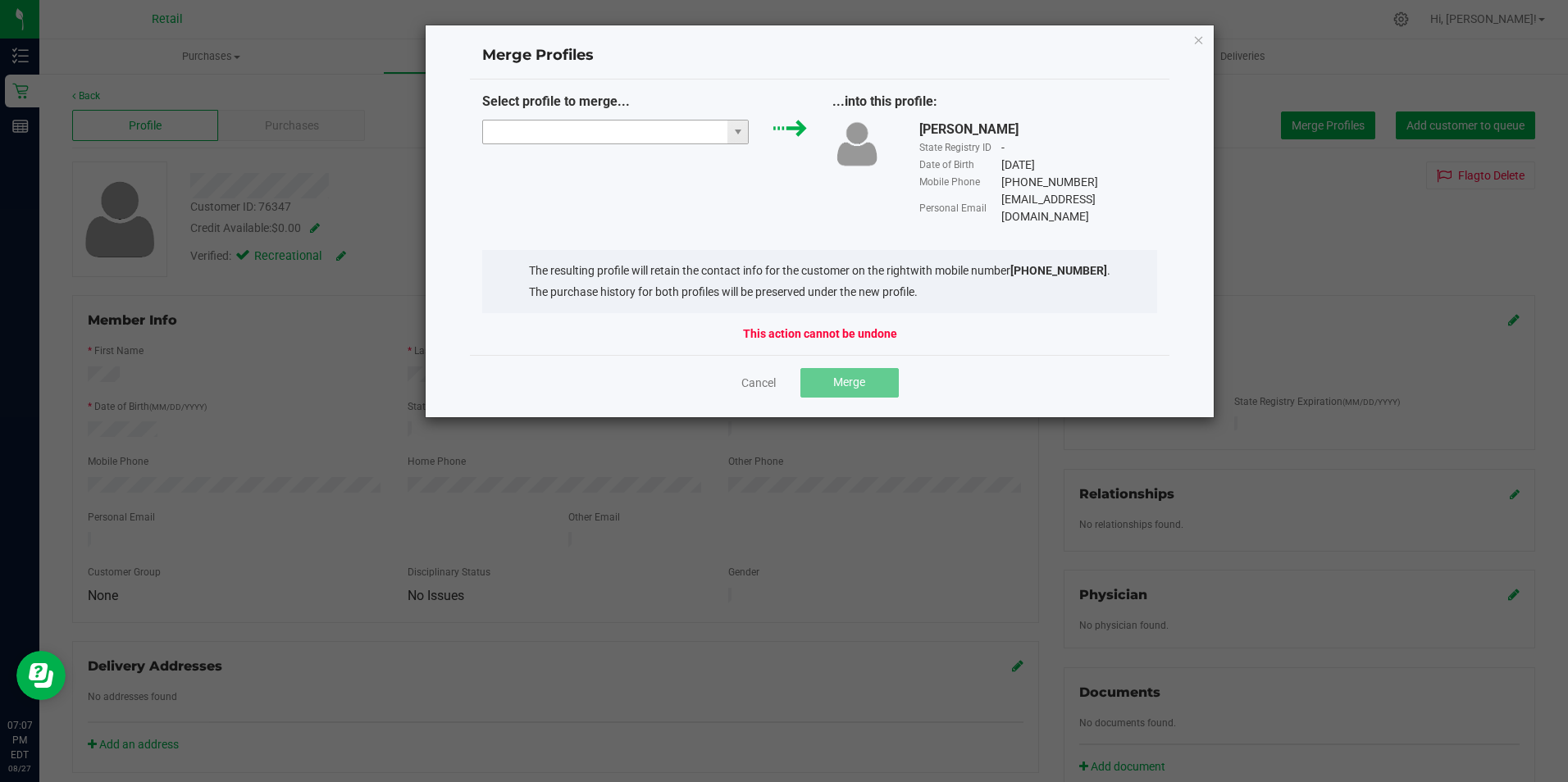
click at [674, 137] on input "NO DATA FOUND" at bounding box center [606, 132] width 245 height 23
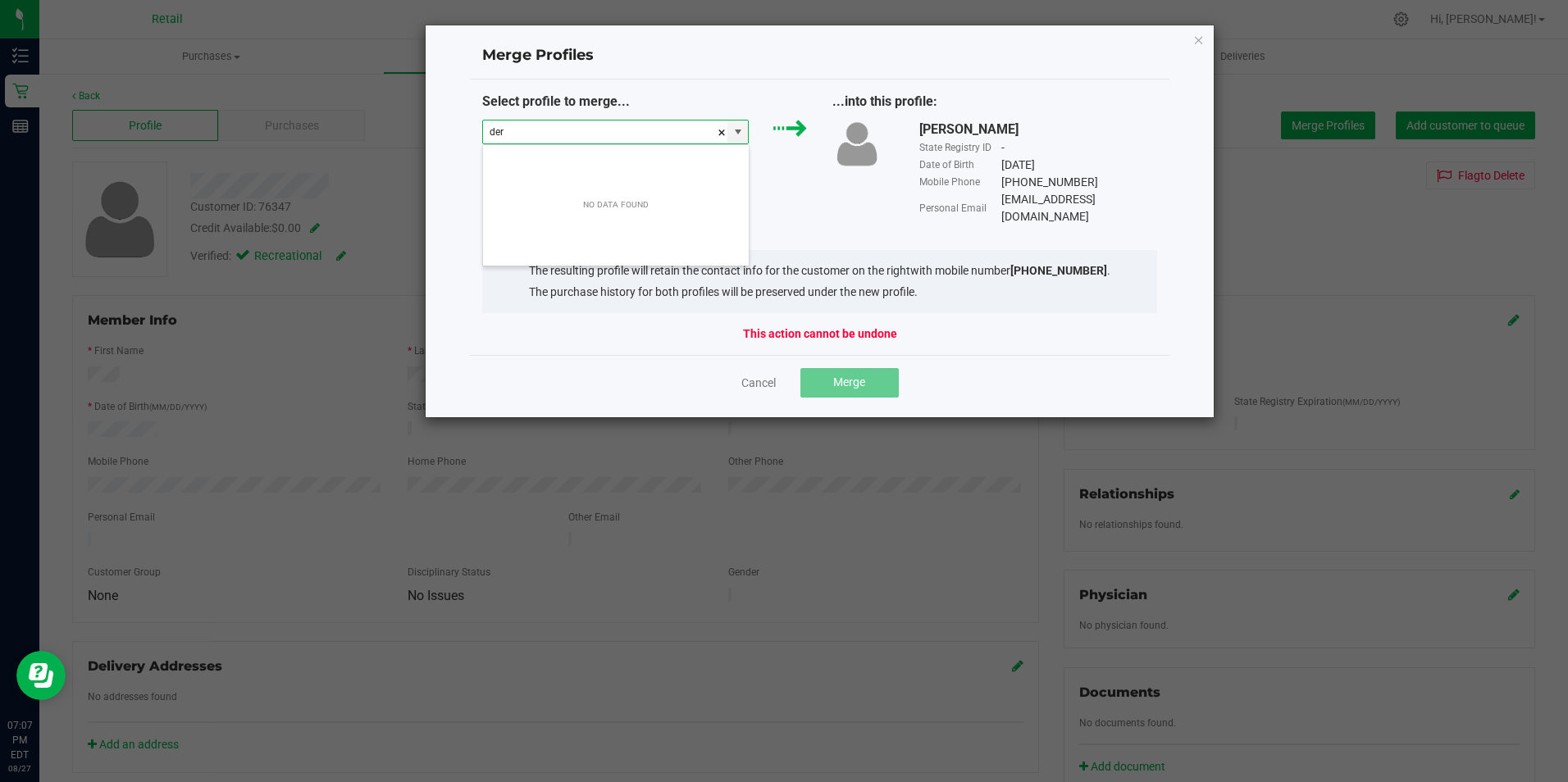
scroll to position [25, 267]
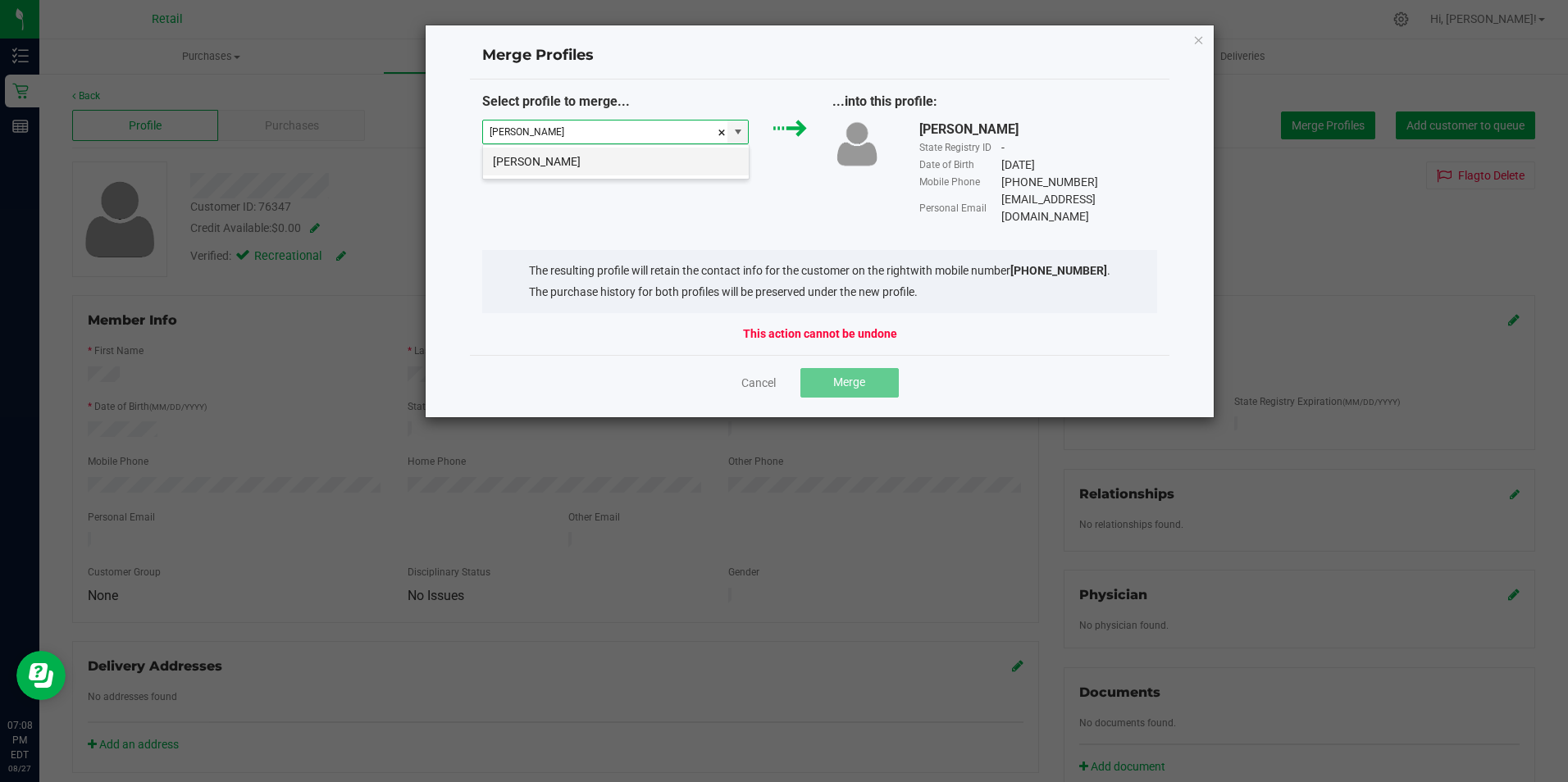
click at [606, 158] on li "Derek Sherlock" at bounding box center [616, 162] width 266 height 28
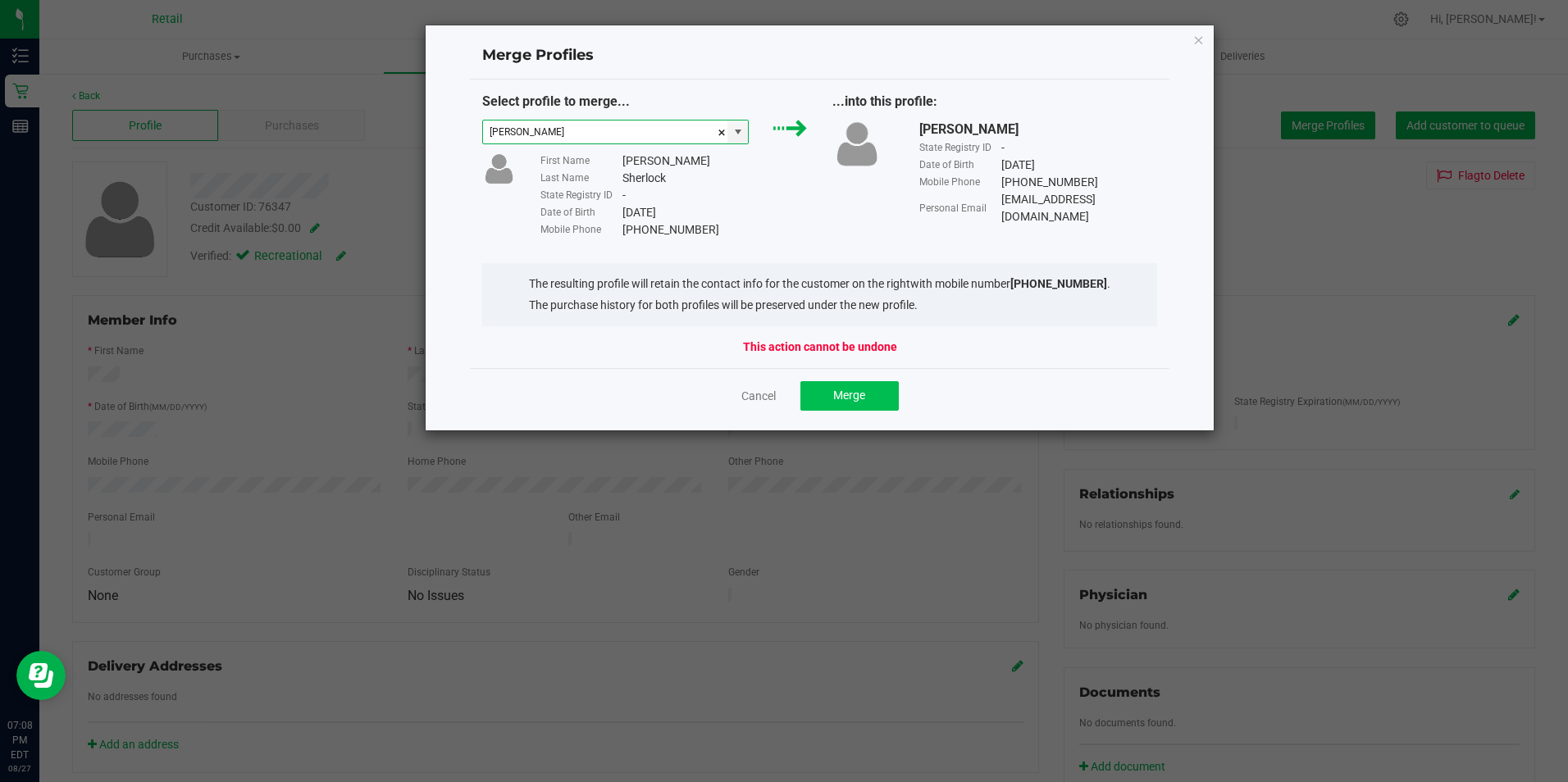
type input "Derek Sherlock"
click at [830, 389] on button "Merge" at bounding box center [850, 396] width 99 height 30
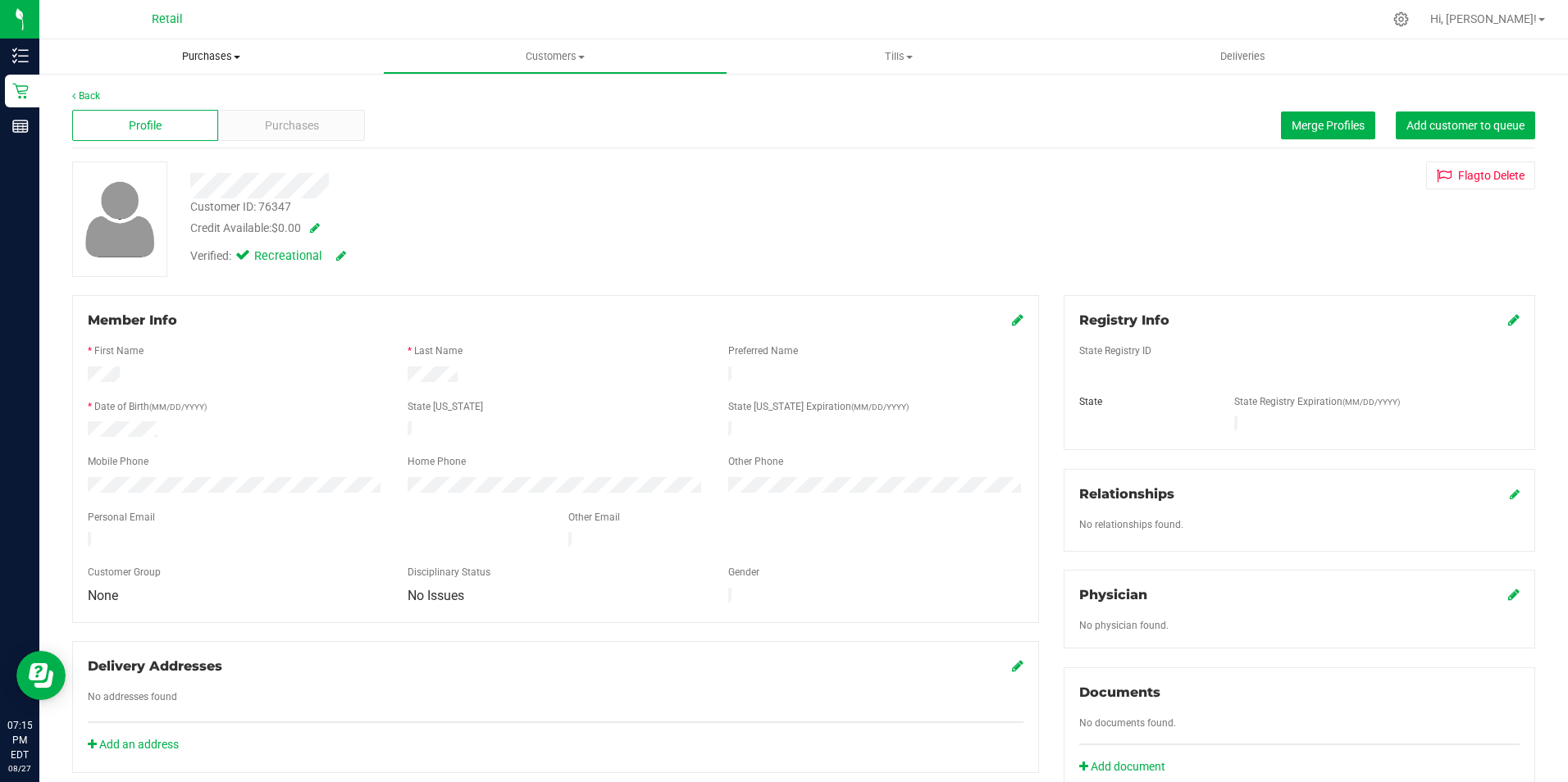
drag, startPoint x: 191, startPoint y: 54, endPoint x: 191, endPoint y: 67, distance: 13.0
click at [191, 54] on span "Purchases" at bounding box center [211, 56] width 343 height 15
click at [185, 99] on span "Summary of purchases" at bounding box center [123, 99] width 168 height 14
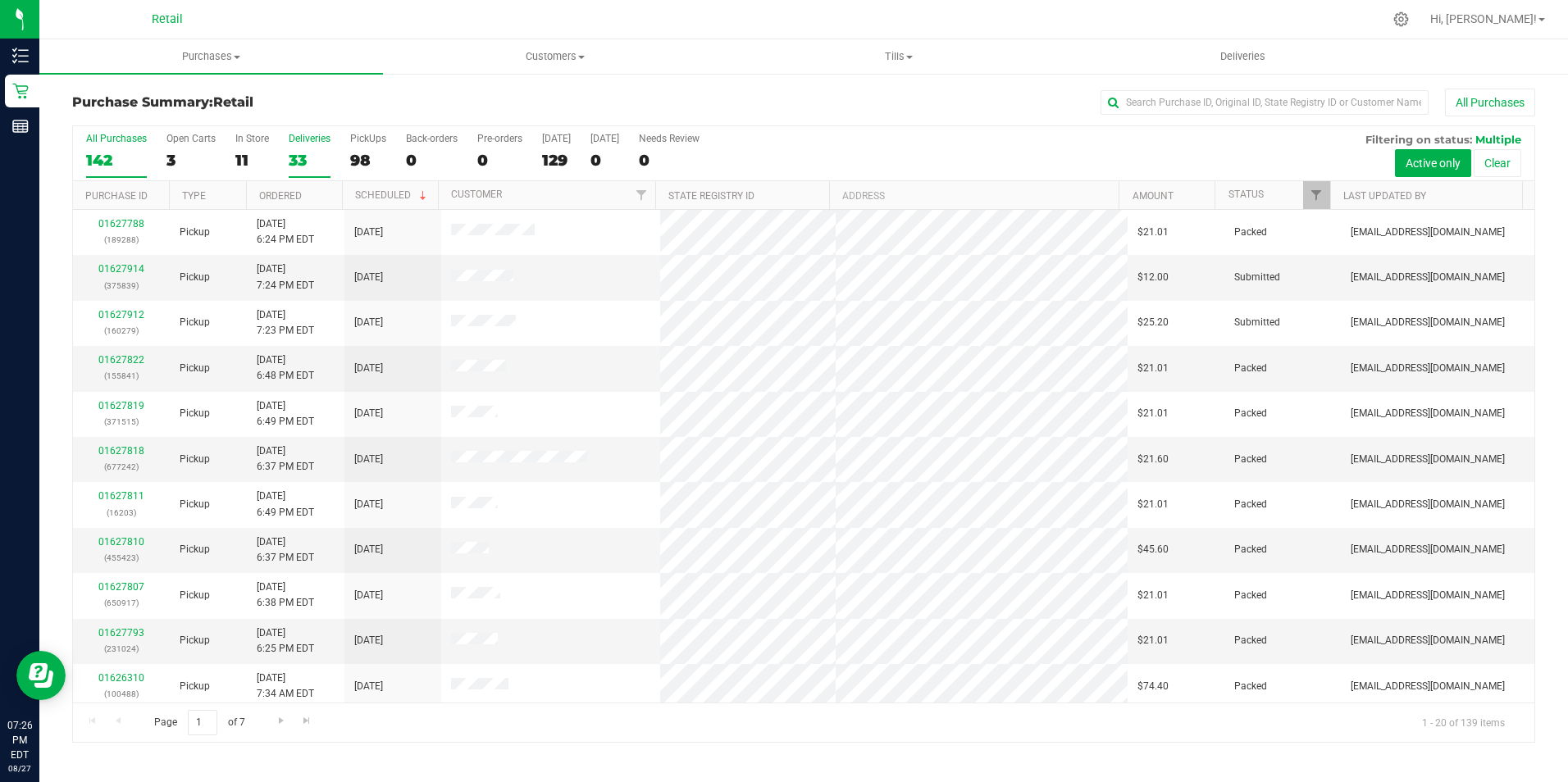
click at [303, 159] on div "33" at bounding box center [309, 159] width 41 height 18
click at [0, 0] on input "Deliveries 33" at bounding box center [0, 0] width 0 height 0
click at [244, 162] on div "11" at bounding box center [252, 159] width 33 height 18
click at [0, 0] on input "In Store 11" at bounding box center [0, 0] width 0 height 0
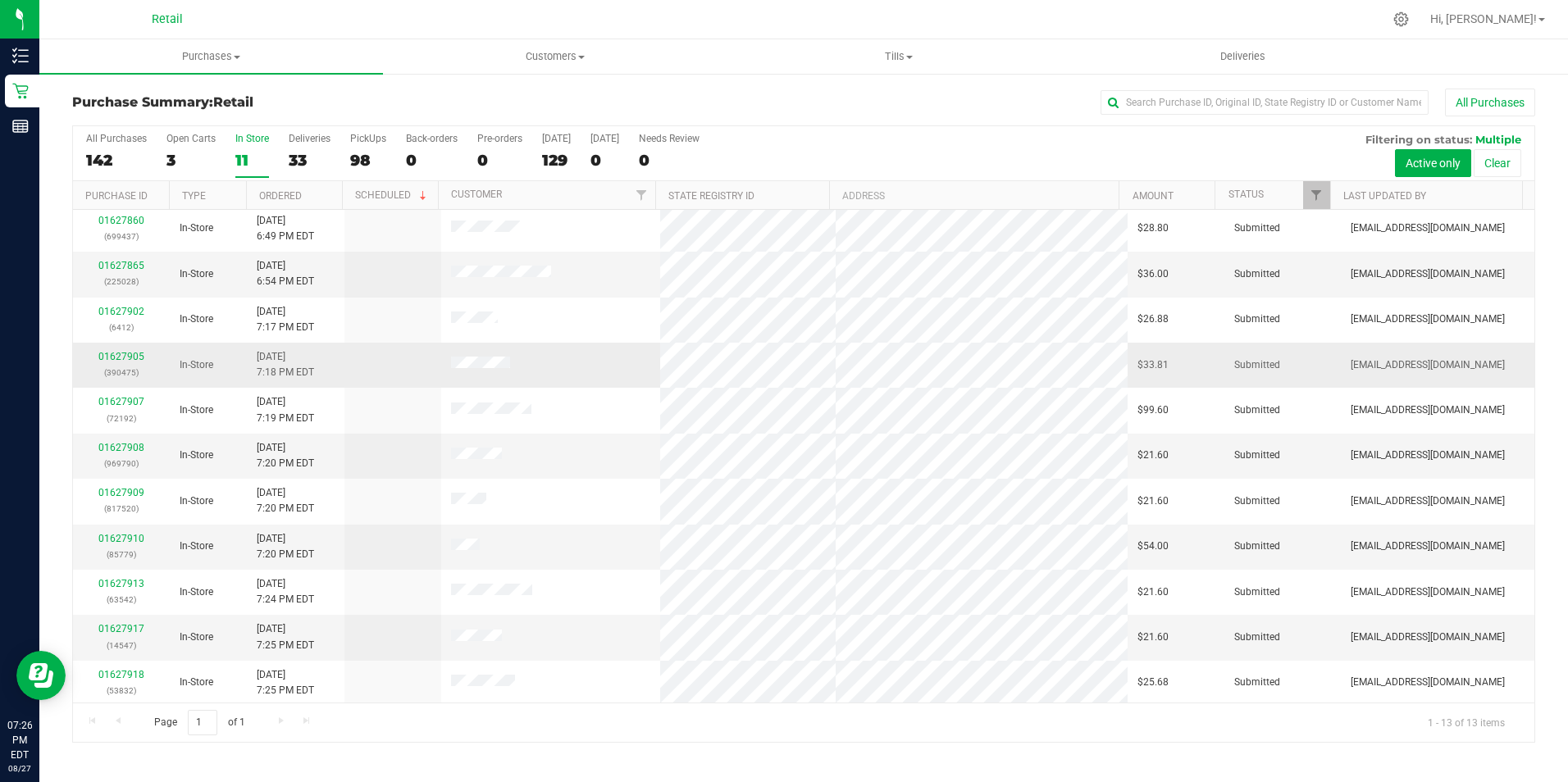
scroll to position [97, 0]
click at [131, 355] on link "01627905" at bounding box center [121, 354] width 46 height 11
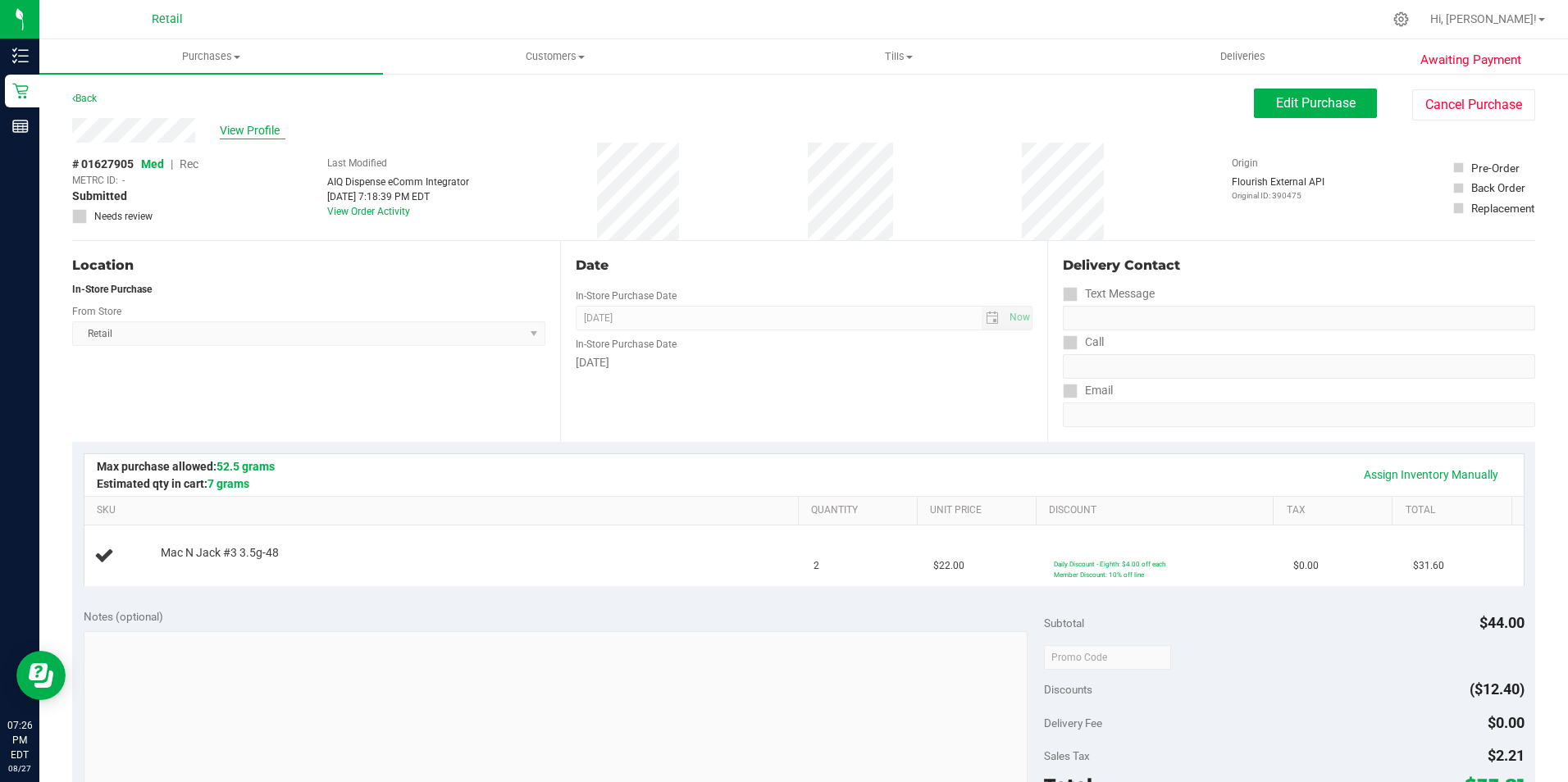
click at [234, 131] on span "View Profile" at bounding box center [253, 131] width 66 height 18
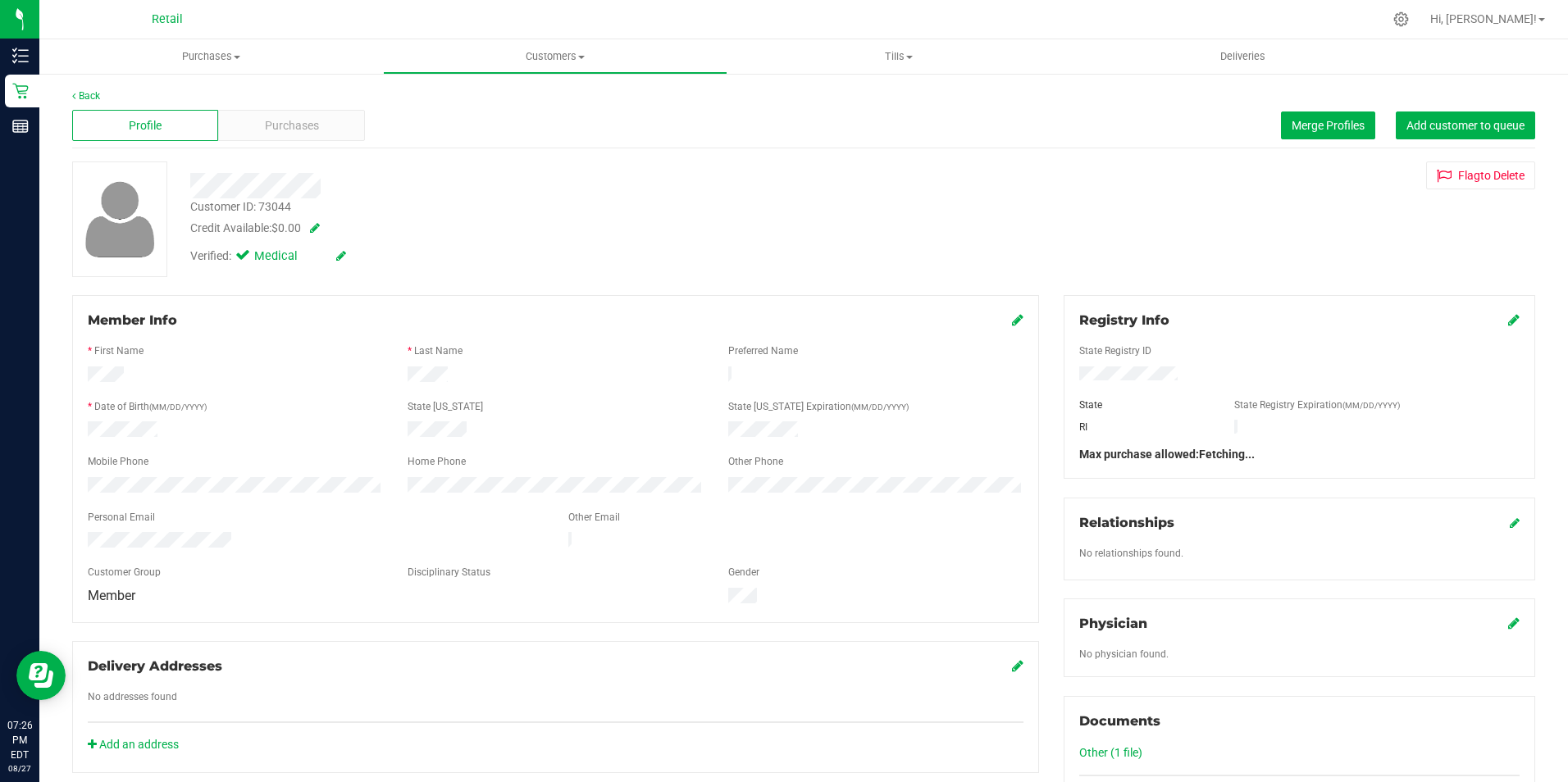
click at [265, 131] on span "Purchases" at bounding box center [291, 126] width 54 height 18
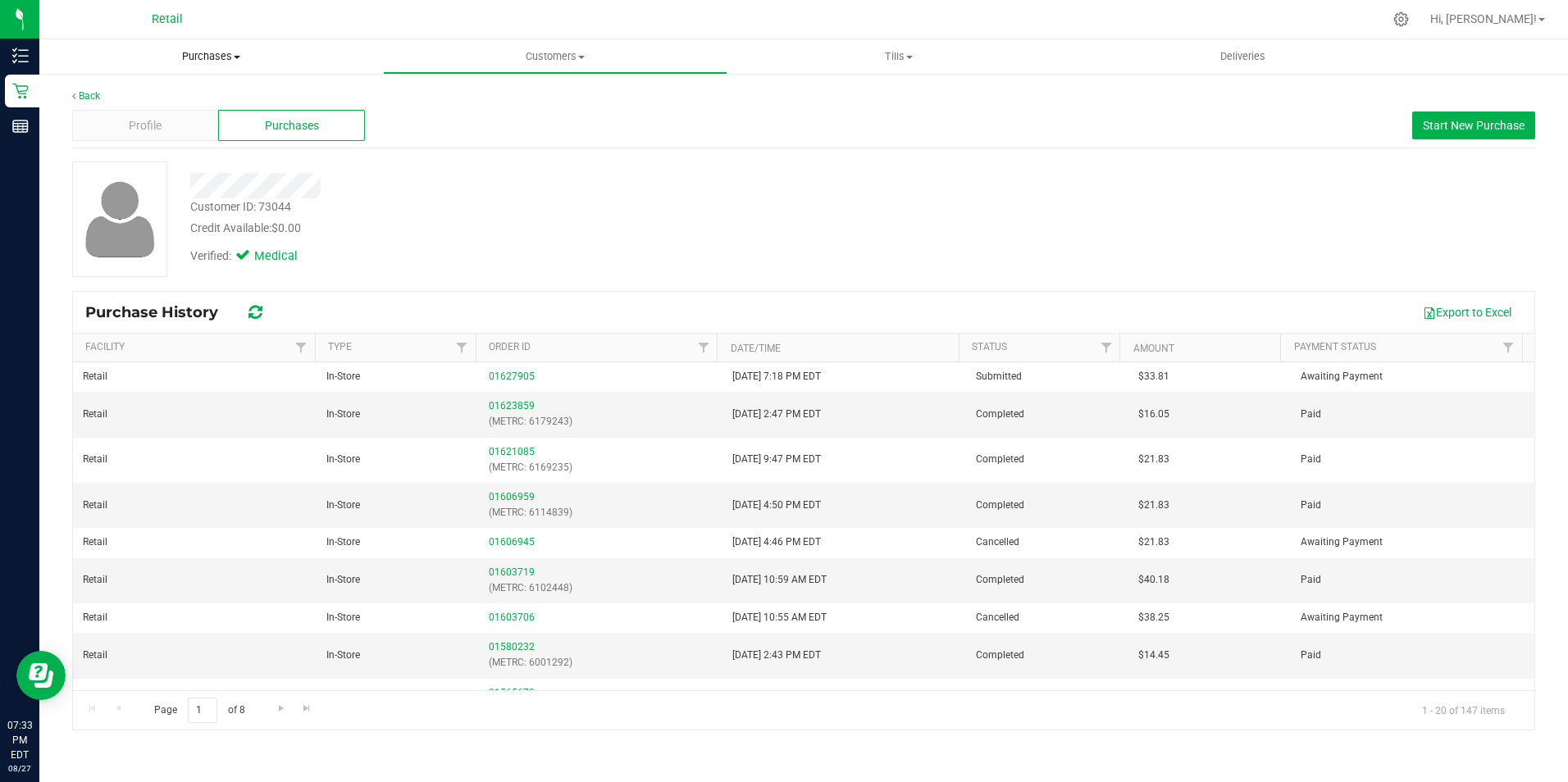
click at [217, 65] on uib-tab-heading "Purchases Summary of purchases Fulfillment All purchases" at bounding box center [211, 56] width 343 height 34
click at [206, 88] on ul "Summary of purchases Fulfillment All purchases" at bounding box center [211, 119] width 343 height 89
click at [205, 63] on span "Purchases" at bounding box center [211, 56] width 343 height 15
click at [136, 109] on li "Fulfillment" at bounding box center [211, 119] width 343 height 19
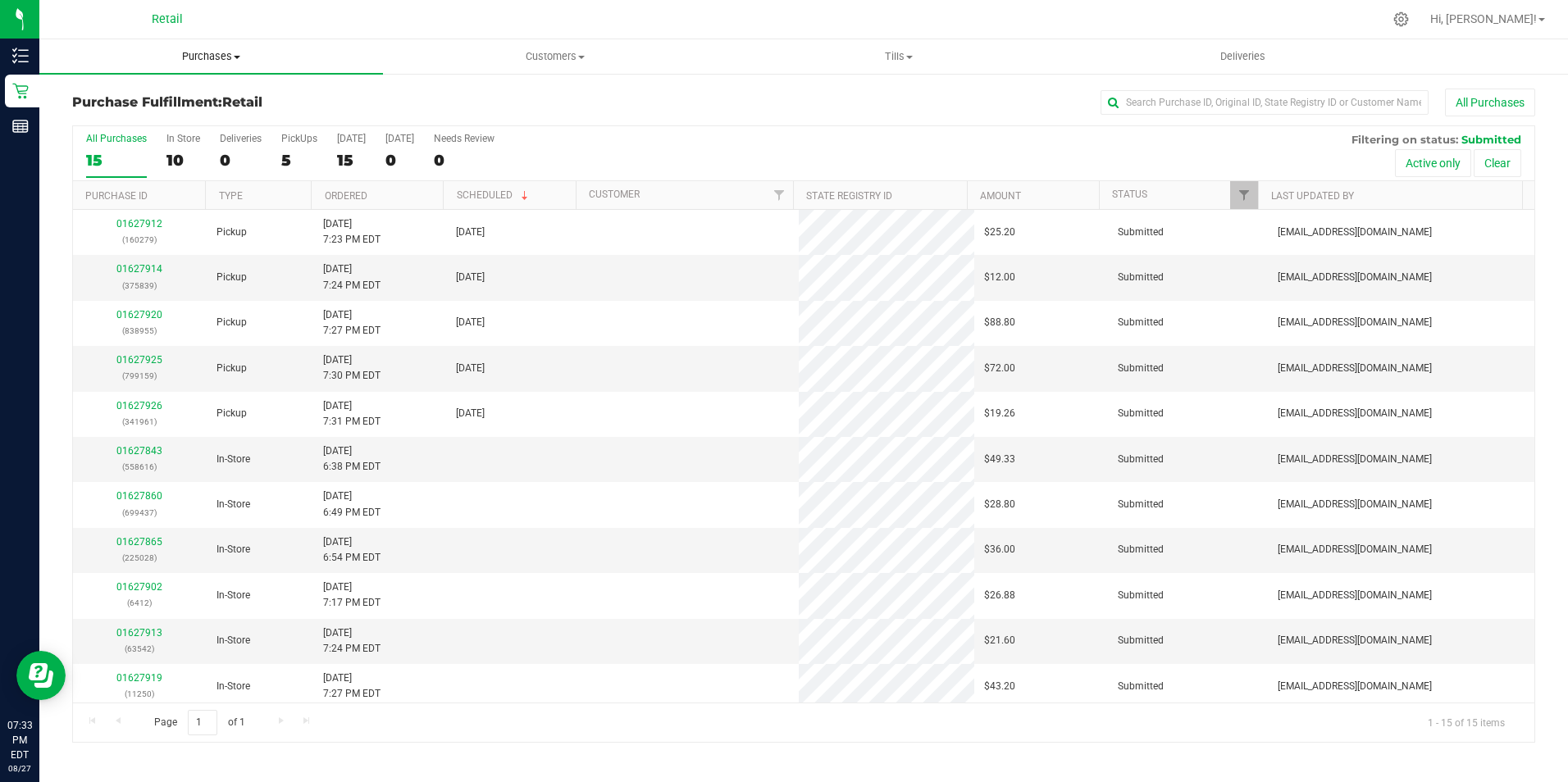
click at [221, 55] on span "Purchases" at bounding box center [211, 56] width 343 height 15
click at [161, 95] on span "Summary of purchases" at bounding box center [123, 99] width 168 height 14
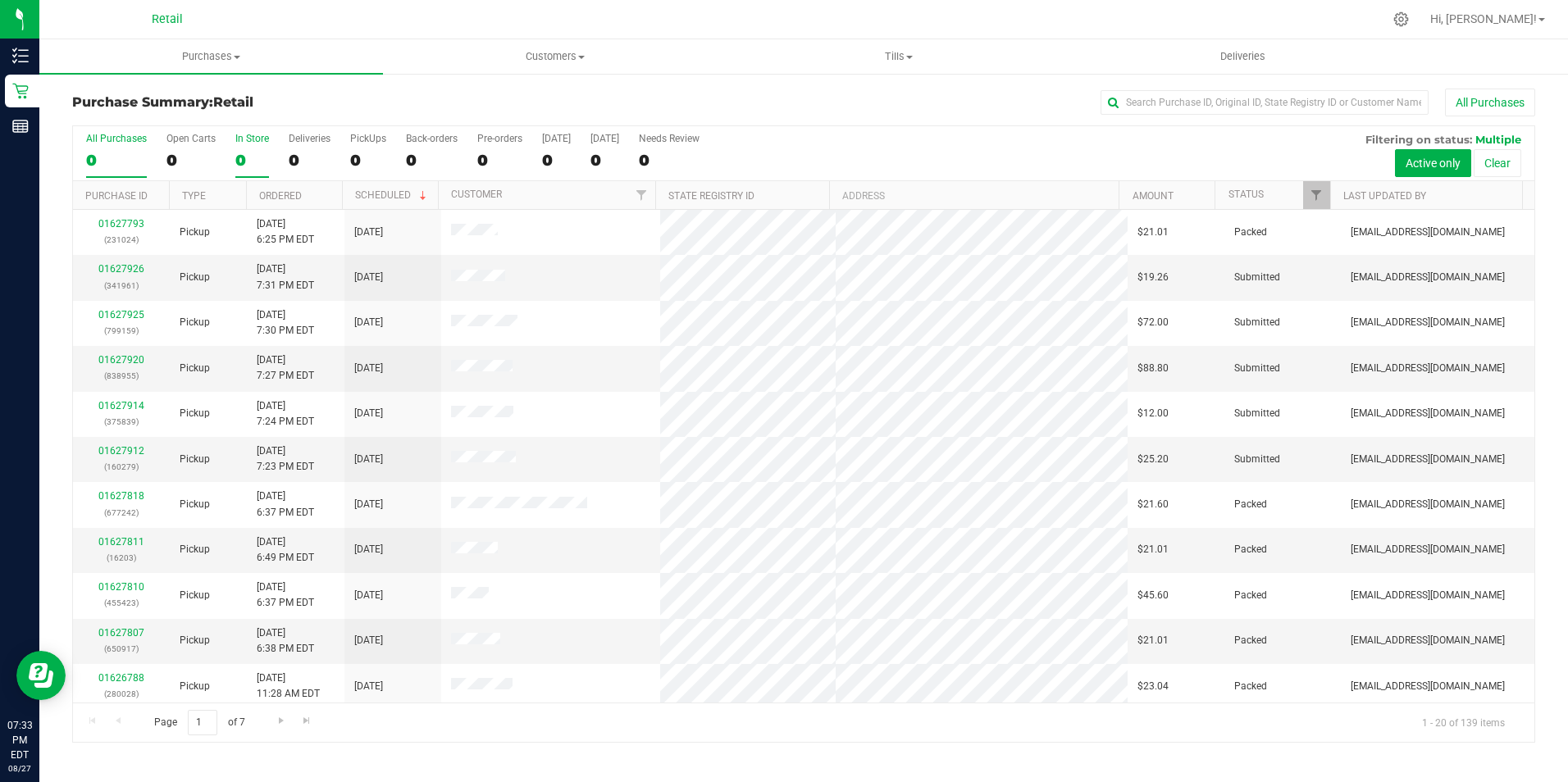
click at [250, 165] on div "0" at bounding box center [252, 159] width 33 height 18
click at [0, 0] on input "In Store 0" at bounding box center [0, 0] width 0 height 0
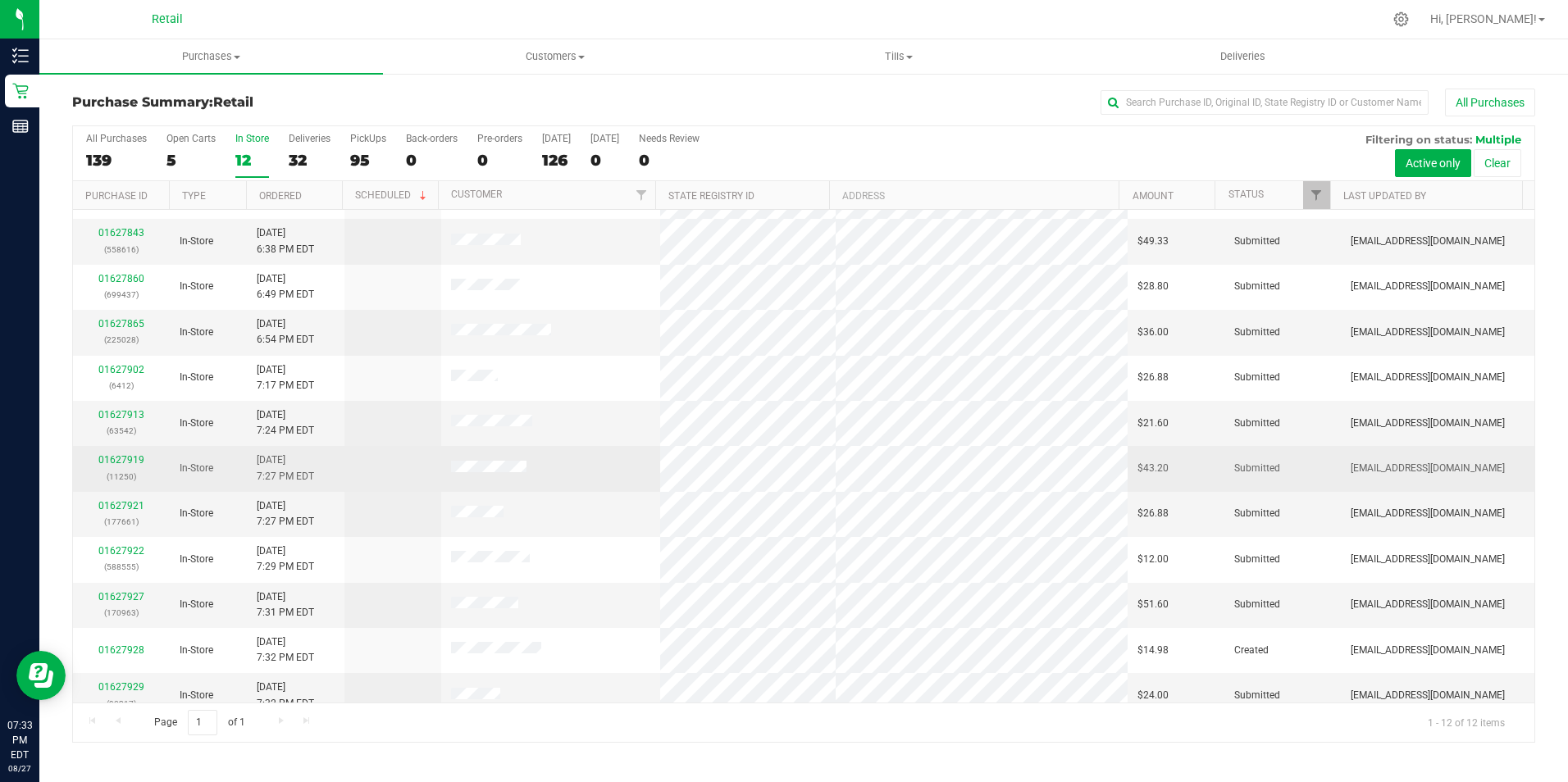
scroll to position [52, 0]
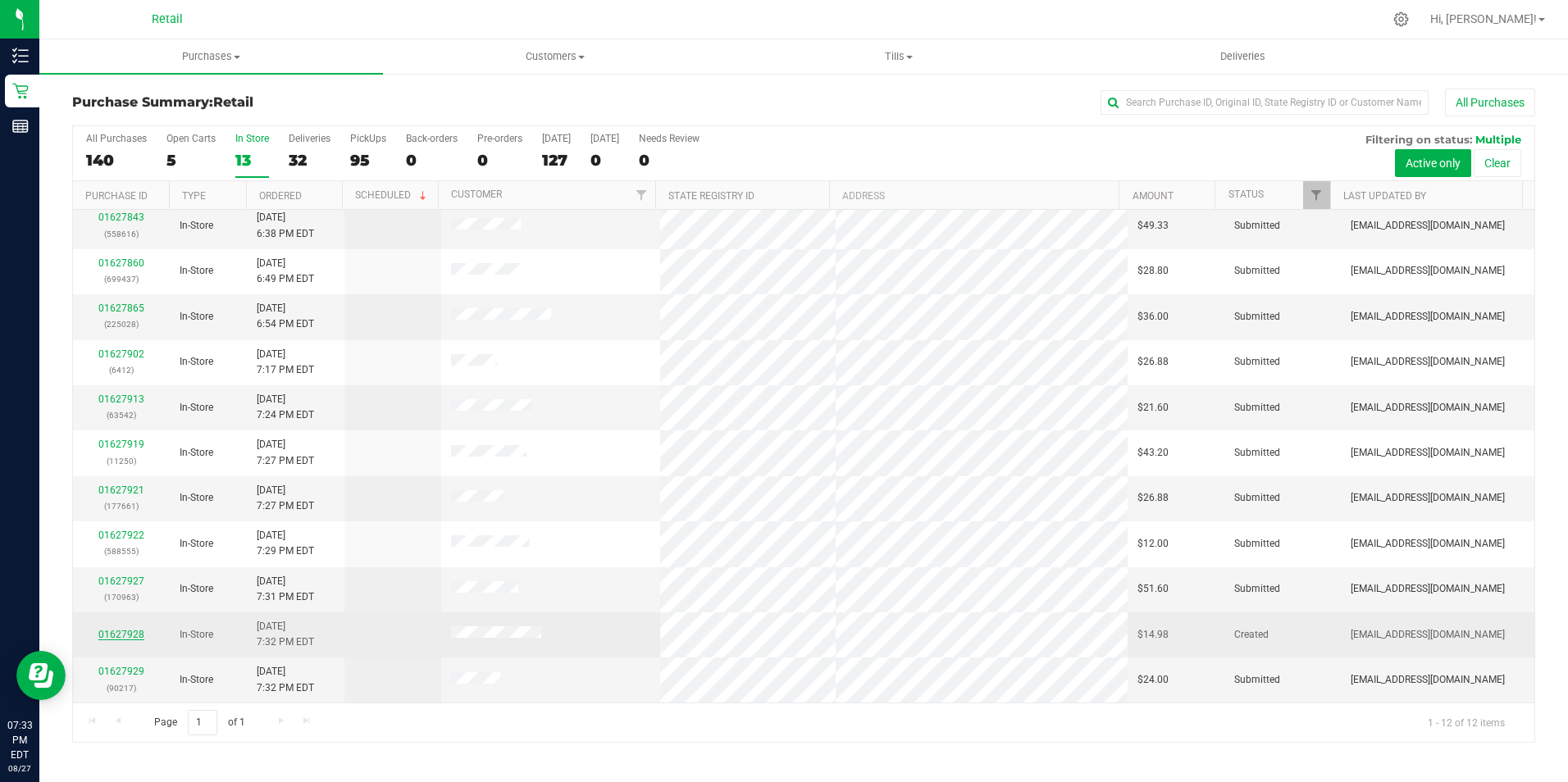
click at [111, 632] on link "01627928" at bounding box center [121, 634] width 46 height 11
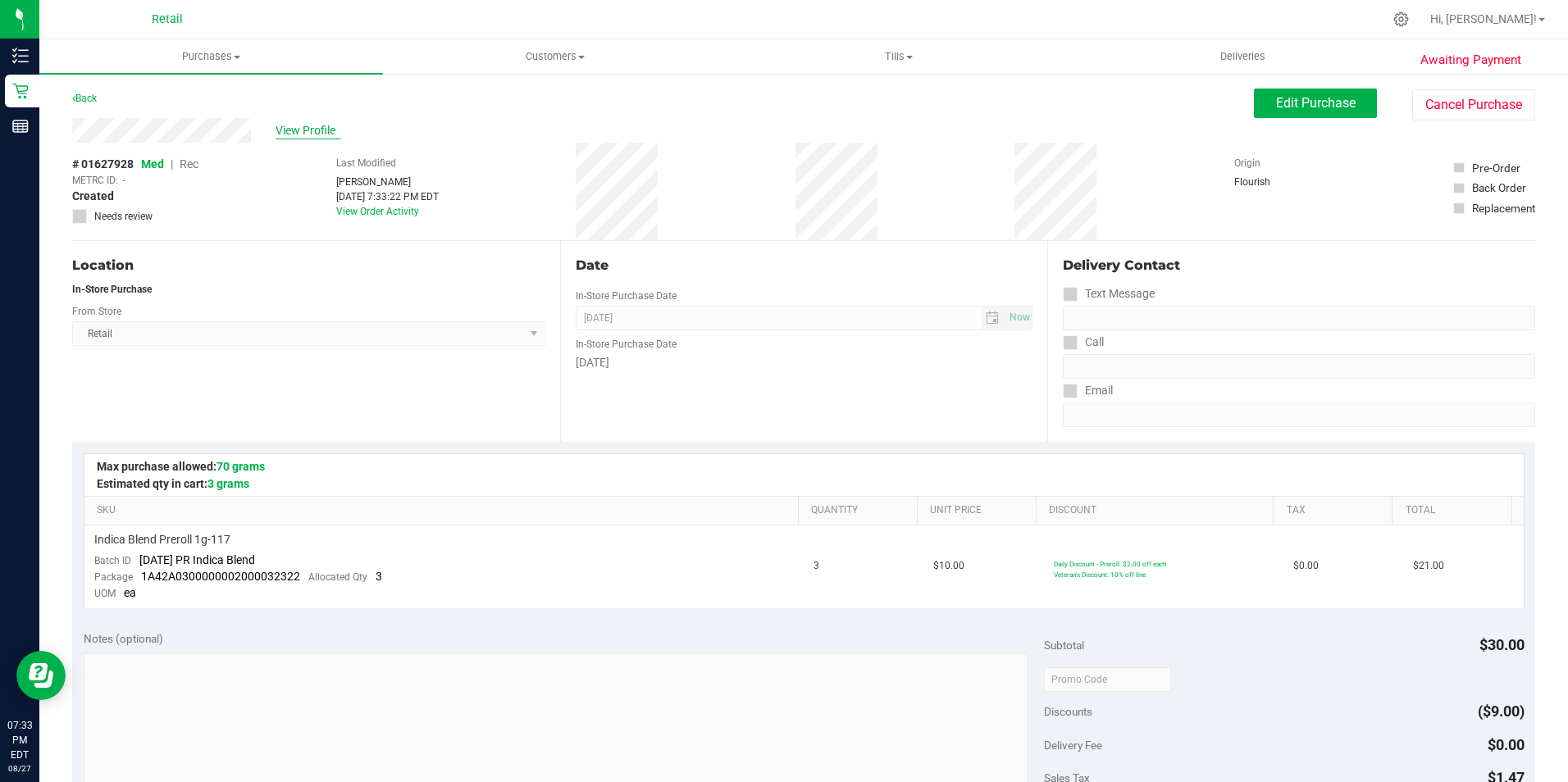
click at [293, 124] on span "View Profile" at bounding box center [308, 131] width 66 height 18
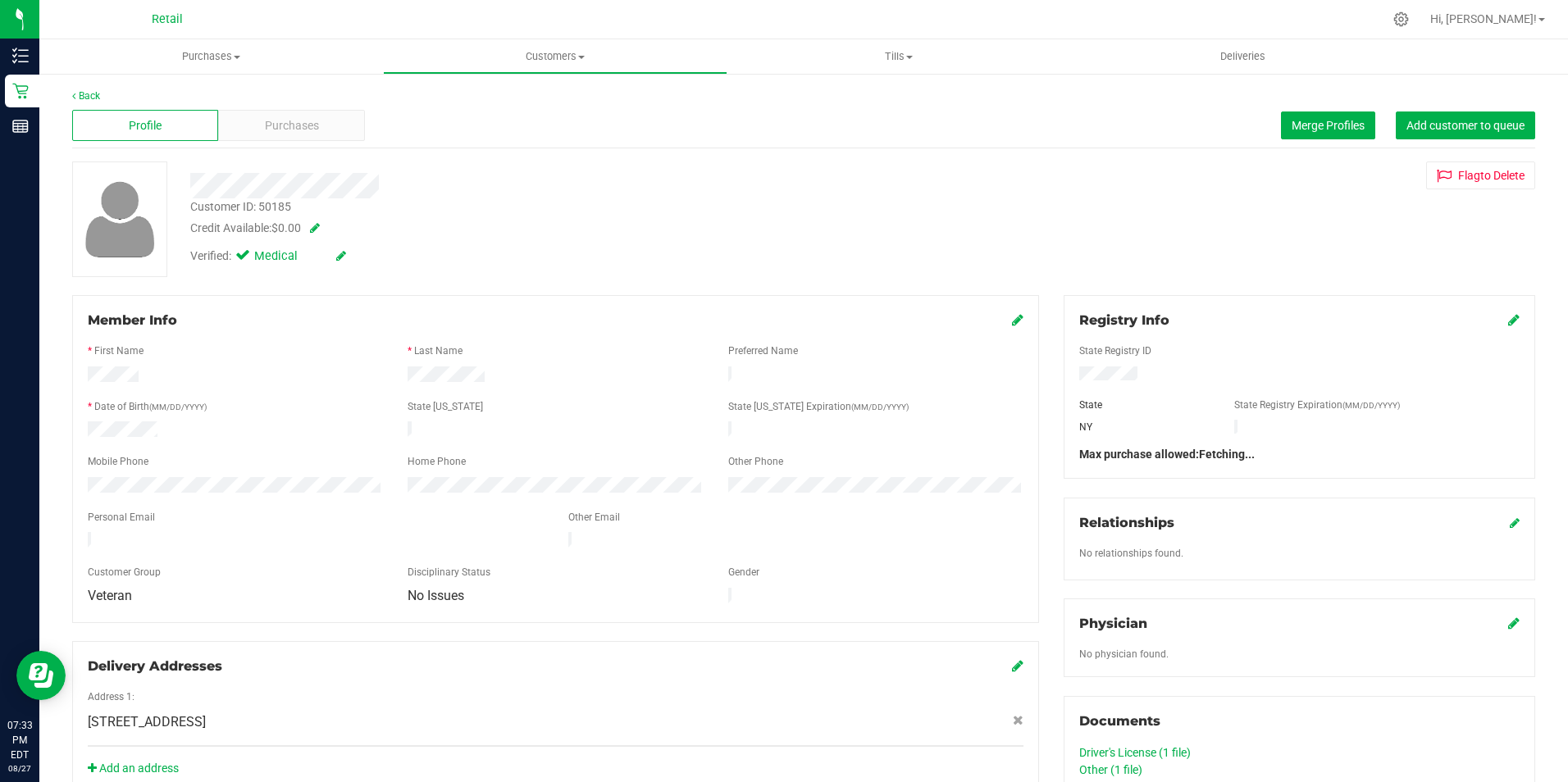
click at [352, 129] on div "Purchases" at bounding box center [291, 125] width 146 height 31
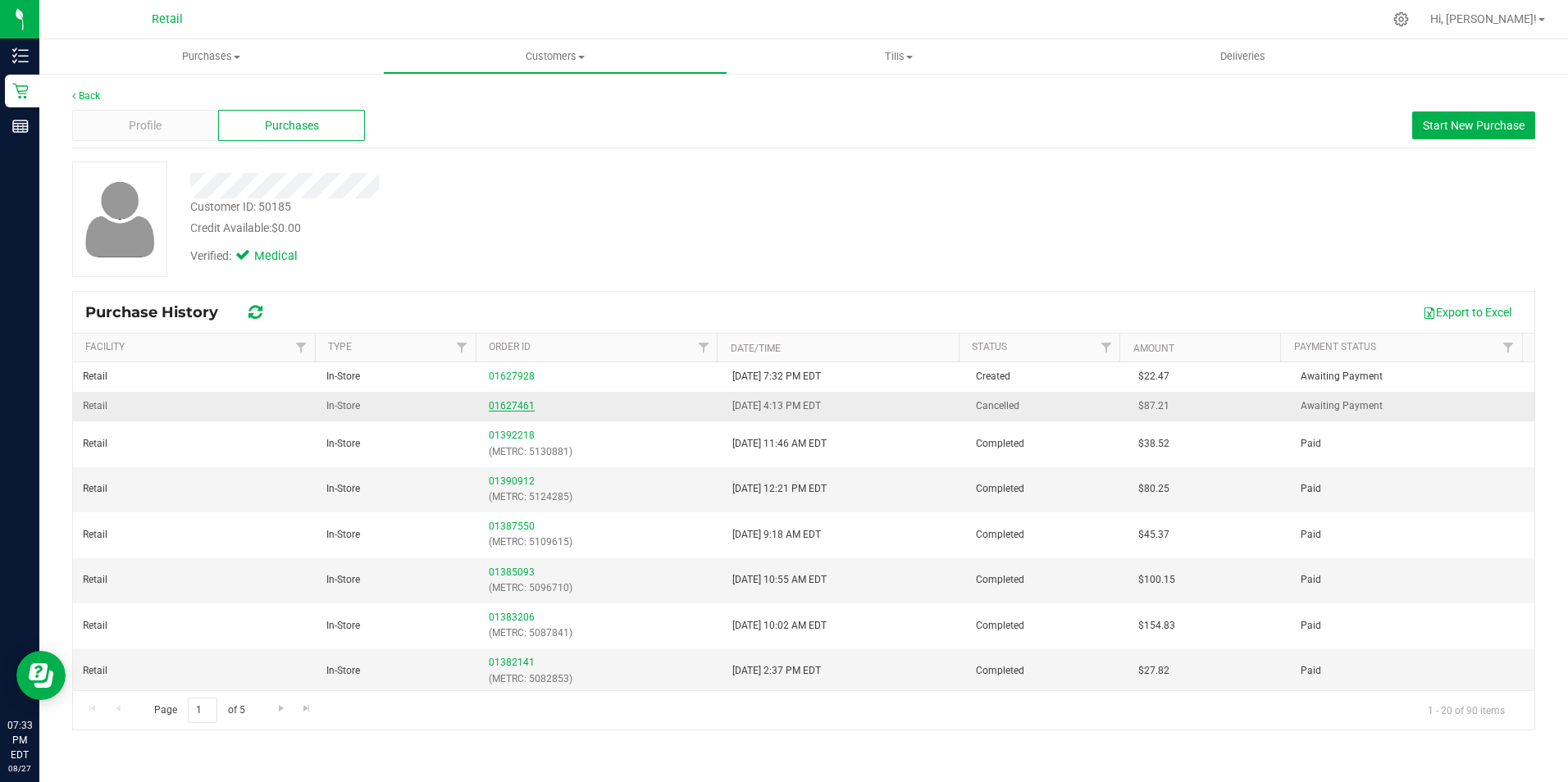
click at [500, 402] on link "01627461" at bounding box center [512, 405] width 46 height 11
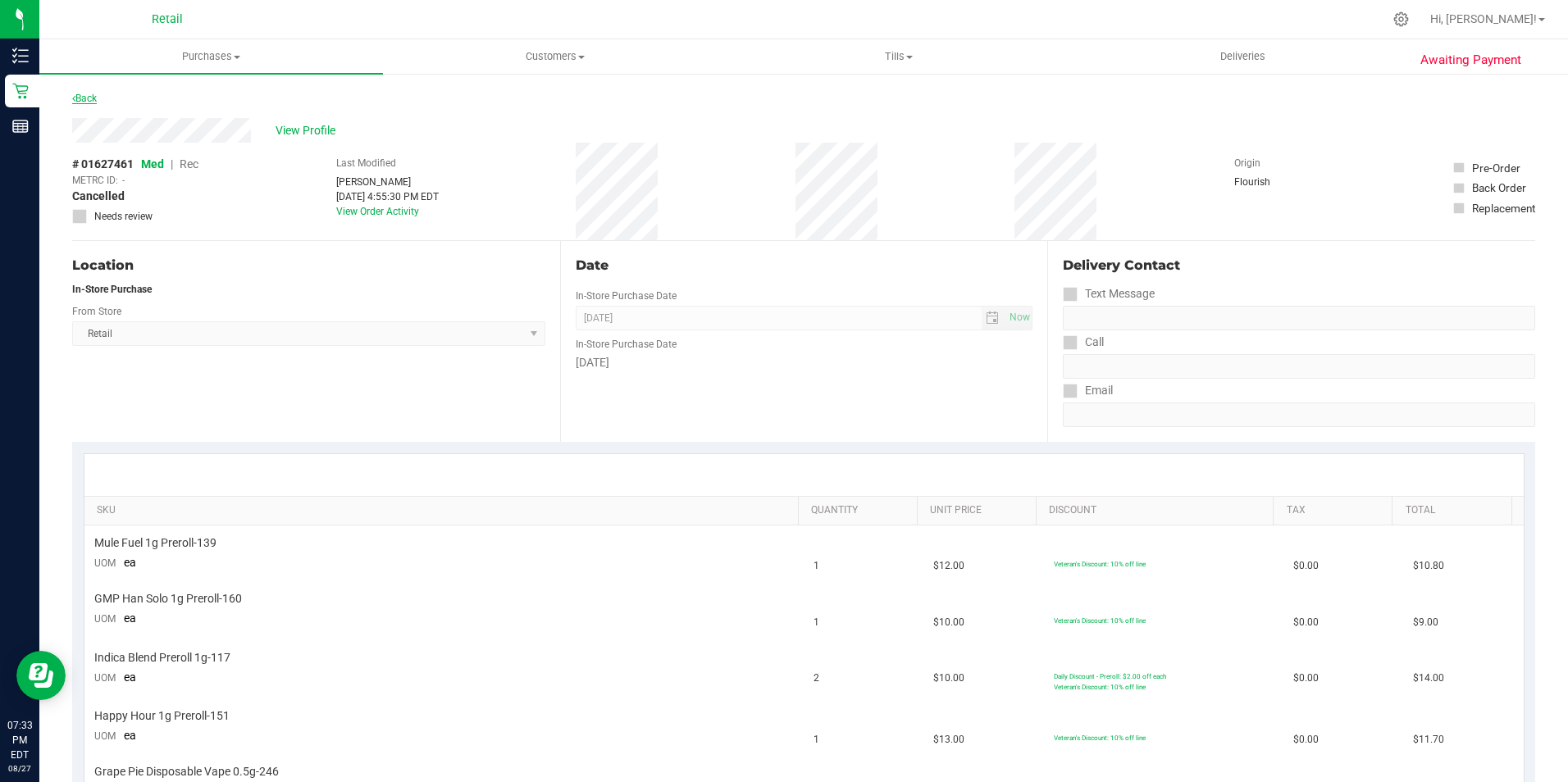
click at [79, 100] on link "Back" at bounding box center [85, 98] width 25 height 11
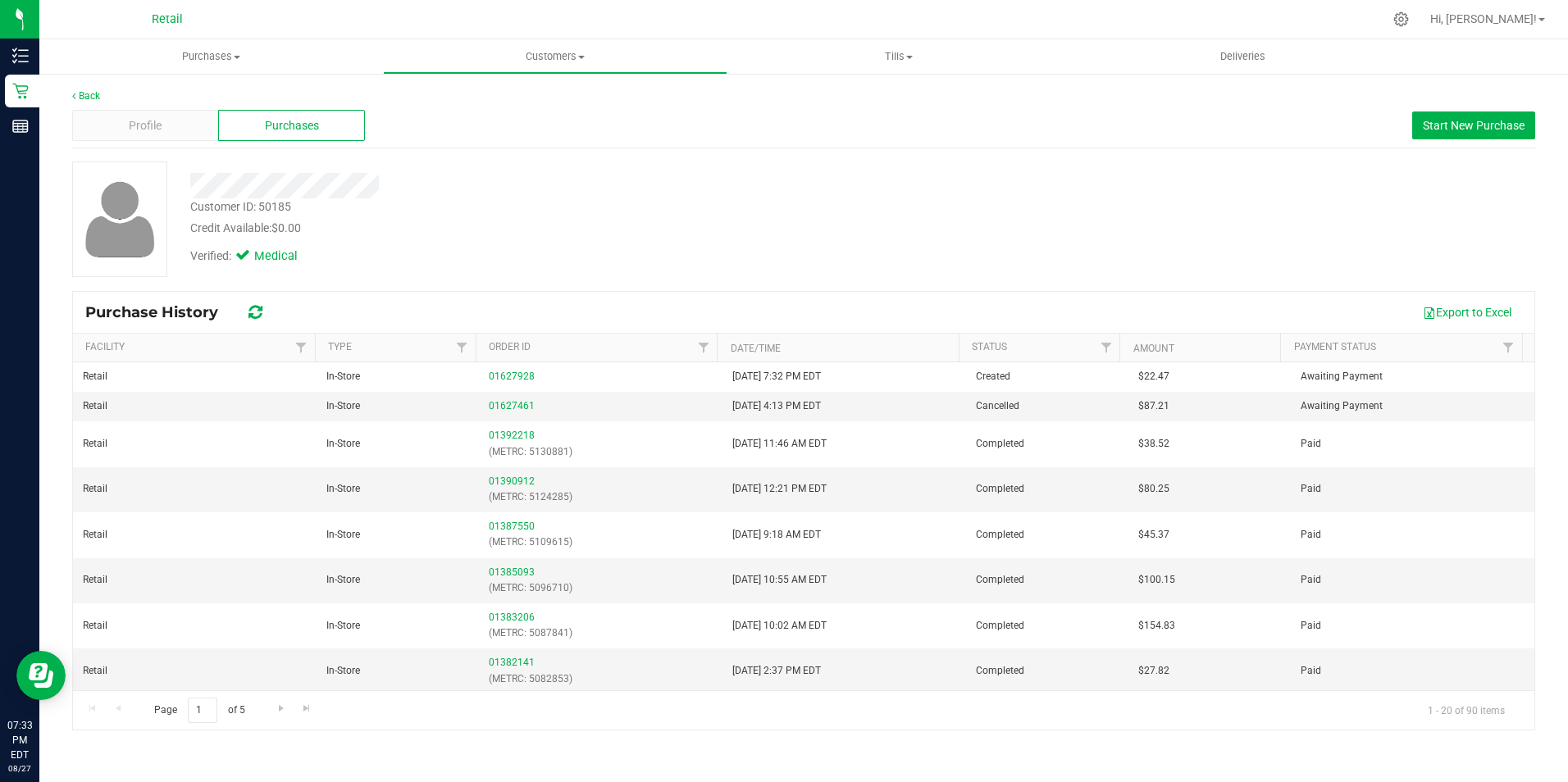
click at [269, 125] on span "Purchases" at bounding box center [291, 126] width 54 height 18
click at [214, 62] on span "Purchases" at bounding box center [211, 56] width 343 height 15
click at [185, 95] on span "Summary of purchases" at bounding box center [123, 99] width 168 height 14
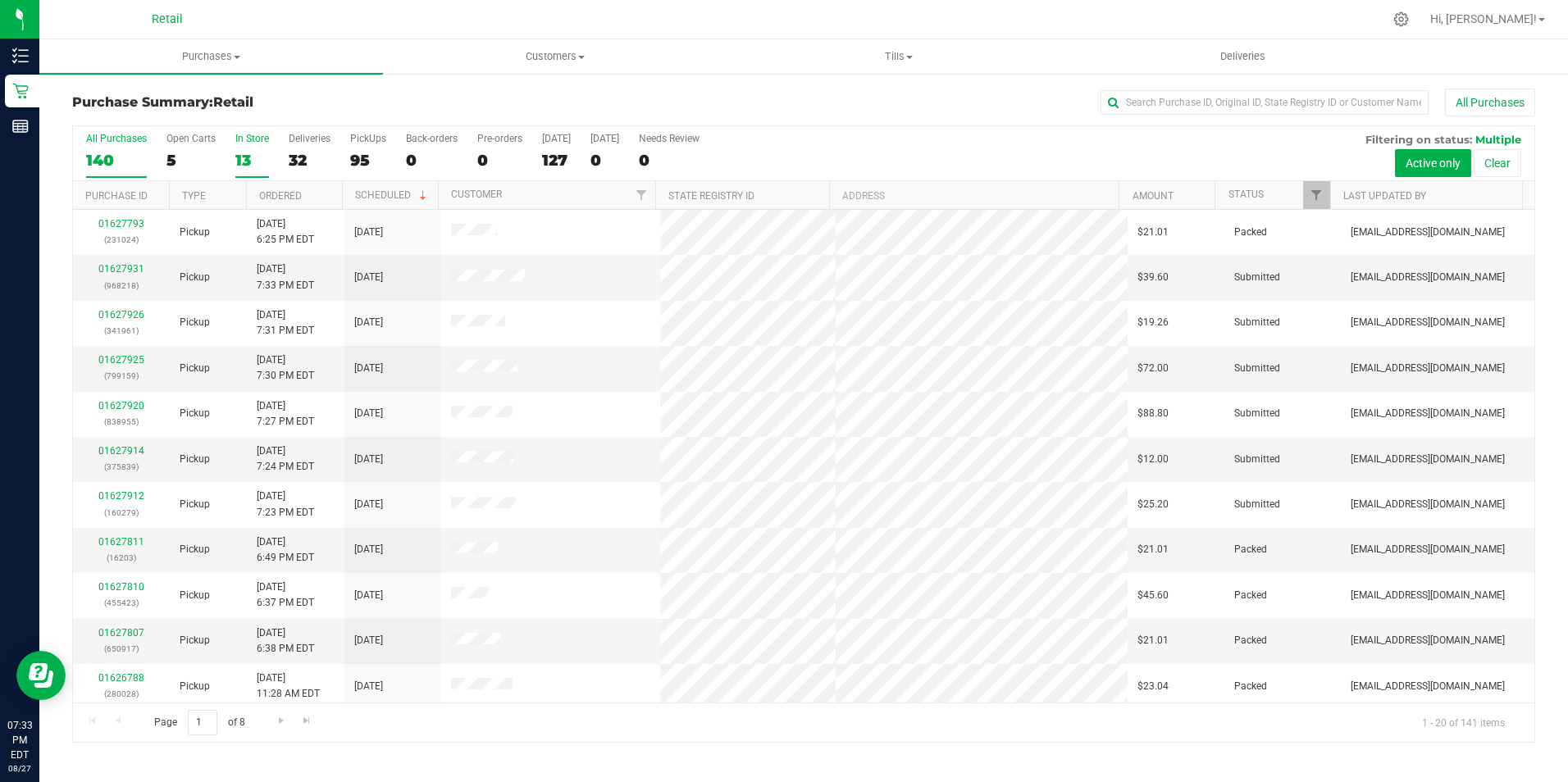
click at [242, 147] on label "In Store 13" at bounding box center [252, 155] width 33 height 45
click at [0, 0] on input "In Store 13" at bounding box center [0, 0] width 0 height 0
click at [272, 196] on link "Ordered" at bounding box center [280, 196] width 42 height 11
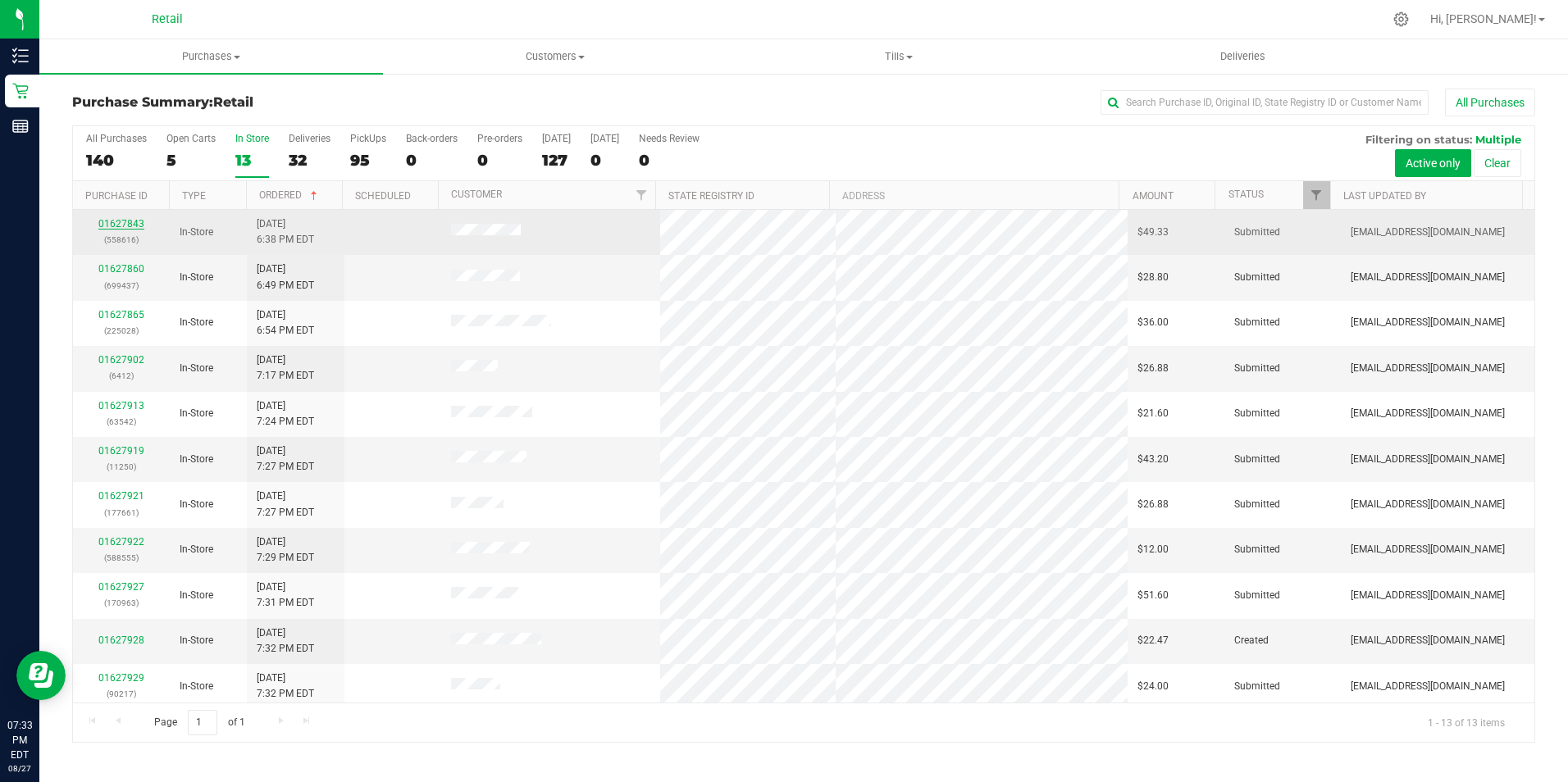
click at [125, 219] on link "01627843" at bounding box center [121, 224] width 46 height 11
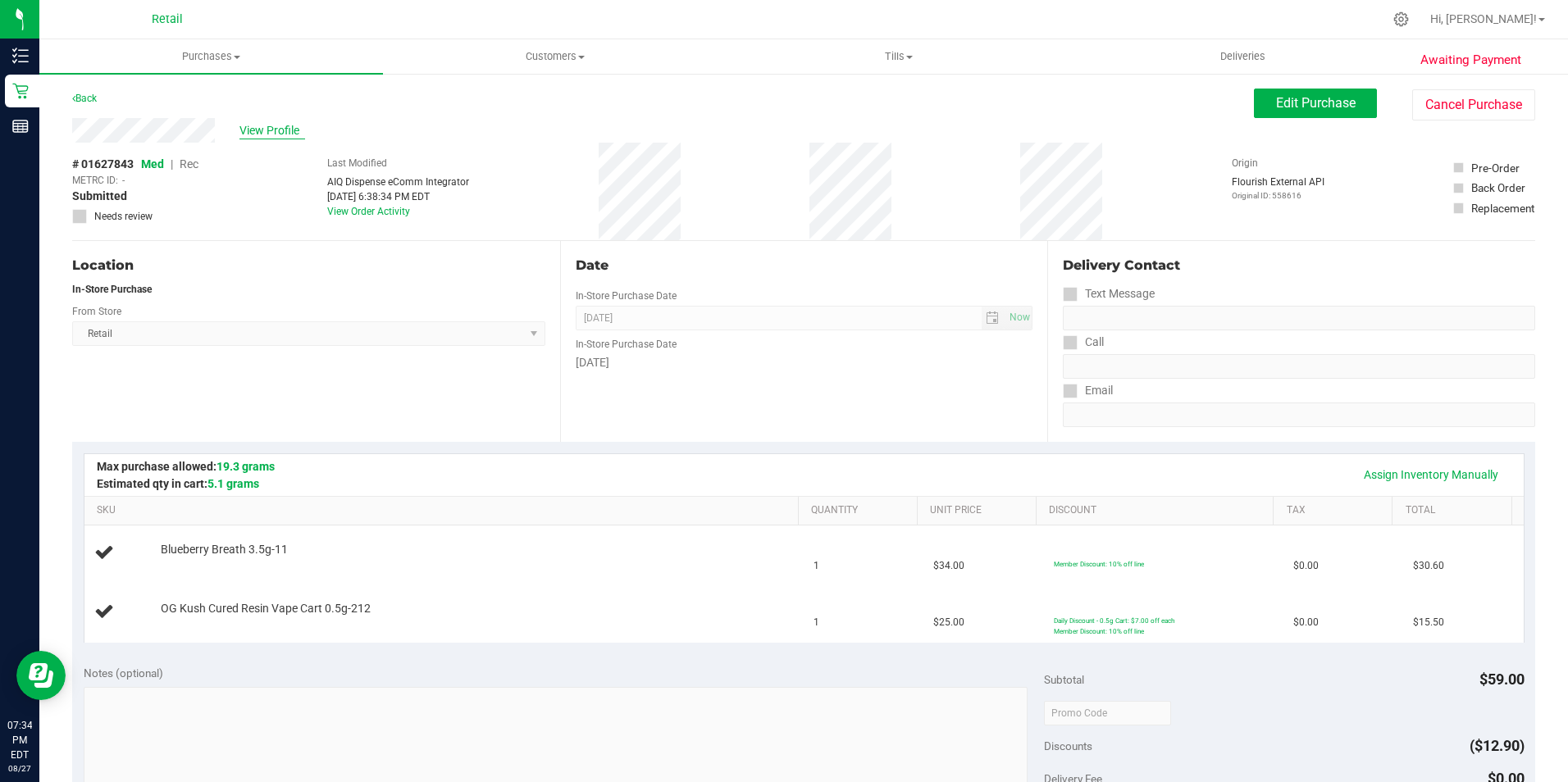
click at [268, 125] on span "View Profile" at bounding box center [272, 131] width 66 height 18
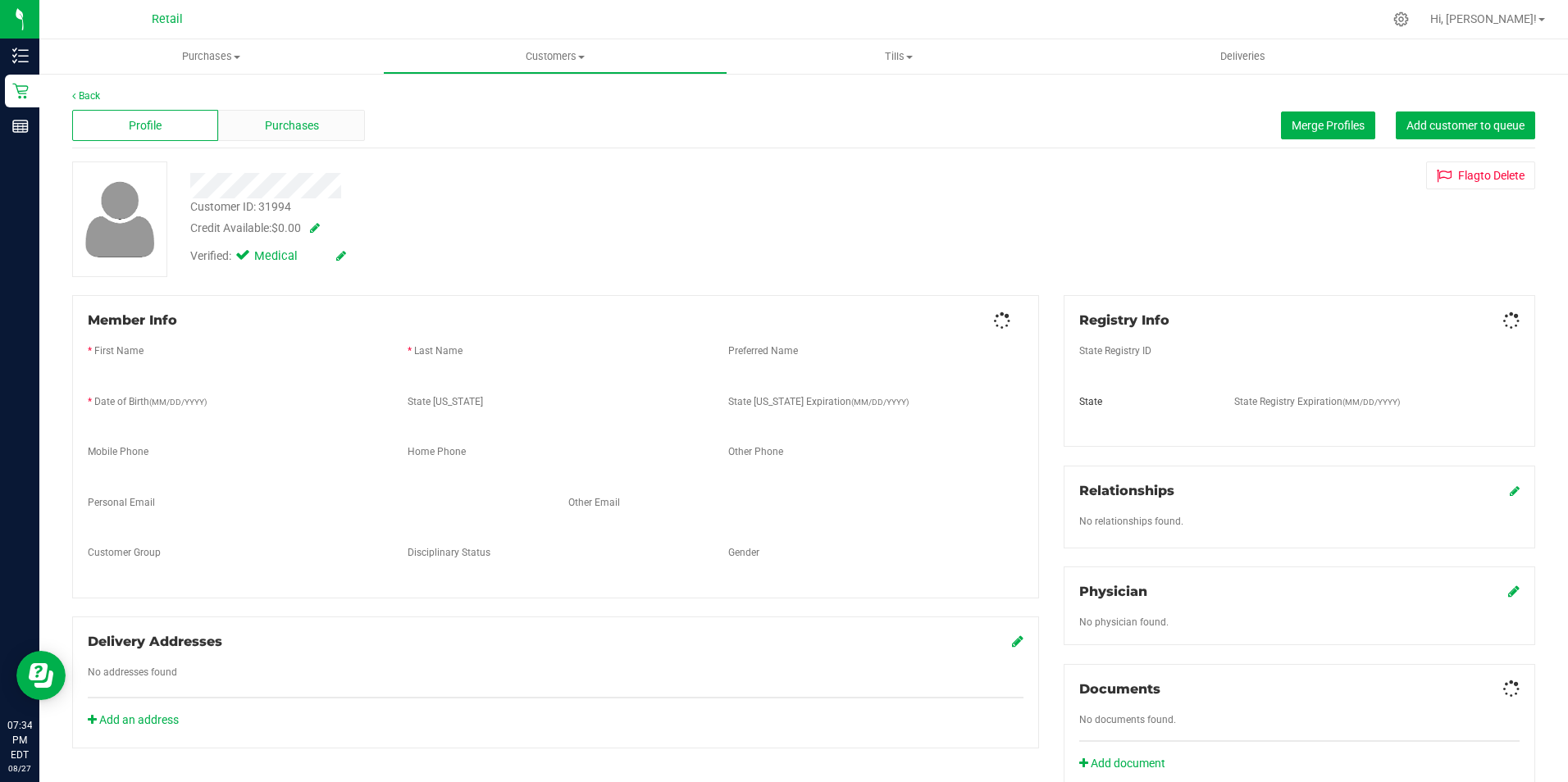
click at [319, 131] on div "Purchases" at bounding box center [291, 125] width 146 height 31
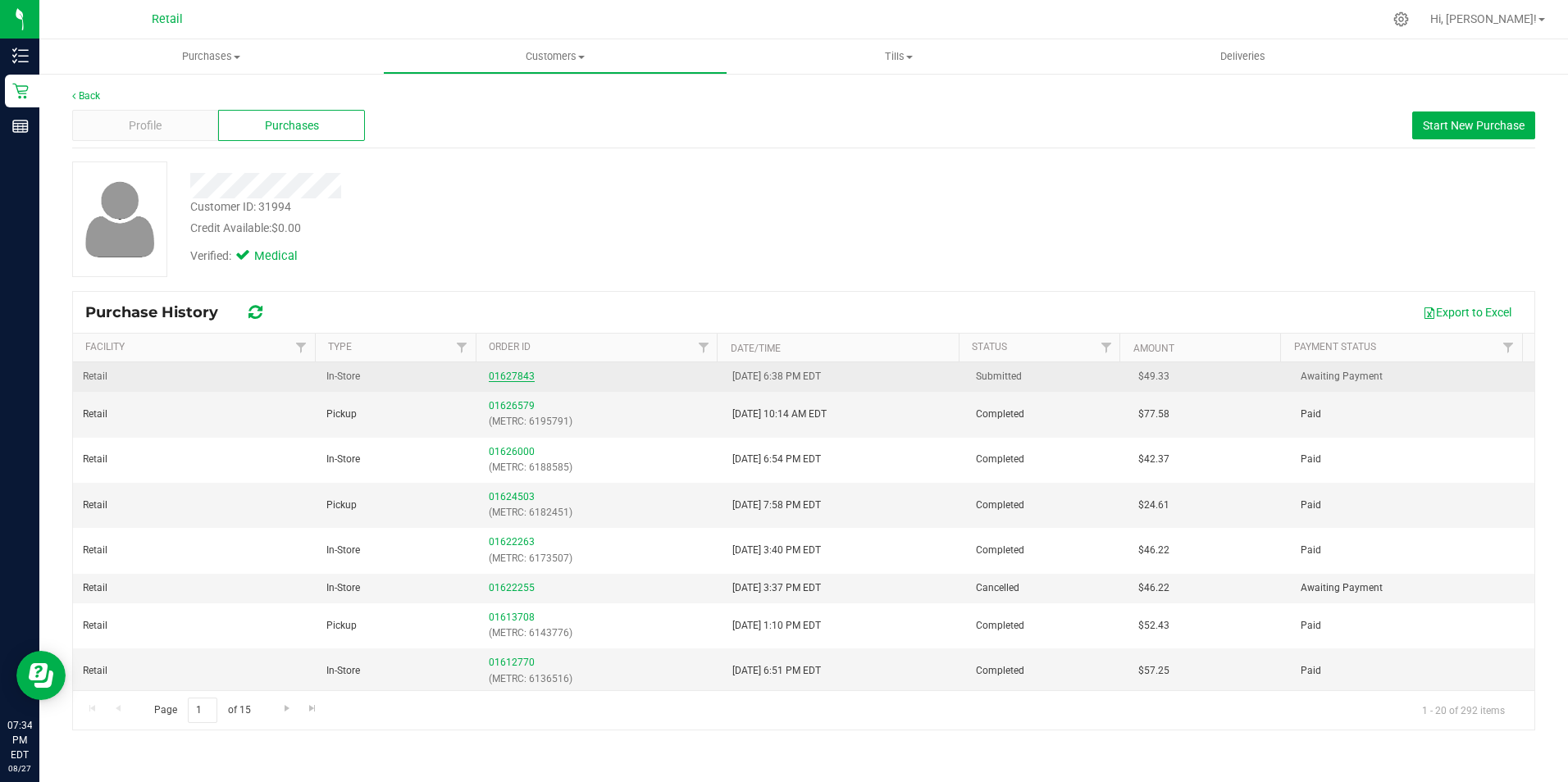
click at [505, 377] on link "01627843" at bounding box center [512, 376] width 46 height 11
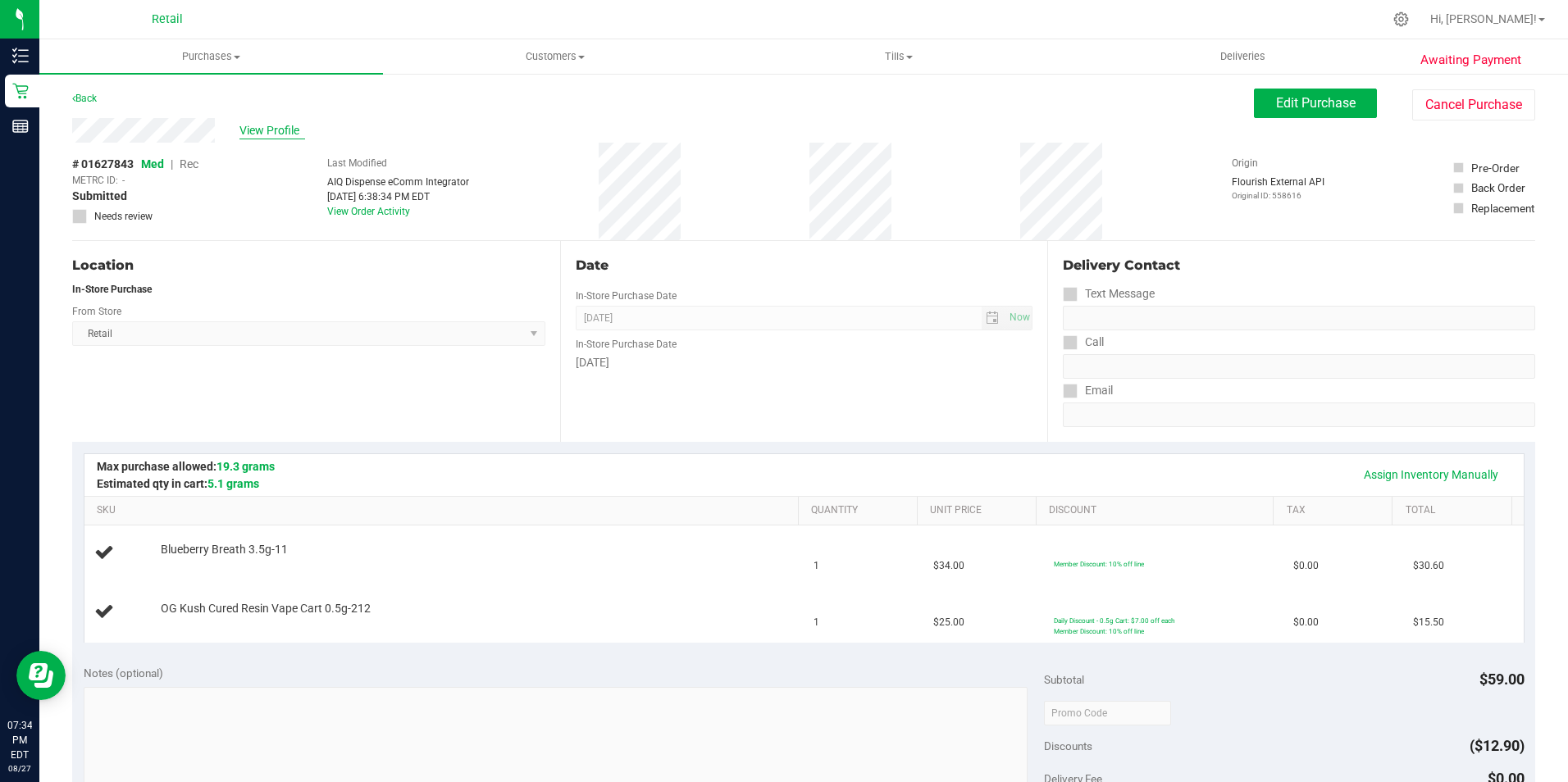
click at [277, 134] on span "View Profile" at bounding box center [272, 131] width 66 height 18
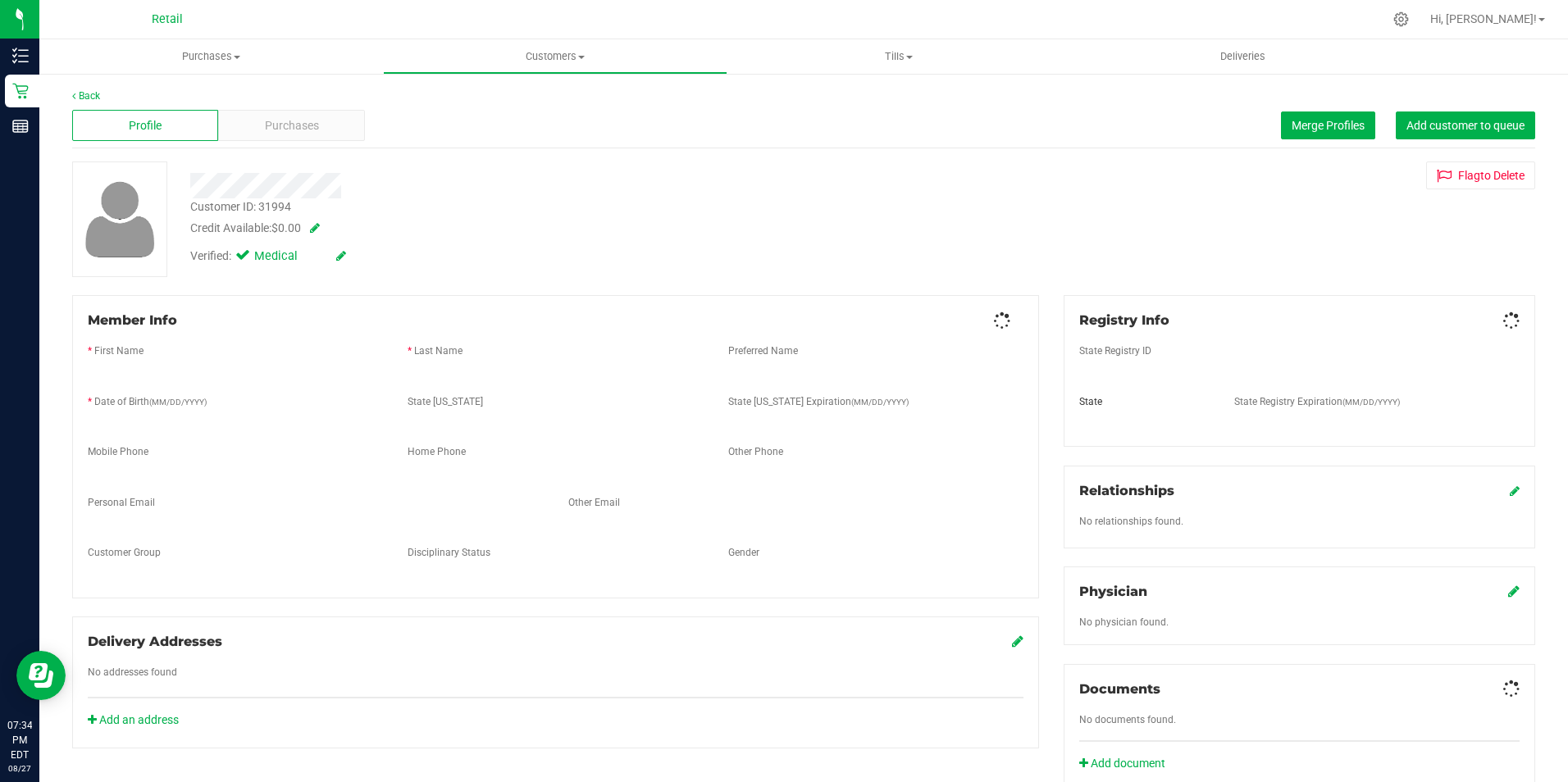
click at [300, 136] on div "Purchases" at bounding box center [291, 125] width 146 height 31
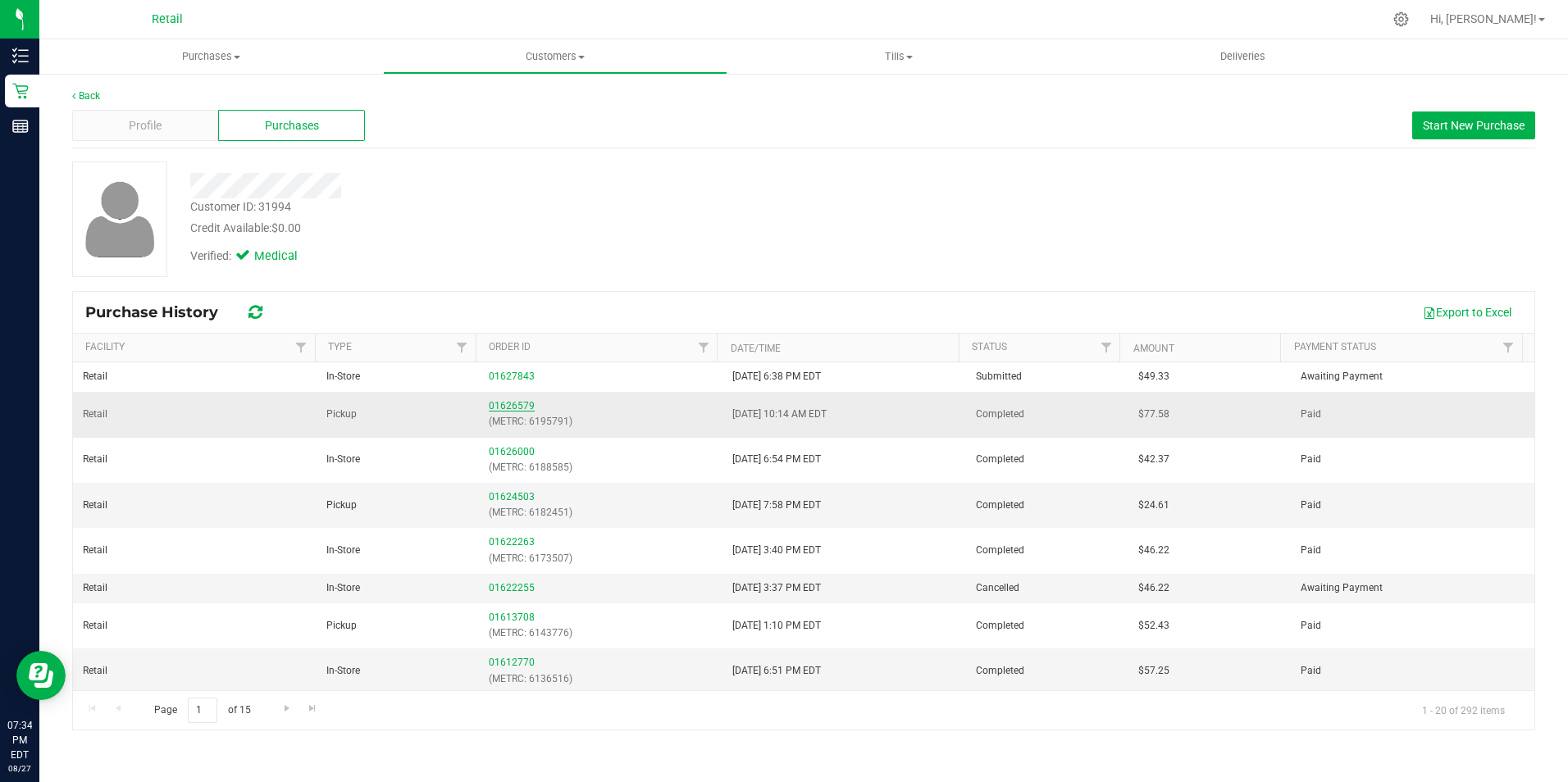
click at [507, 402] on link "01626579" at bounding box center [512, 405] width 46 height 11
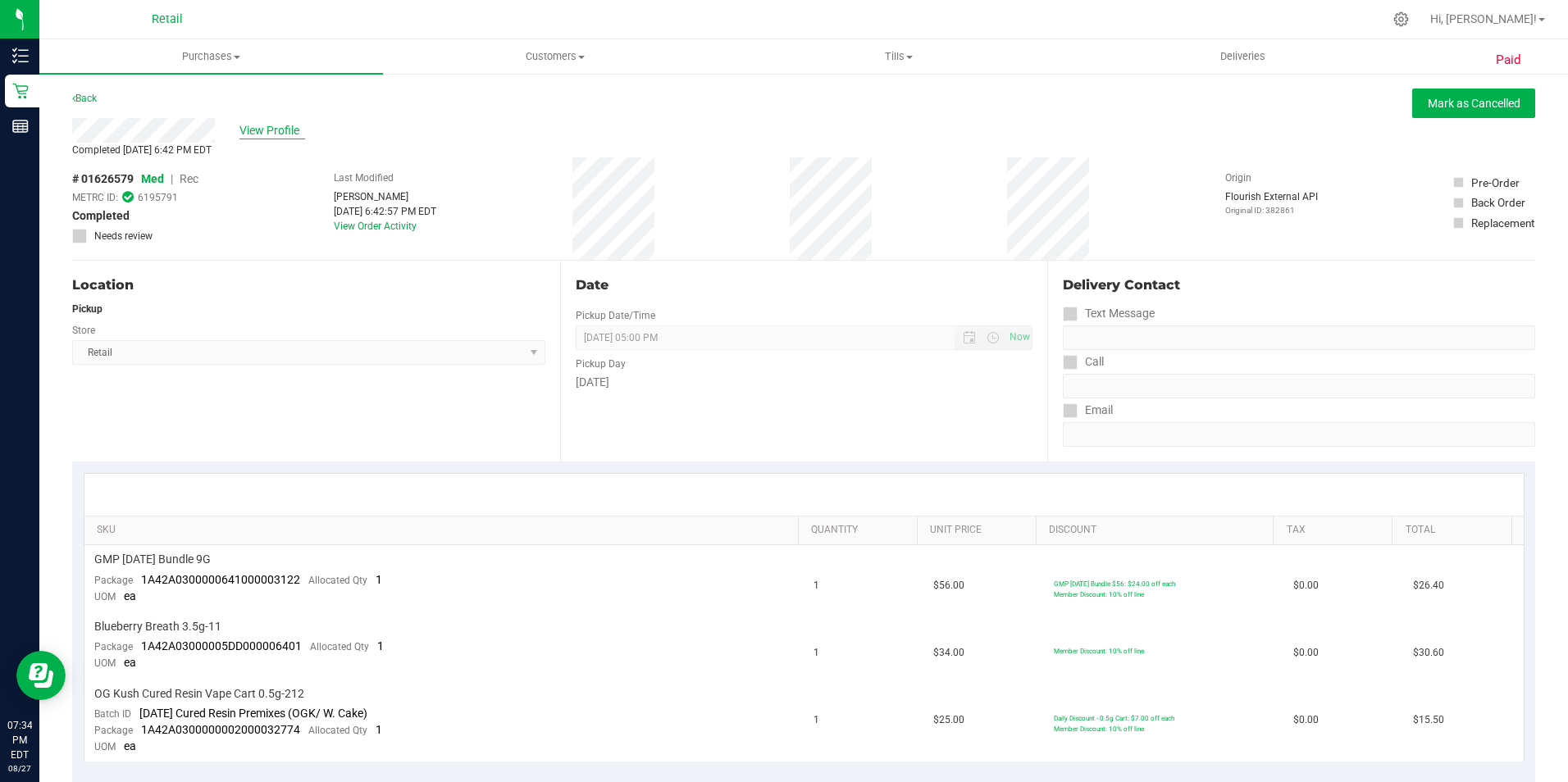
click at [257, 129] on span "View Profile" at bounding box center [272, 131] width 66 height 18
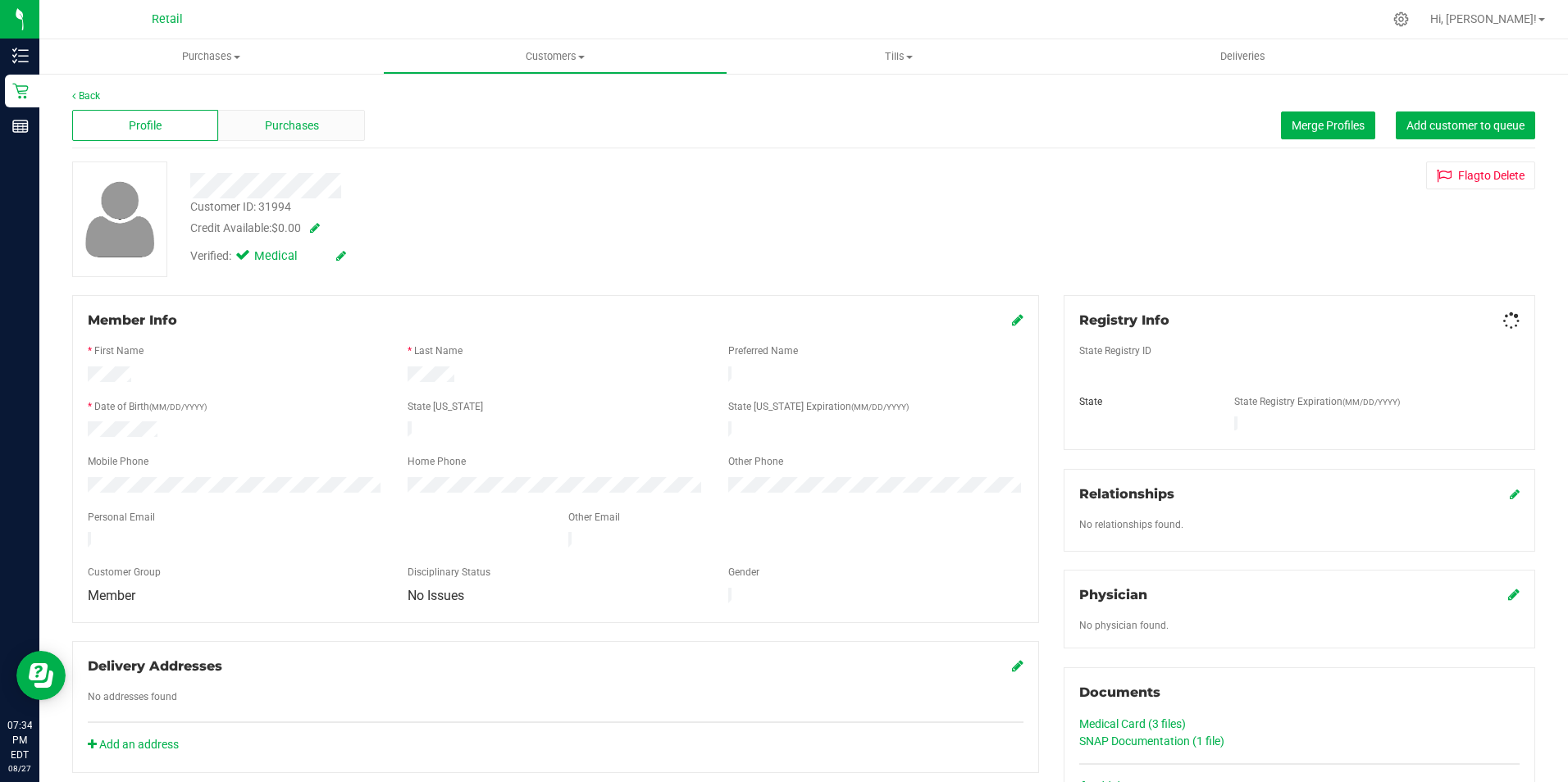
click at [279, 124] on span "Purchases" at bounding box center [291, 126] width 54 height 18
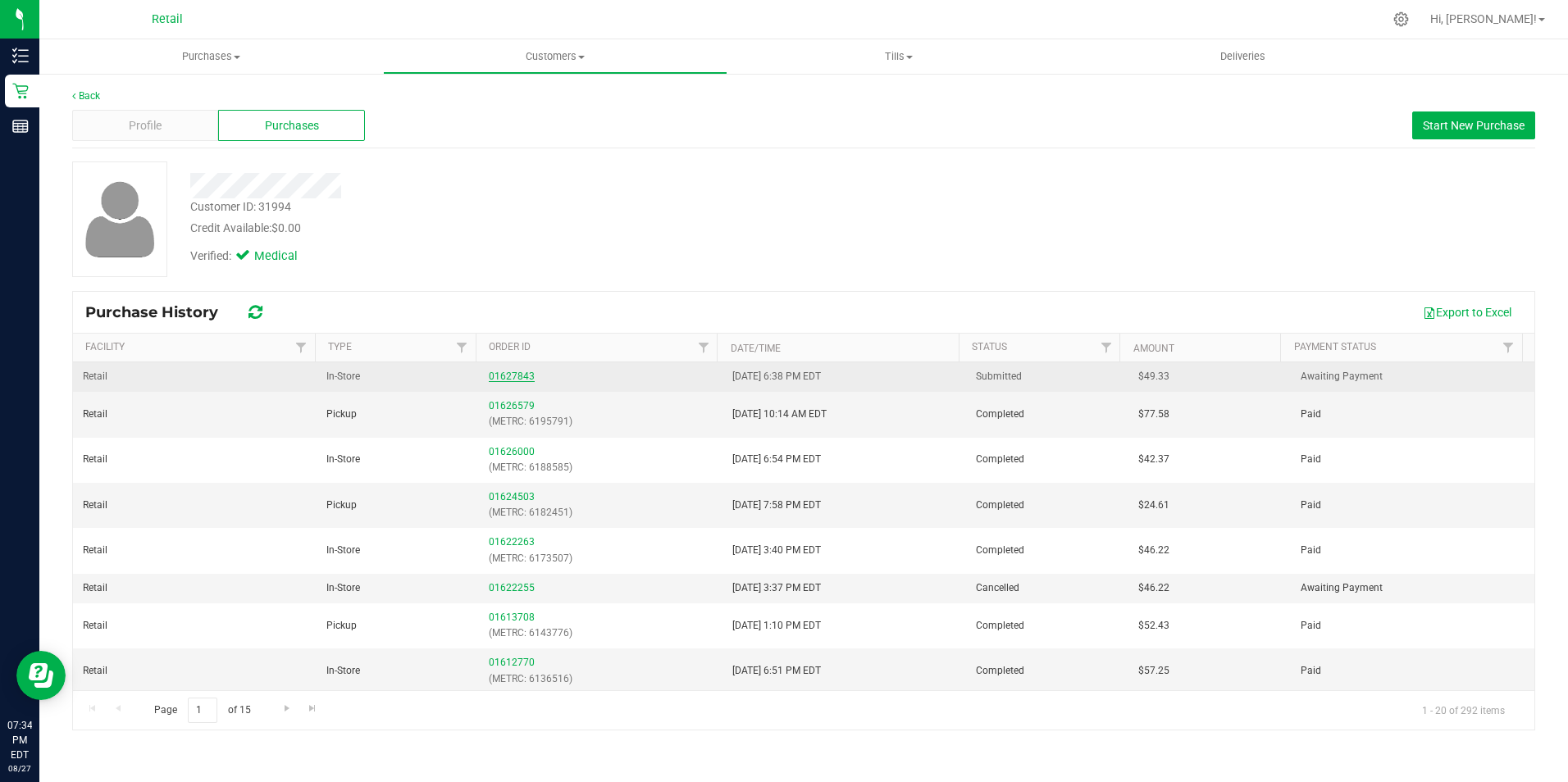
click at [519, 376] on link "01627843" at bounding box center [512, 376] width 46 height 11
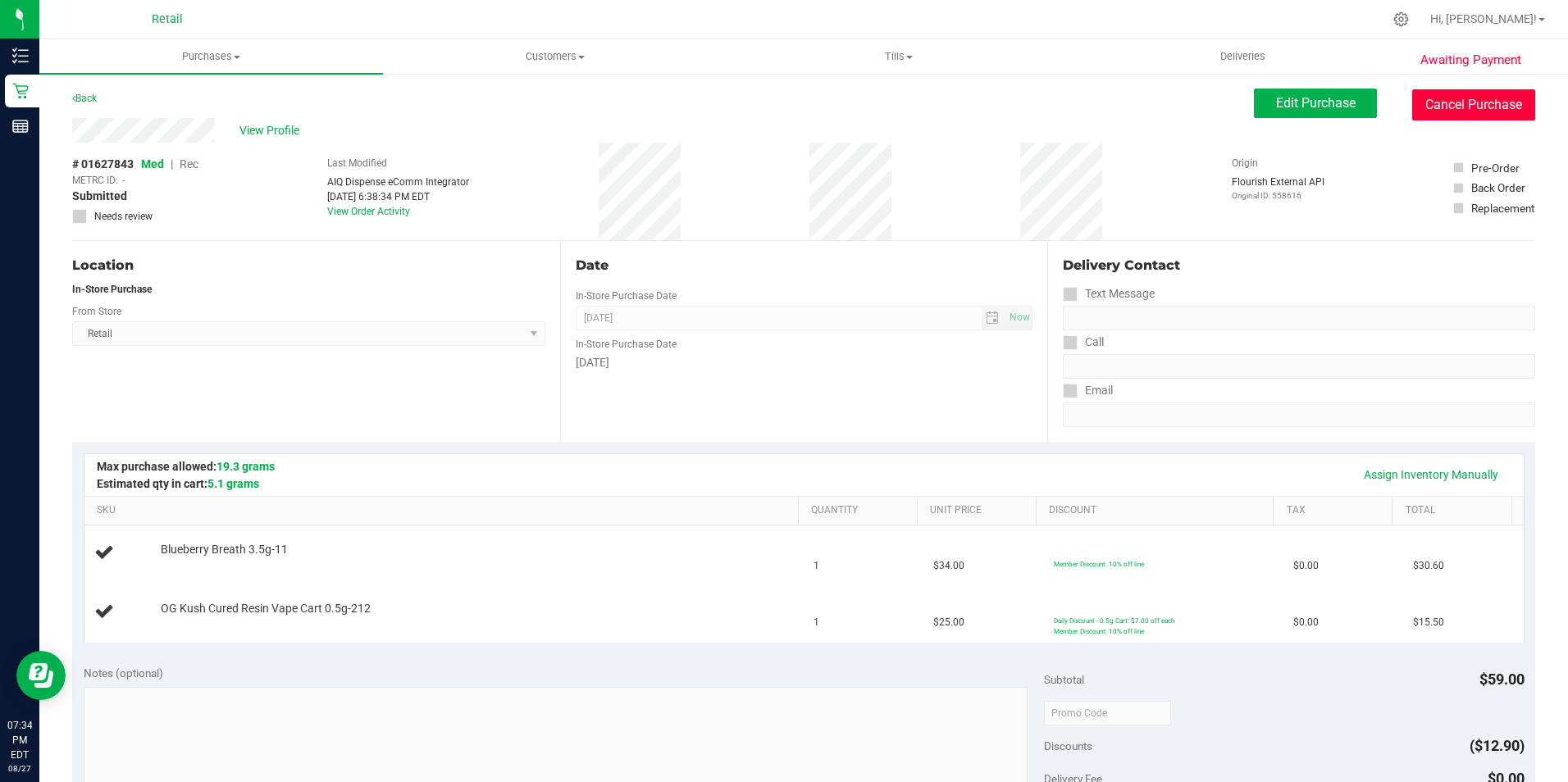
drag, startPoint x: 1452, startPoint y: 100, endPoint x: 868, endPoint y: 105, distance: 584.0
click at [1453, 99] on button "Cancel Purchase" at bounding box center [1474, 105] width 123 height 31
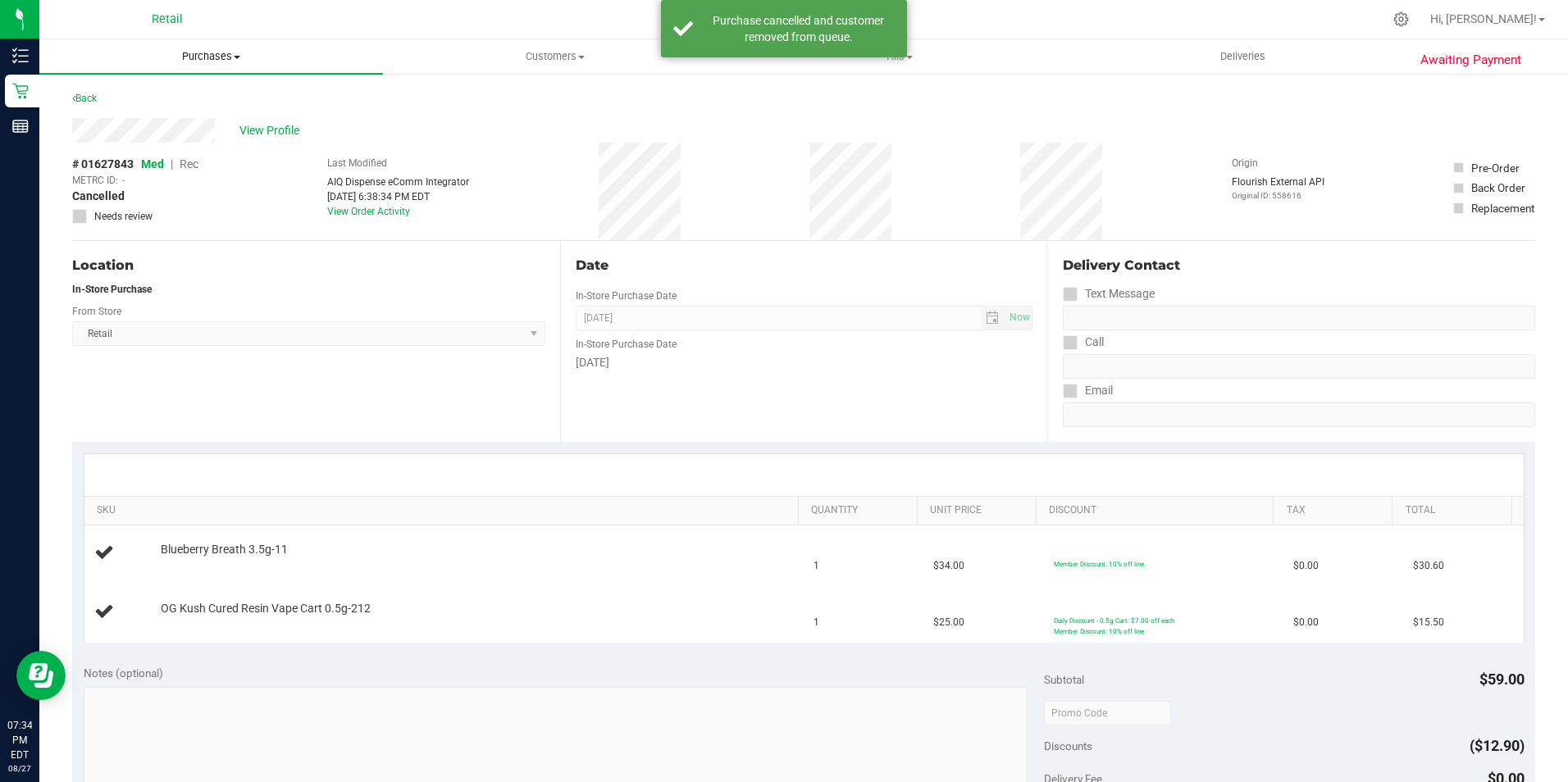
click at [210, 55] on span "Purchases" at bounding box center [211, 56] width 343 height 15
click at [186, 93] on span "Summary of purchases" at bounding box center [123, 99] width 168 height 14
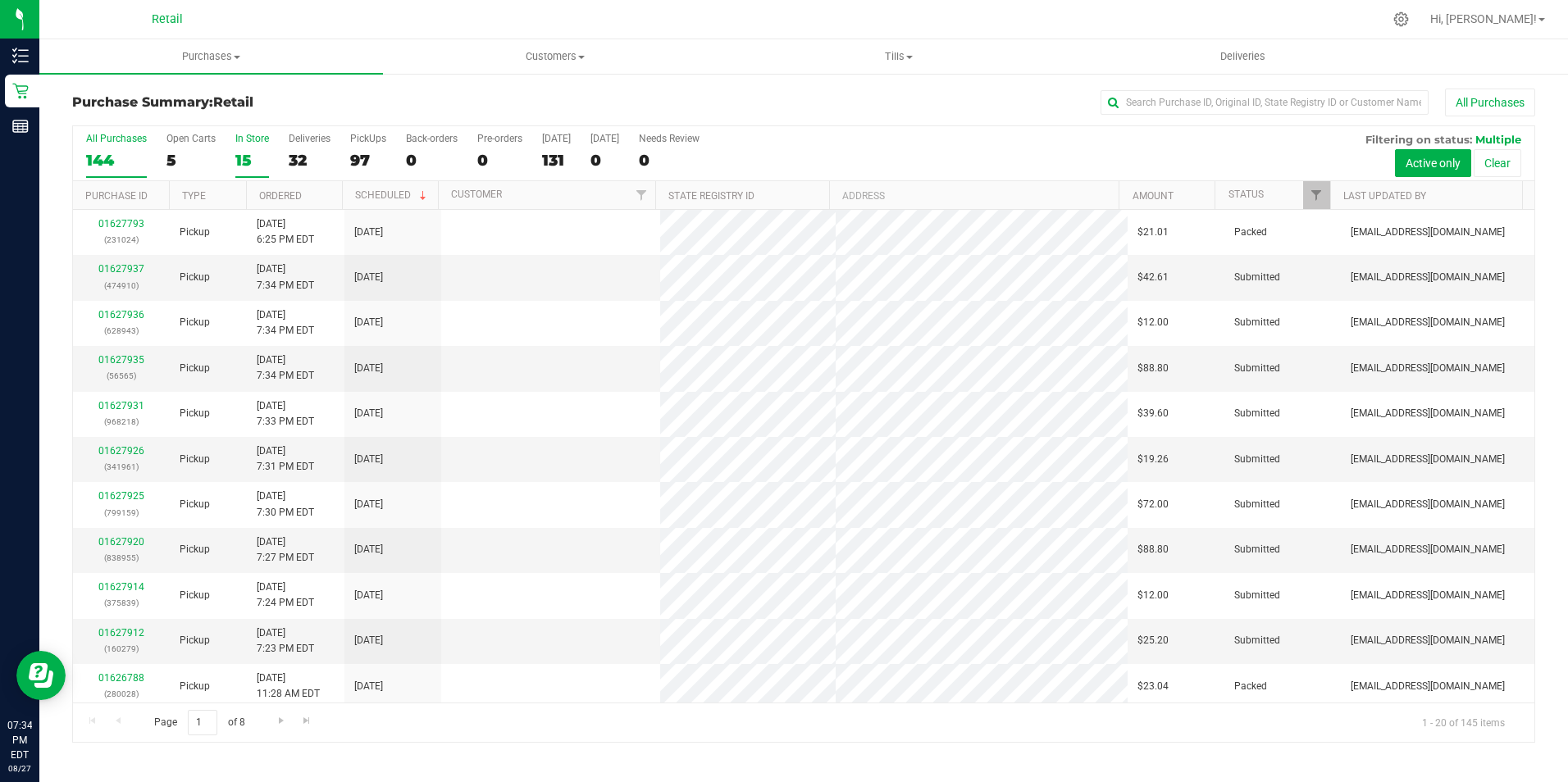
click at [238, 161] on div "15" at bounding box center [252, 159] width 33 height 18
click at [0, 0] on input "In Store 15" at bounding box center [0, 0] width 0 height 0
click at [131, 267] on link "01627860" at bounding box center [121, 269] width 46 height 11
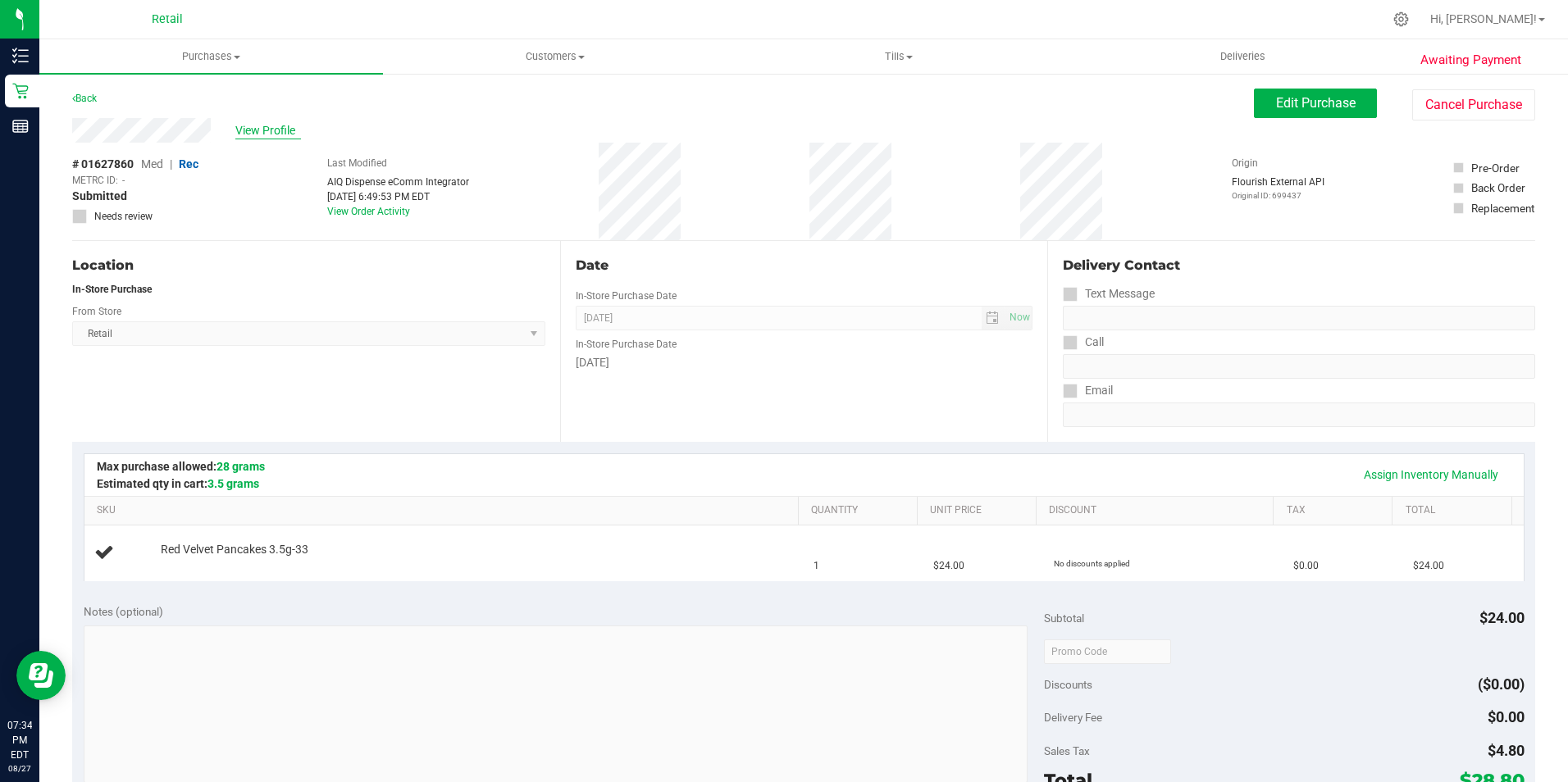
click at [289, 134] on span "View Profile" at bounding box center [268, 131] width 66 height 18
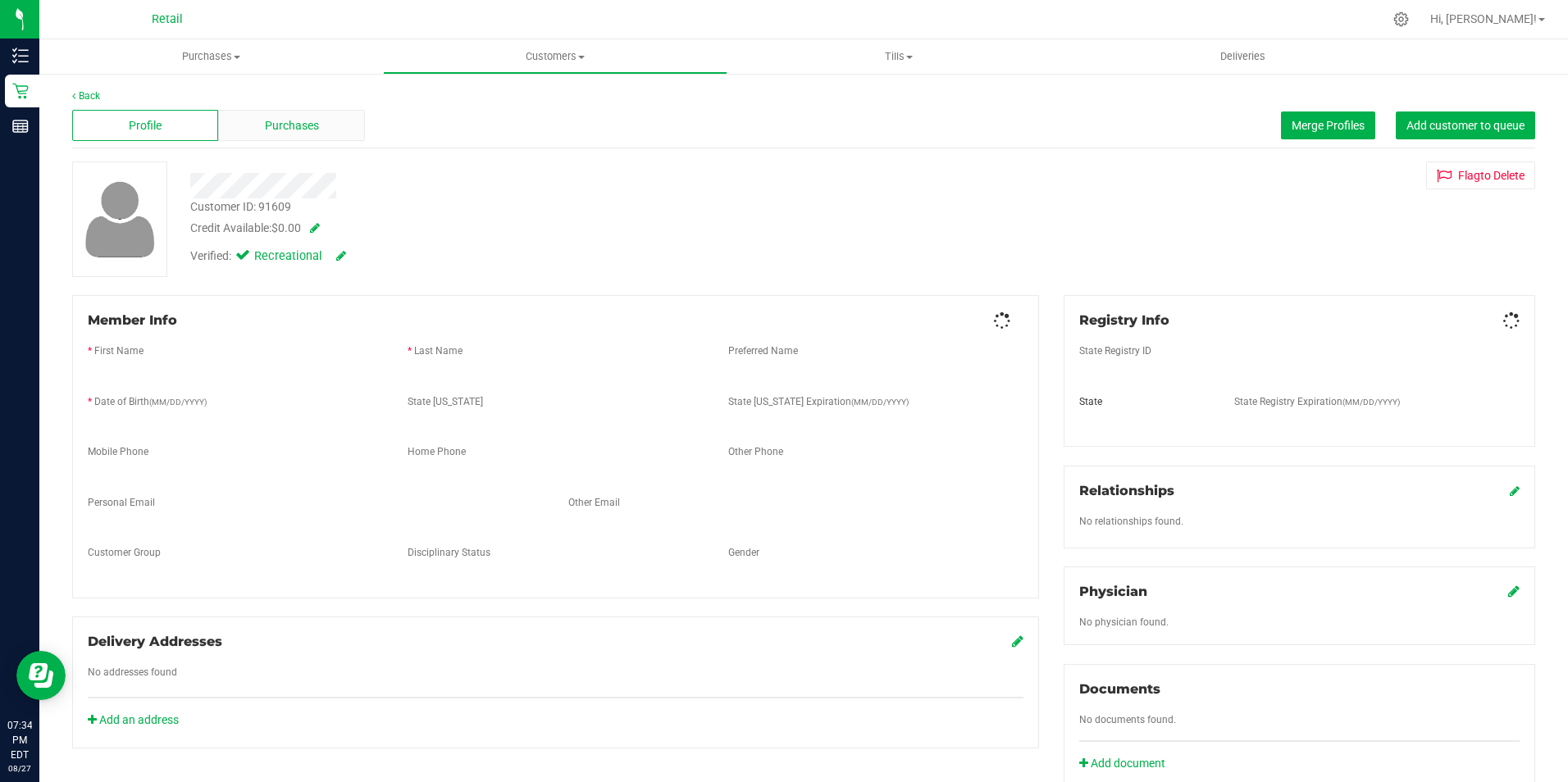
click at [296, 129] on span "Purchases" at bounding box center [291, 126] width 54 height 18
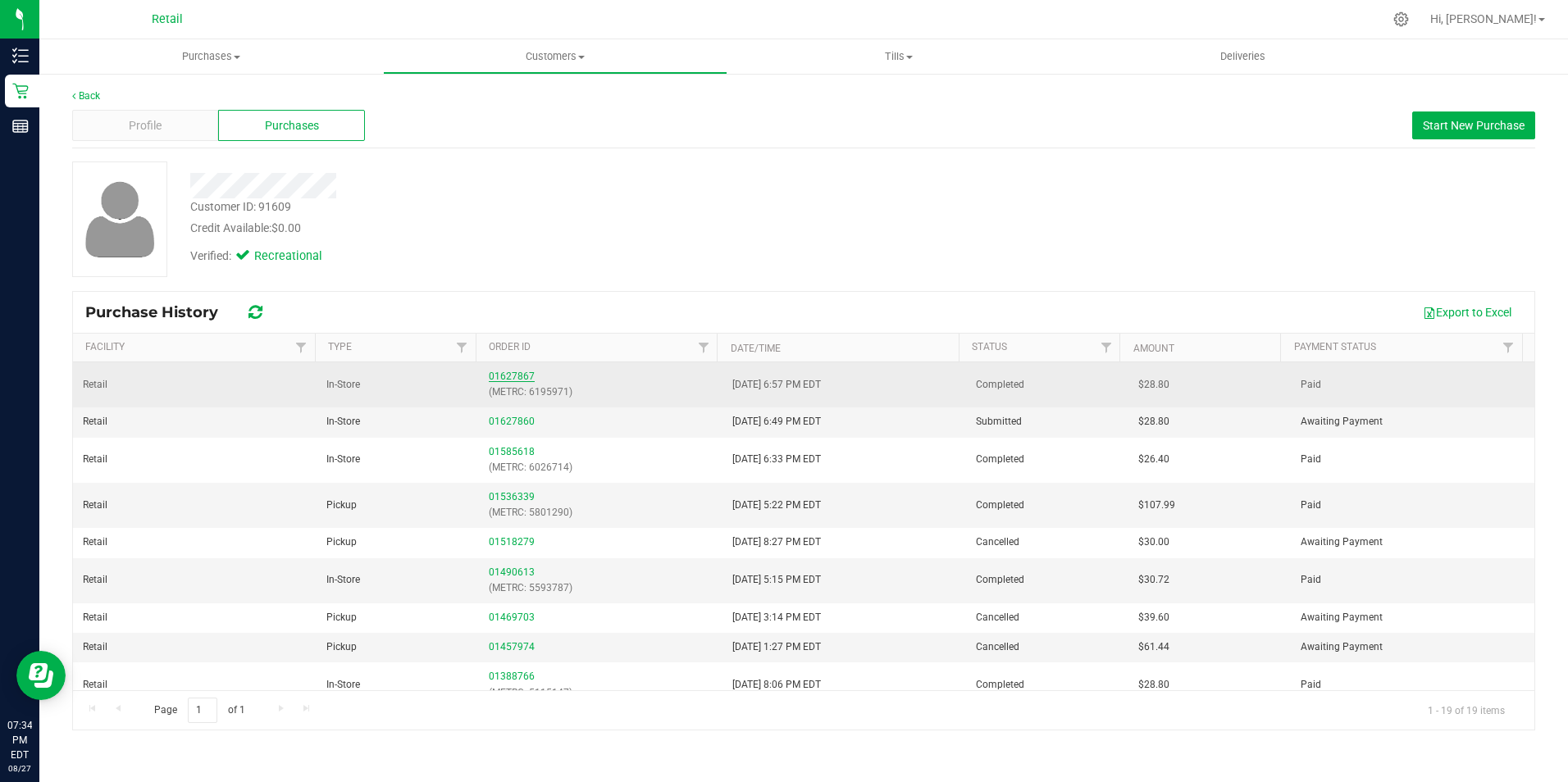
click at [507, 373] on link "01627867" at bounding box center [512, 376] width 46 height 11
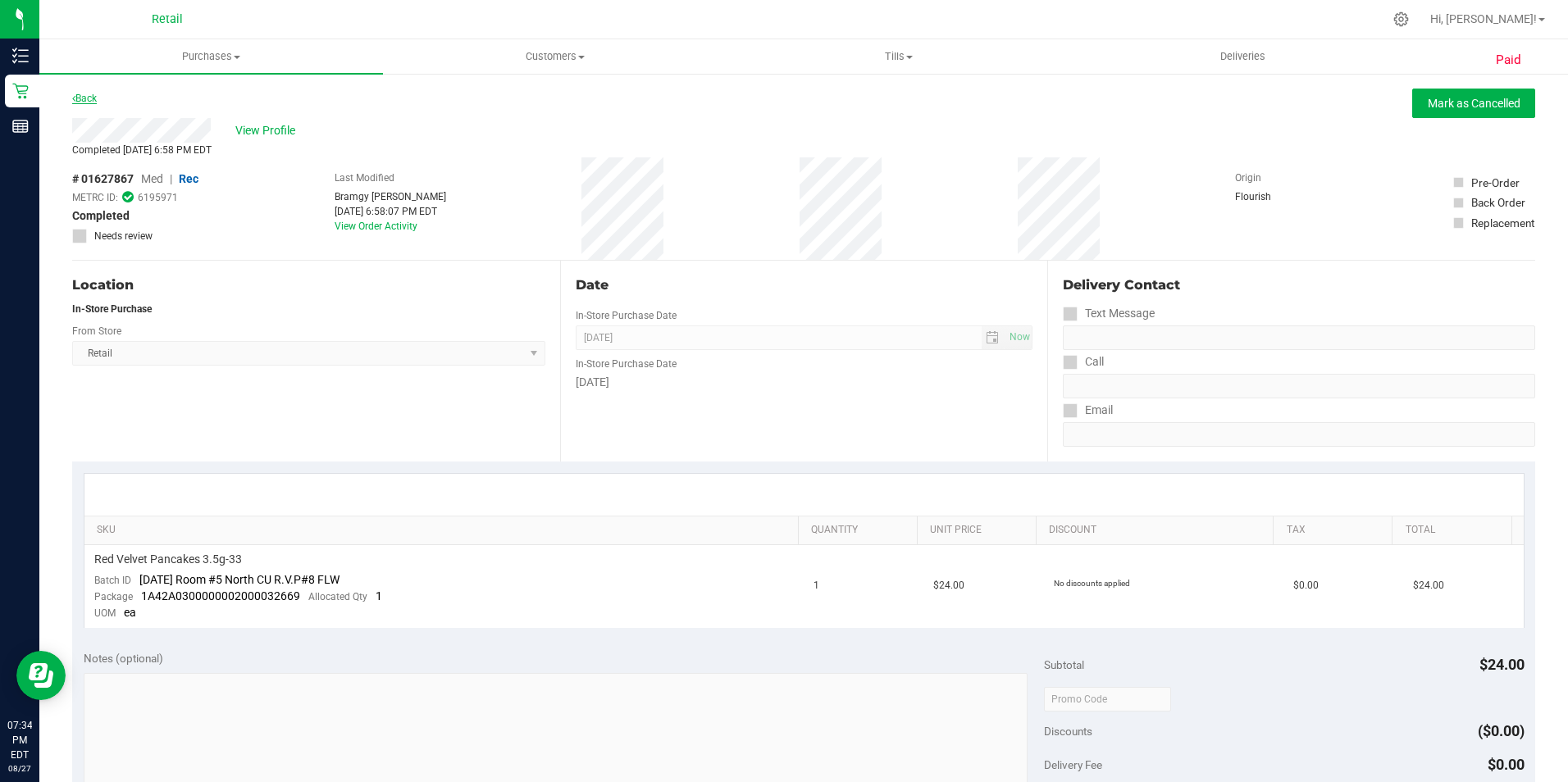
click at [78, 94] on link "Back" at bounding box center [85, 98] width 25 height 11
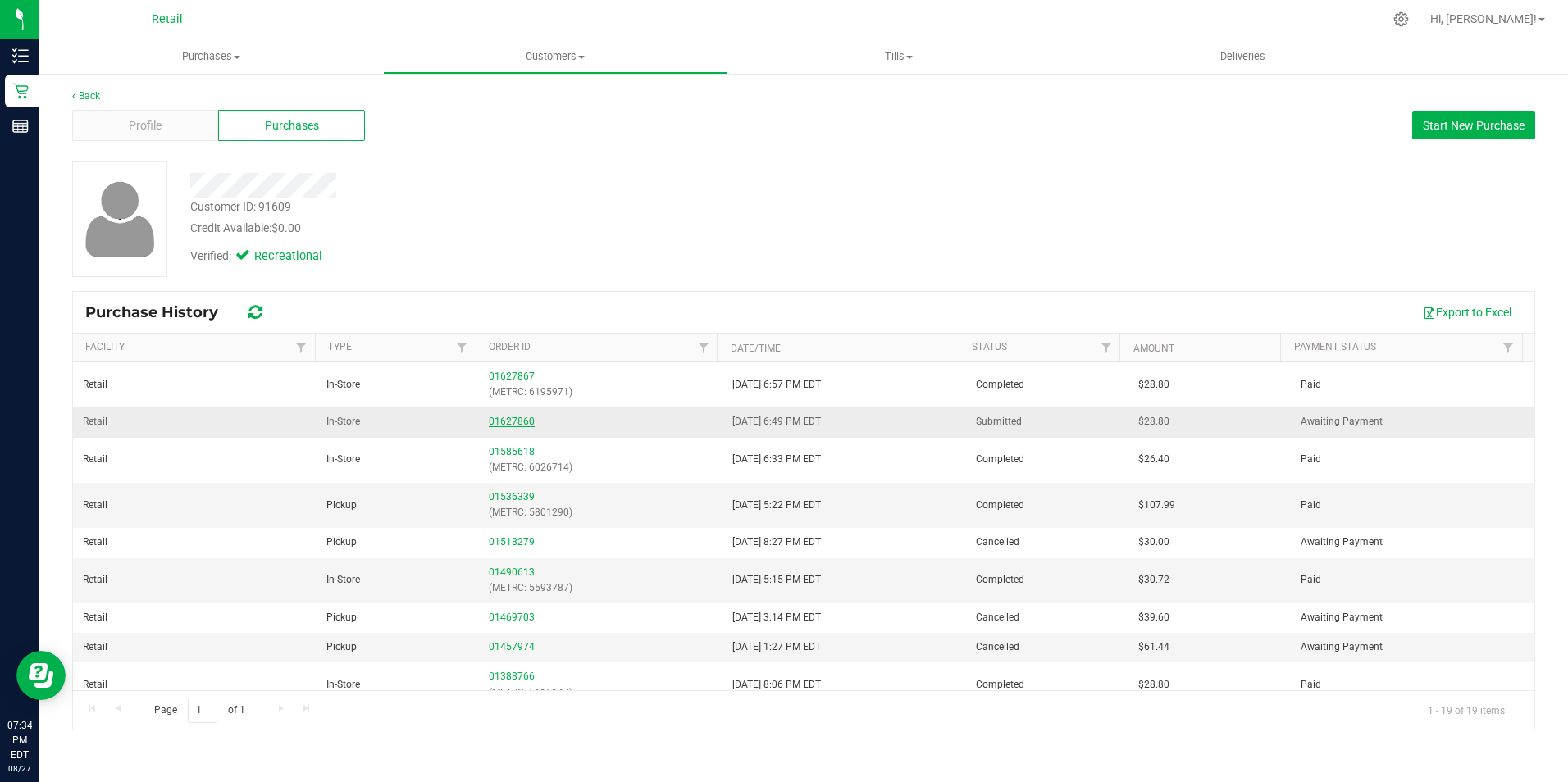
click at [497, 423] on link "01627860" at bounding box center [512, 421] width 46 height 11
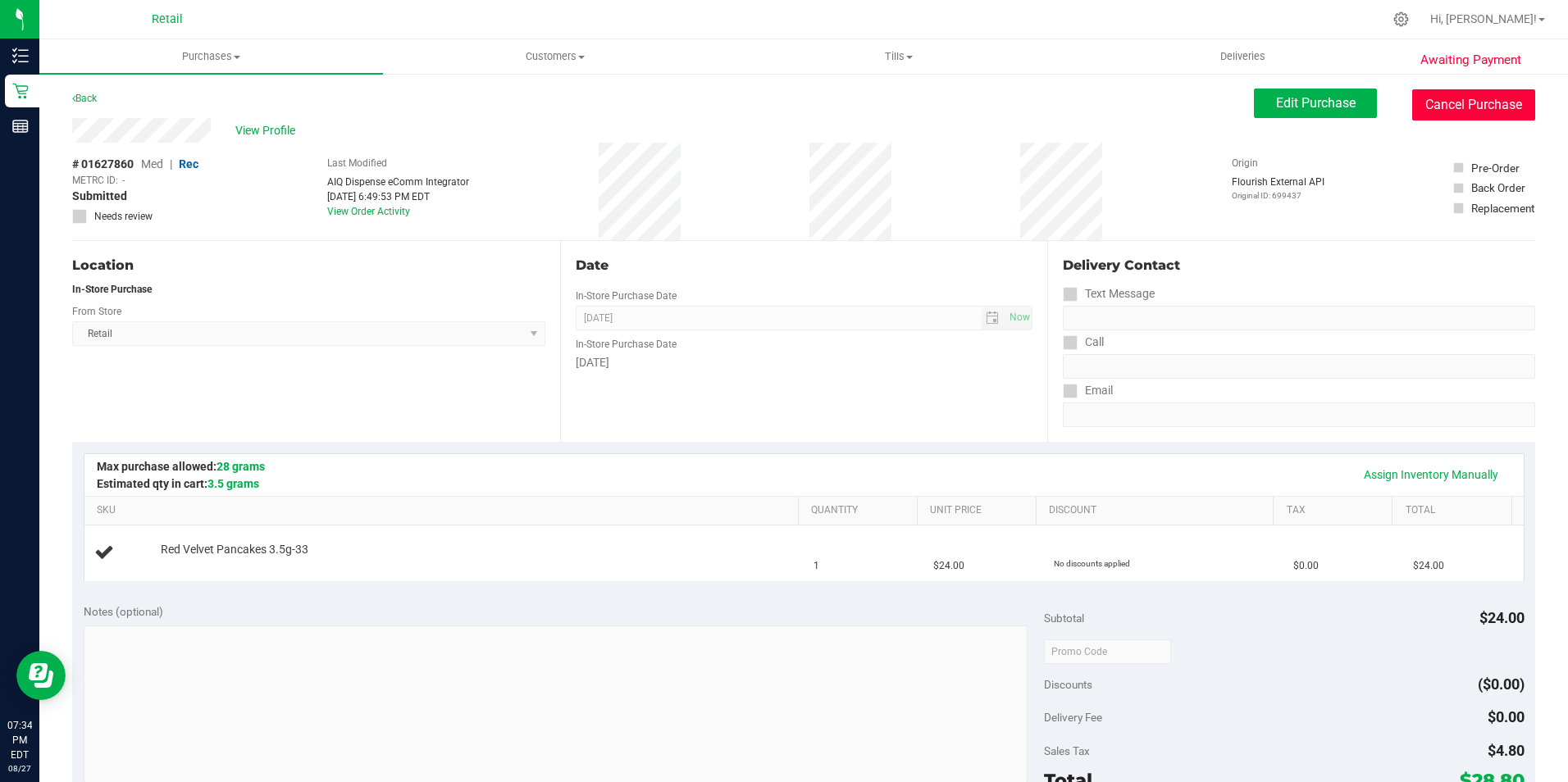
click at [1439, 108] on button "Cancel Purchase" at bounding box center [1474, 105] width 123 height 31
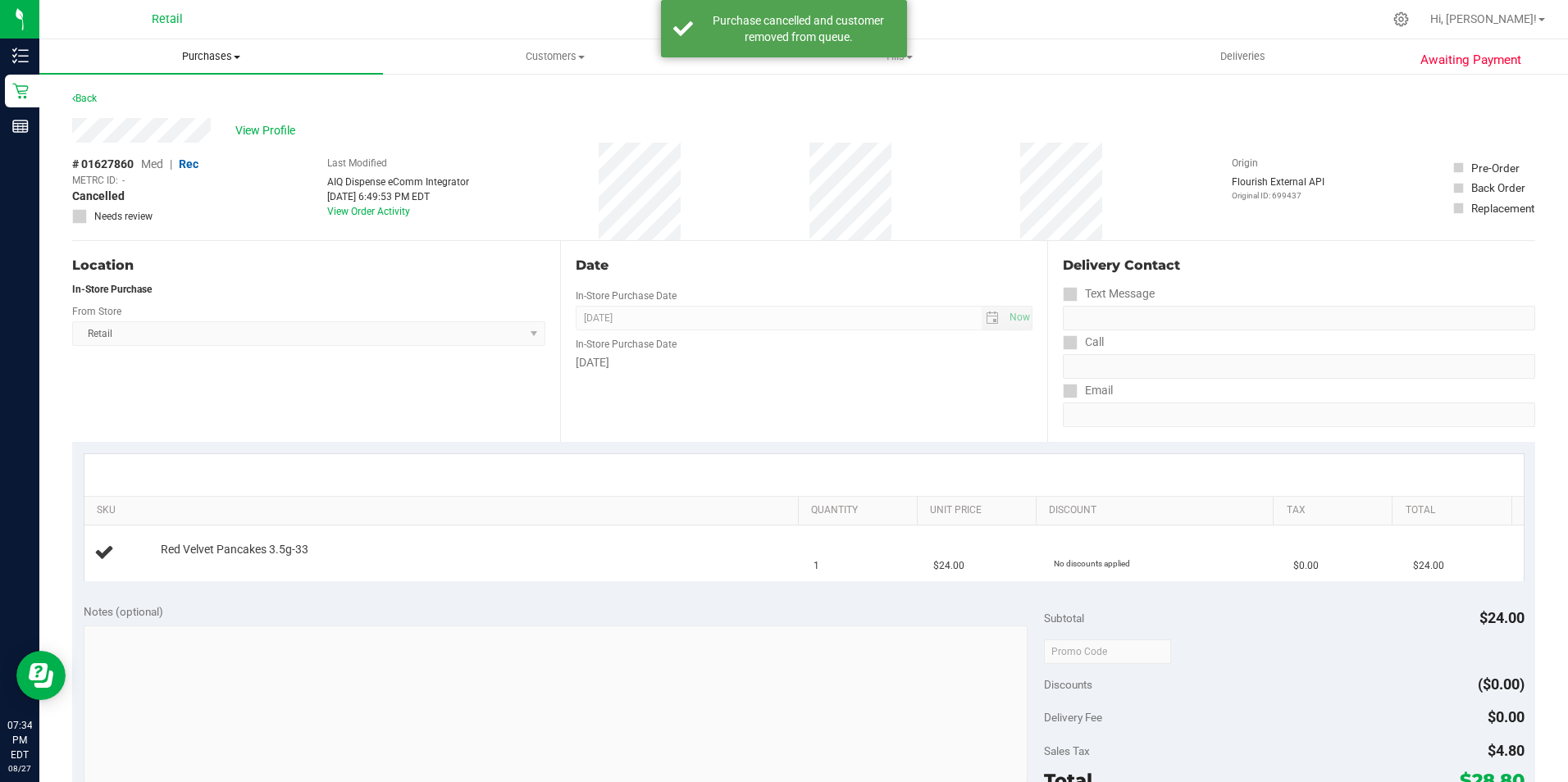
click at [201, 59] on span "Purchases" at bounding box center [211, 56] width 343 height 15
click at [183, 90] on li "Summary of purchases" at bounding box center [211, 100] width 343 height 19
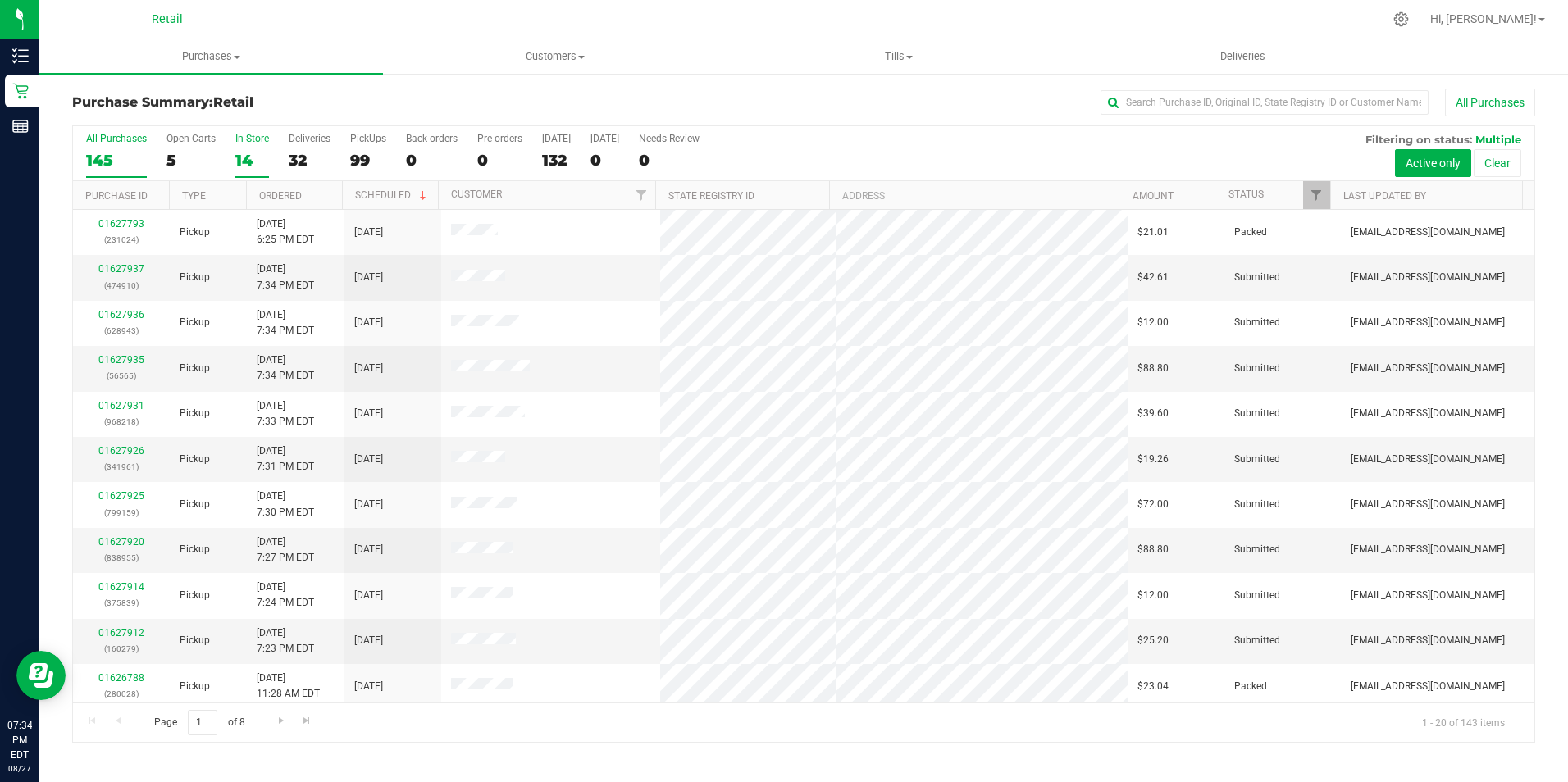
click at [251, 155] on div "14" at bounding box center [252, 159] width 33 height 18
click at [0, 0] on input "In Store 14" at bounding box center [0, 0] width 0 height 0
click at [107, 264] on link "01627902" at bounding box center [121, 269] width 46 height 11
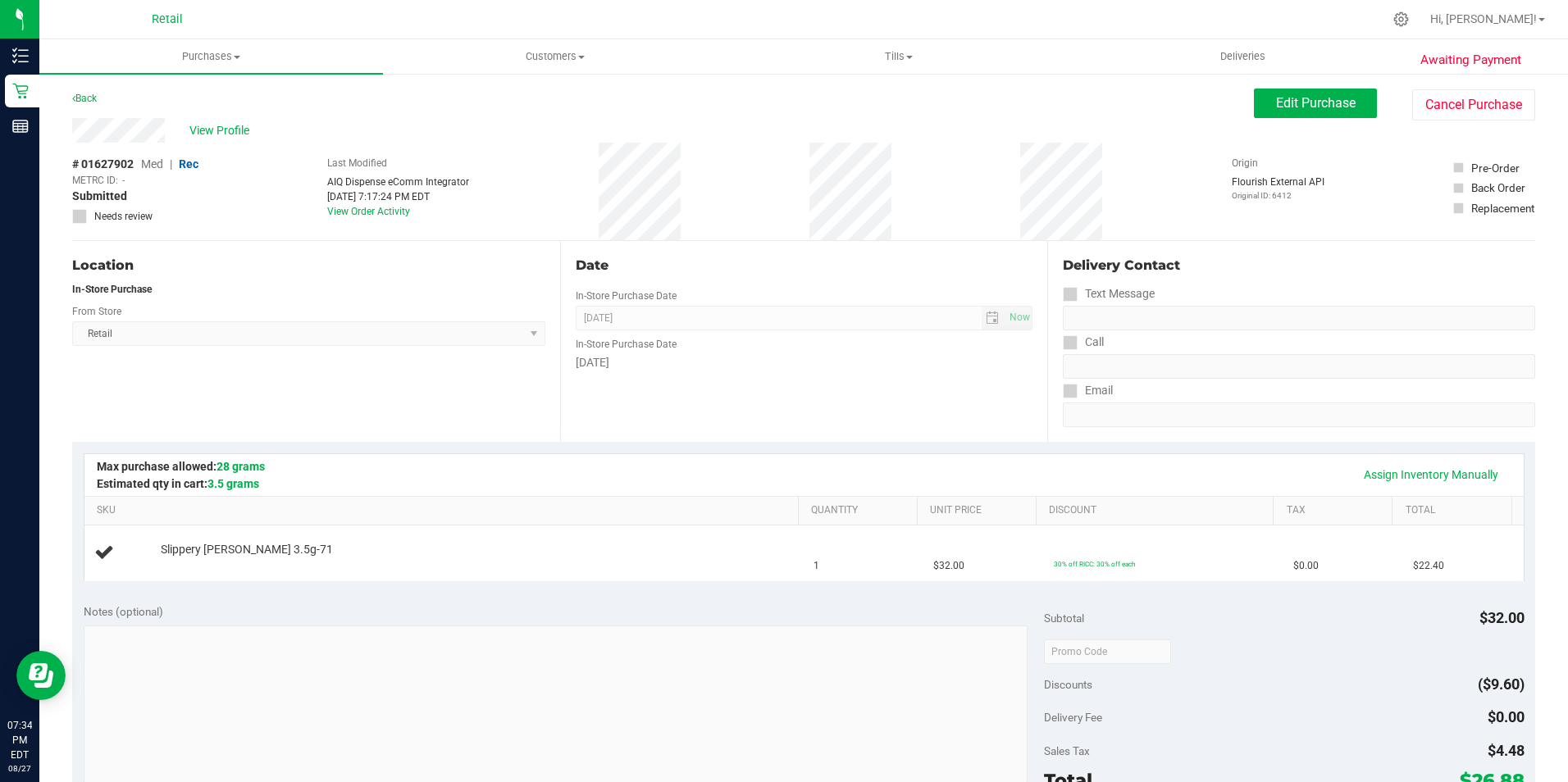
drag, startPoint x: 243, startPoint y: 128, endPoint x: 261, endPoint y: 120, distance: 19.7
click at [259, 120] on div "View Profile" at bounding box center [663, 130] width 1182 height 25
drag, startPoint x: 261, startPoint y: 120, endPoint x: 228, endPoint y: 125, distance: 33.4
click at [228, 126] on span "View Profile" at bounding box center [222, 131] width 66 height 18
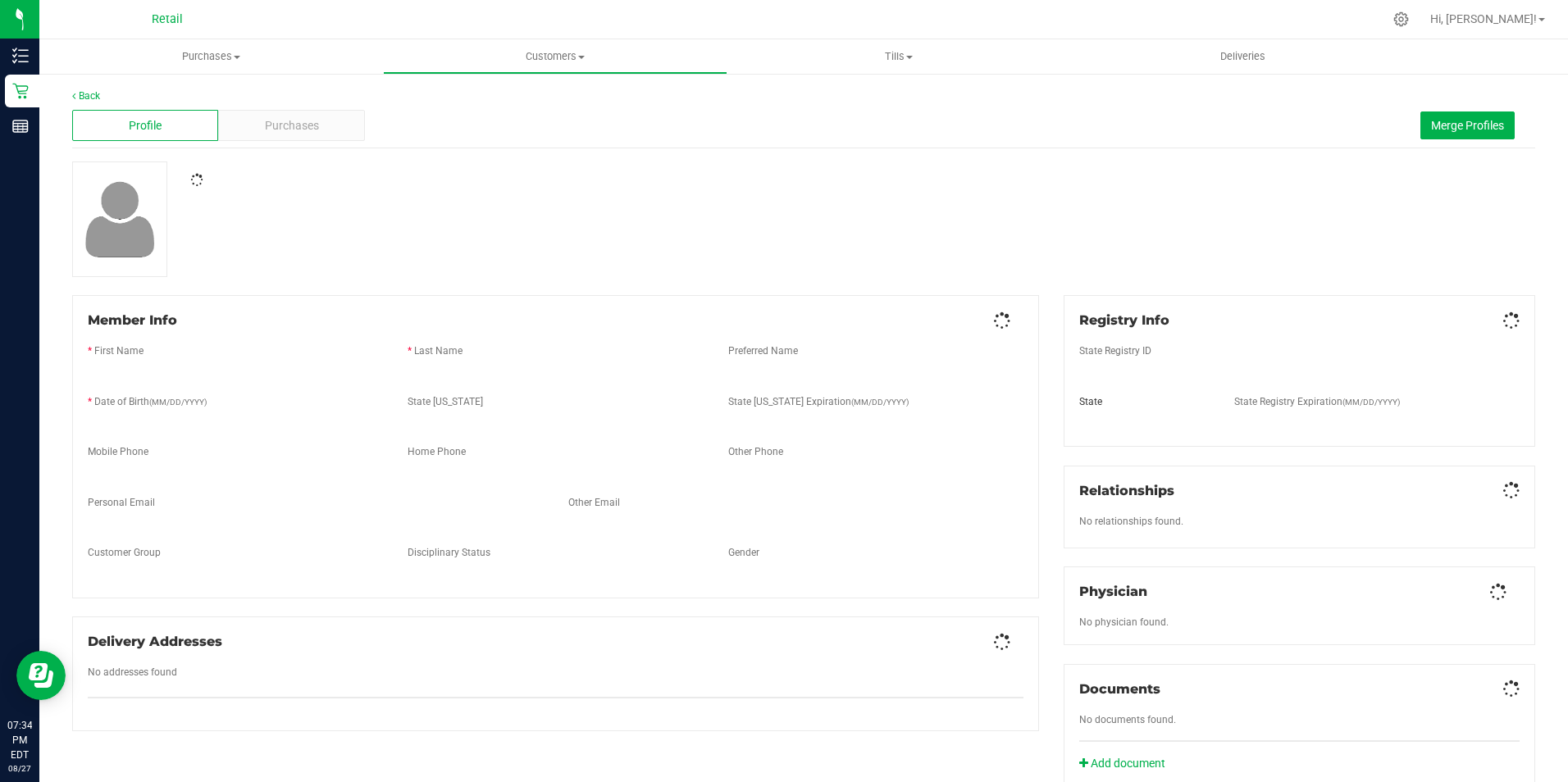
click at [260, 133] on div "Purchases" at bounding box center [291, 125] width 146 height 31
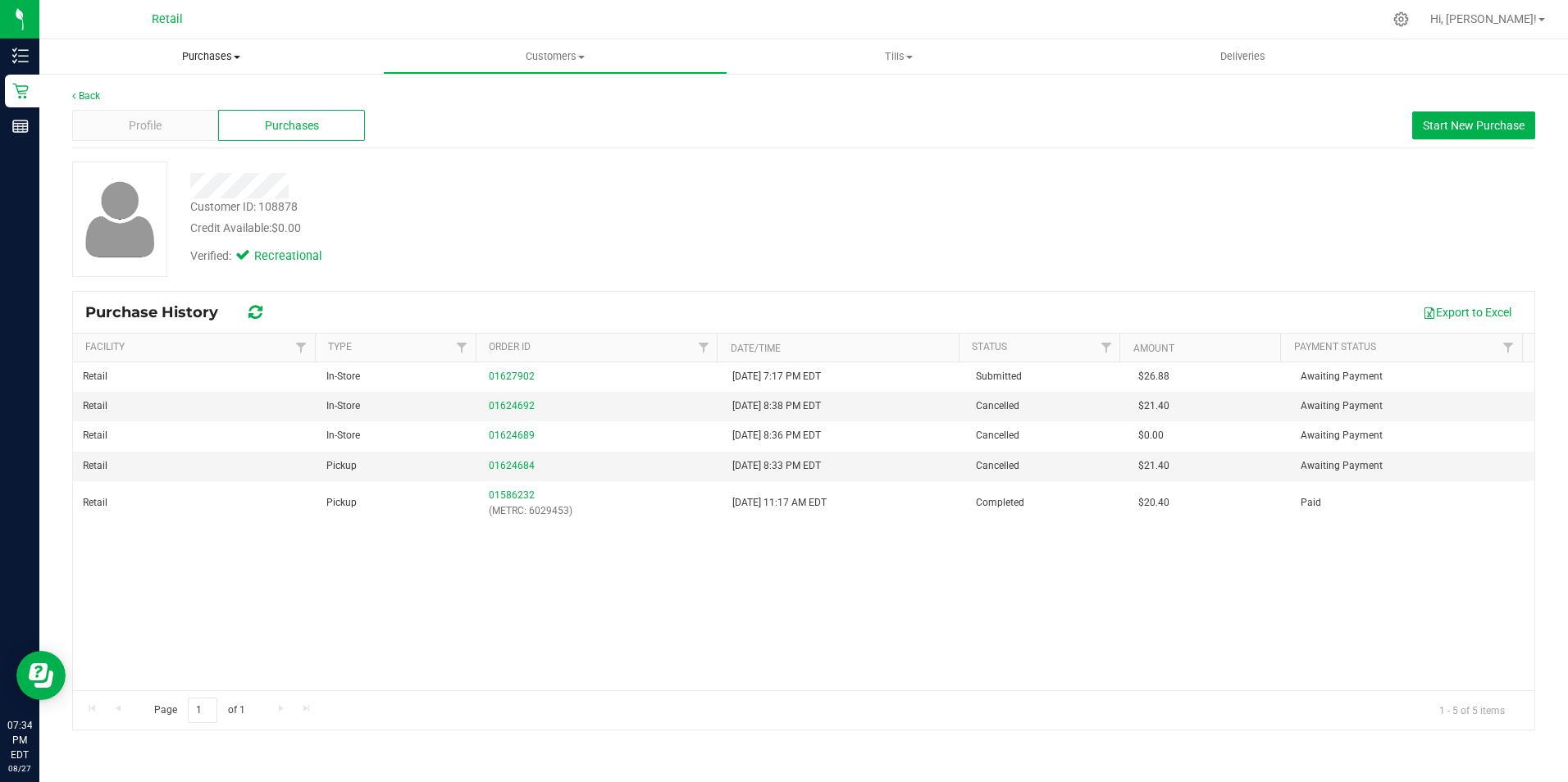
click at [197, 55] on span "Purchases" at bounding box center [211, 56] width 343 height 15
click at [438, 237] on div "Verified: Recreational" at bounding box center [549, 255] width 744 height 36
click at [228, 50] on span "Purchases" at bounding box center [211, 56] width 343 height 15
click at [152, 97] on span "Summary of purchases" at bounding box center [123, 99] width 168 height 14
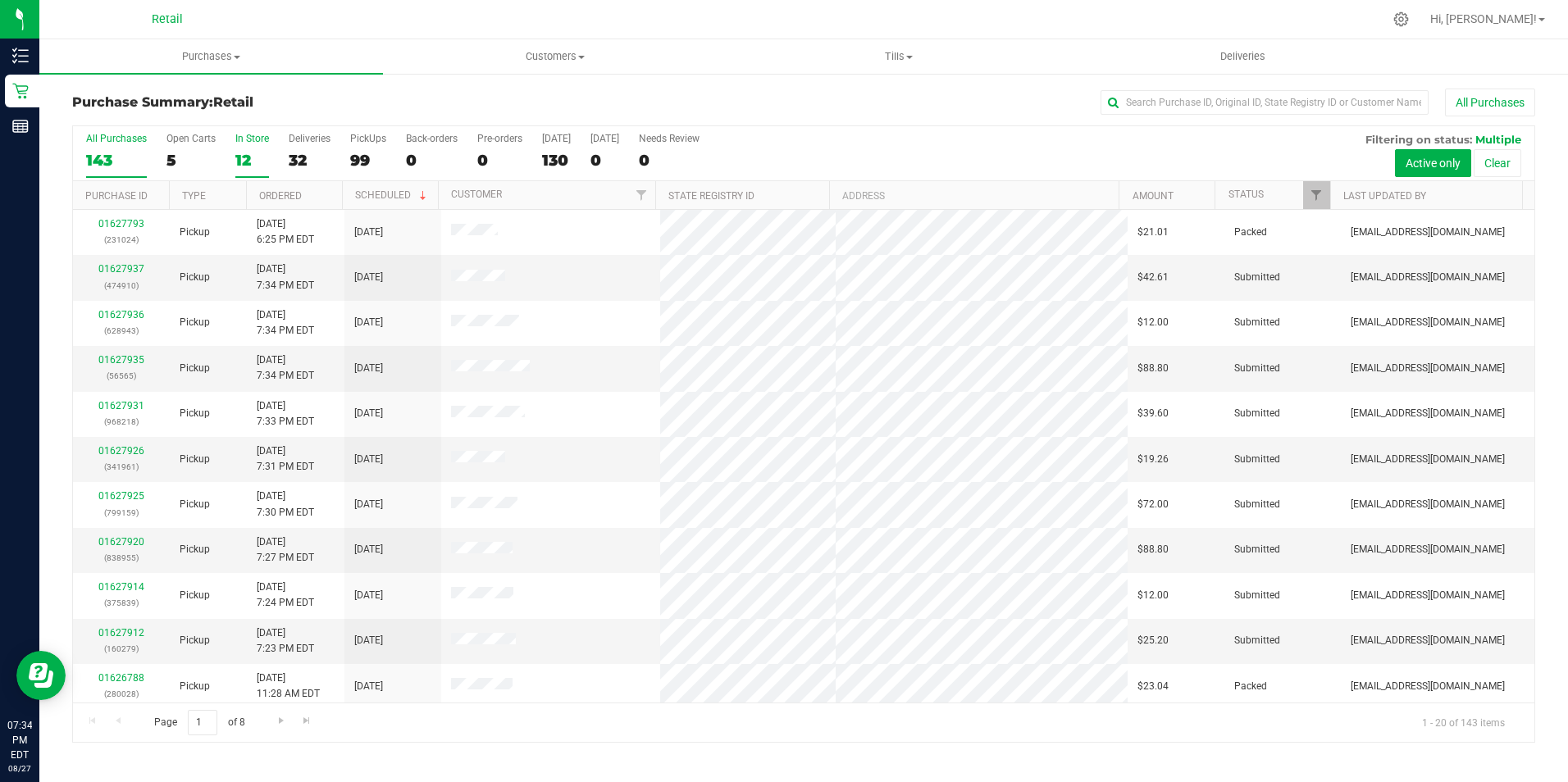
click at [248, 161] on div "12" at bounding box center [252, 159] width 33 height 18
click at [0, 0] on input "In Store 12" at bounding box center [0, 0] width 0 height 0
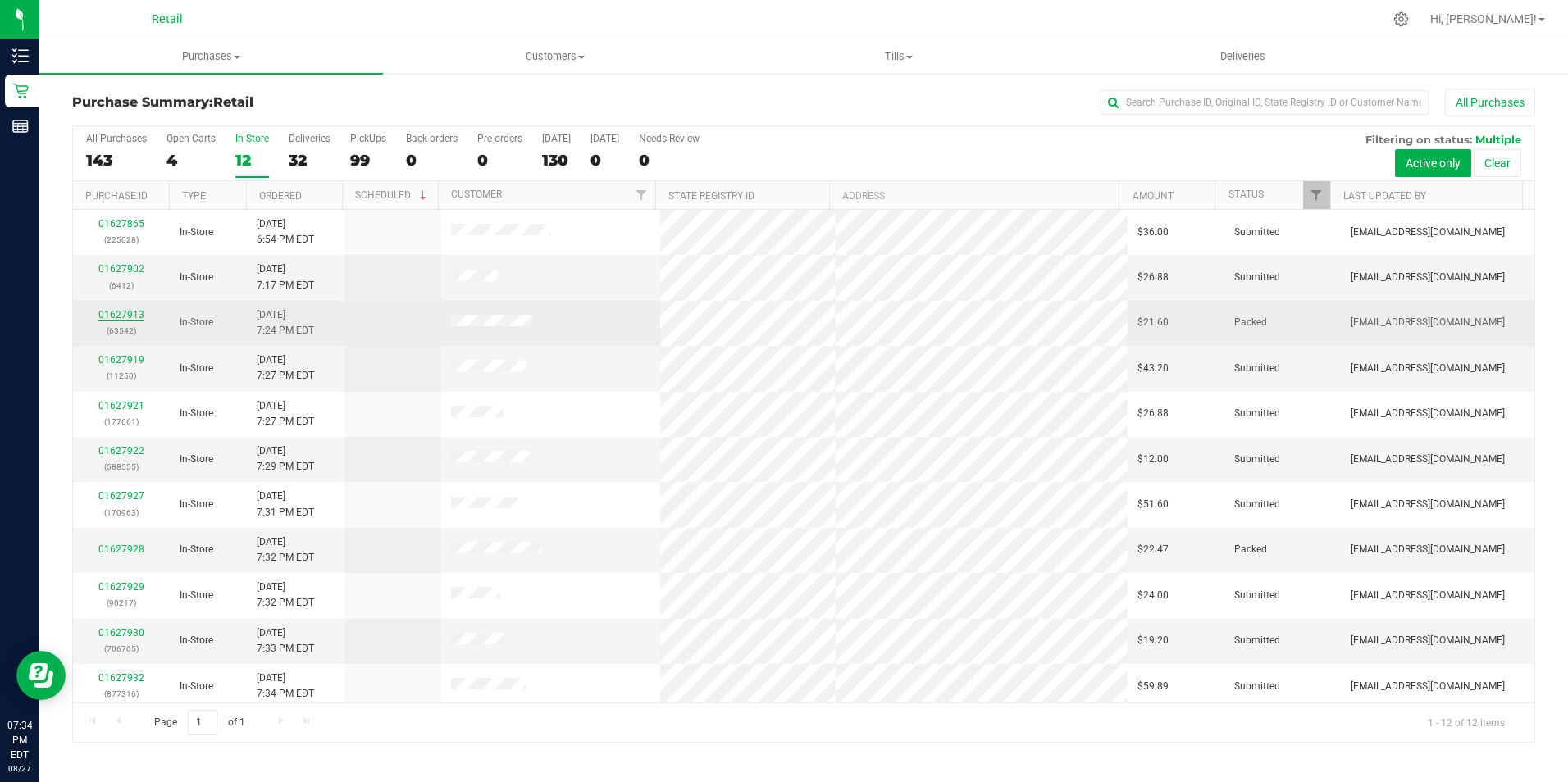
click at [126, 314] on link "01627913" at bounding box center [121, 314] width 46 height 11
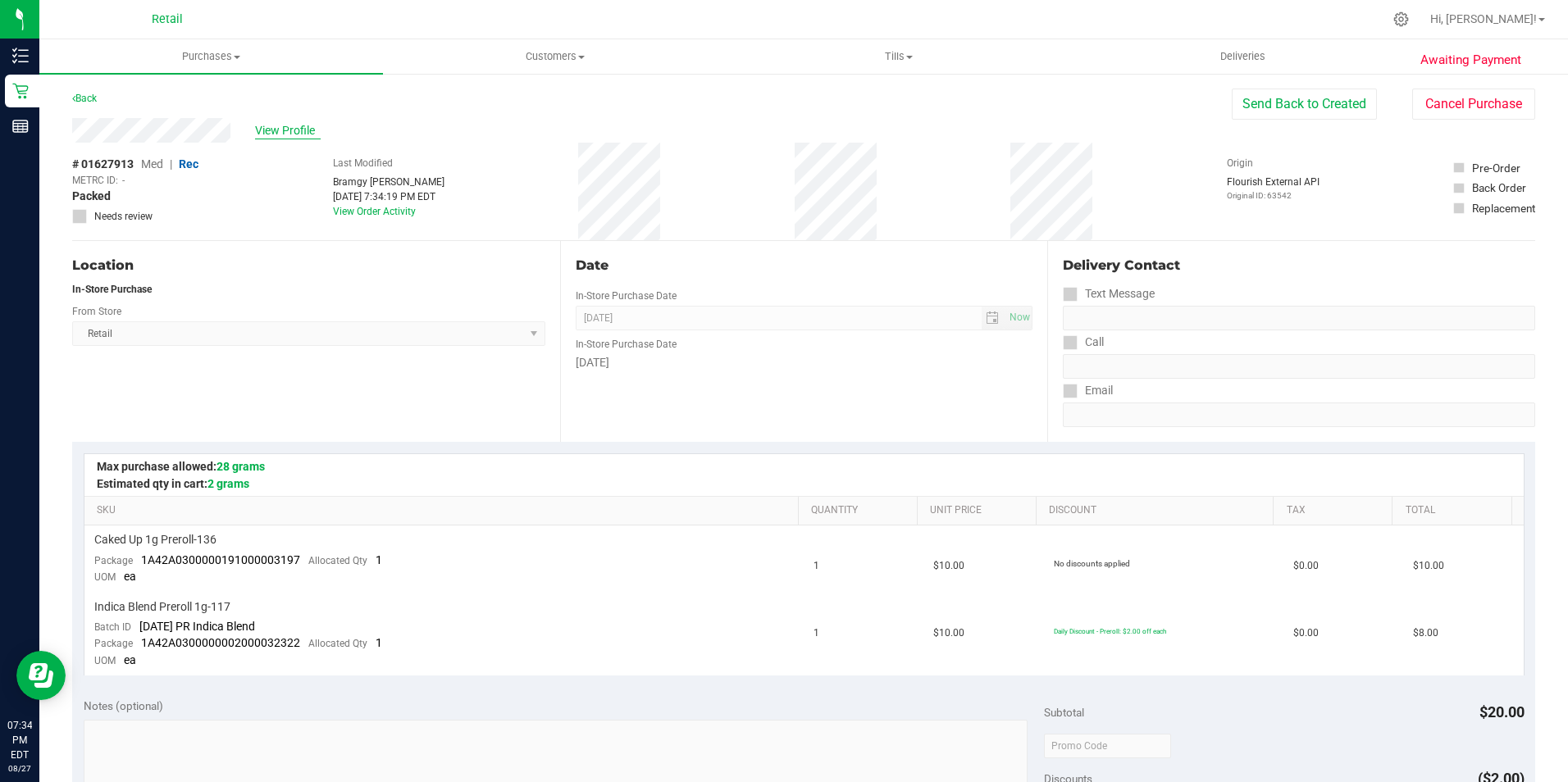
click at [262, 129] on span "View Profile" at bounding box center [288, 131] width 66 height 18
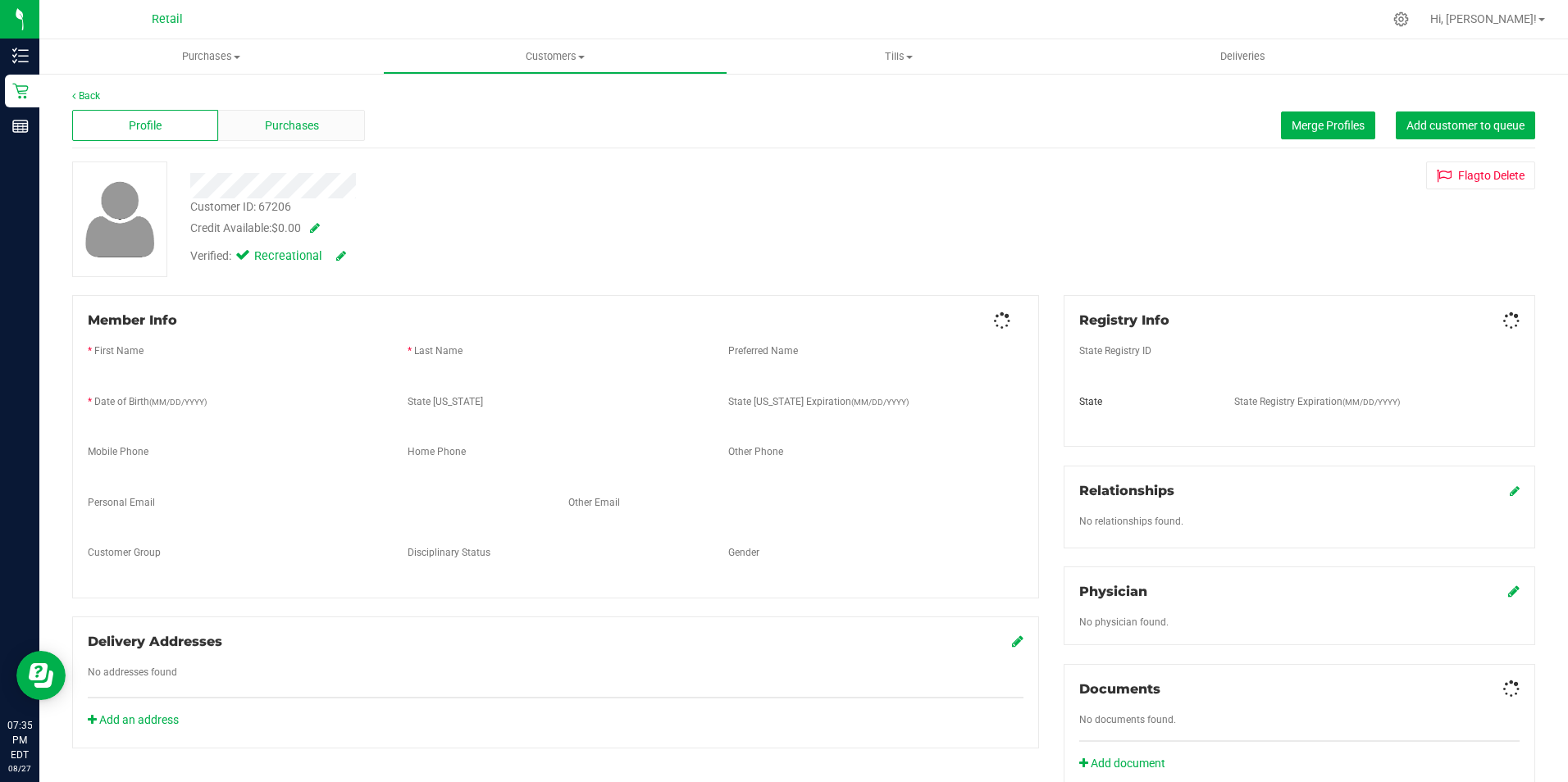
click at [309, 124] on span "Purchases" at bounding box center [291, 126] width 54 height 18
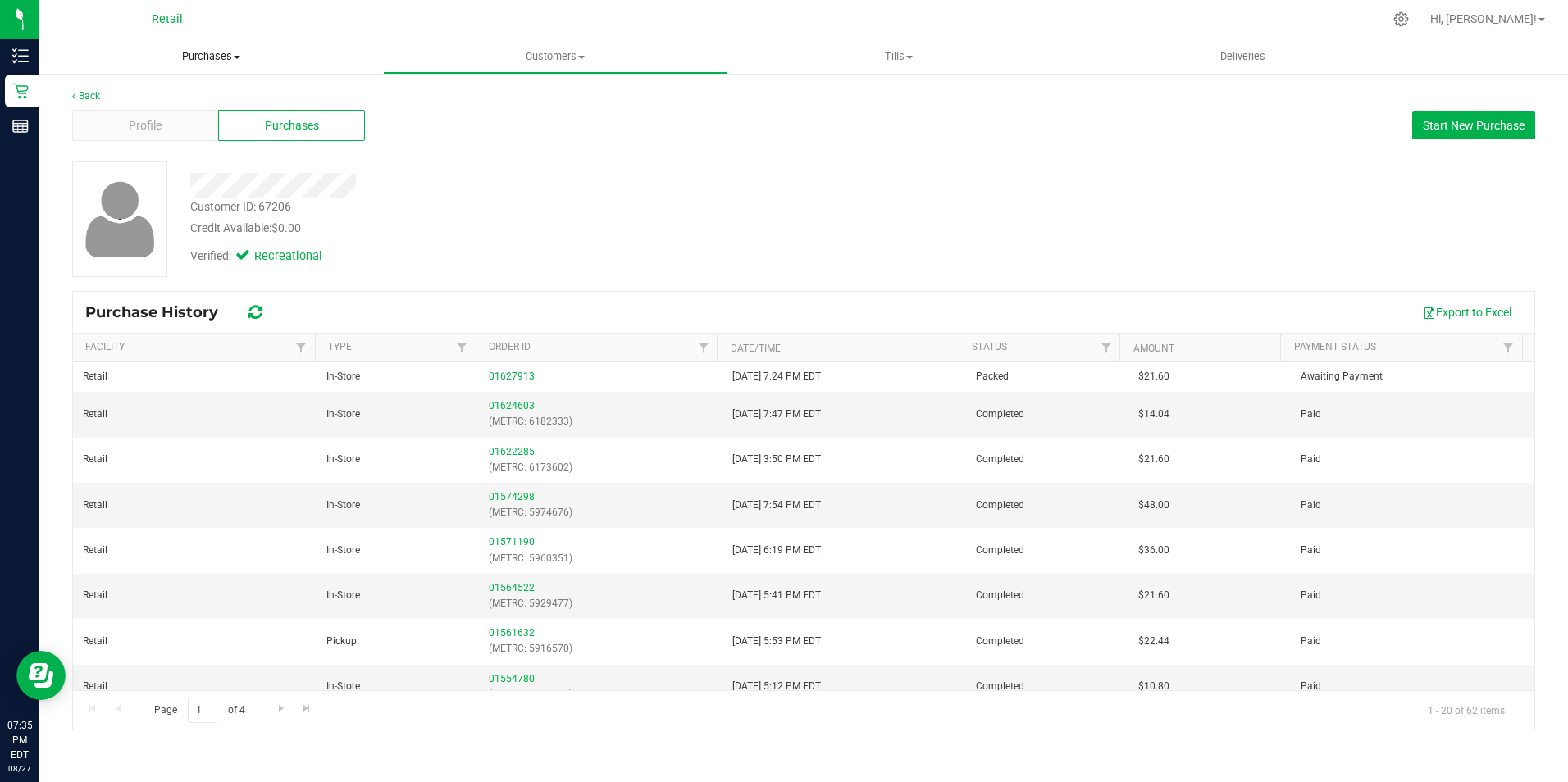
click at [195, 53] on span "Purchases" at bounding box center [211, 56] width 343 height 15
click at [149, 98] on span "Summary of purchases" at bounding box center [123, 99] width 168 height 14
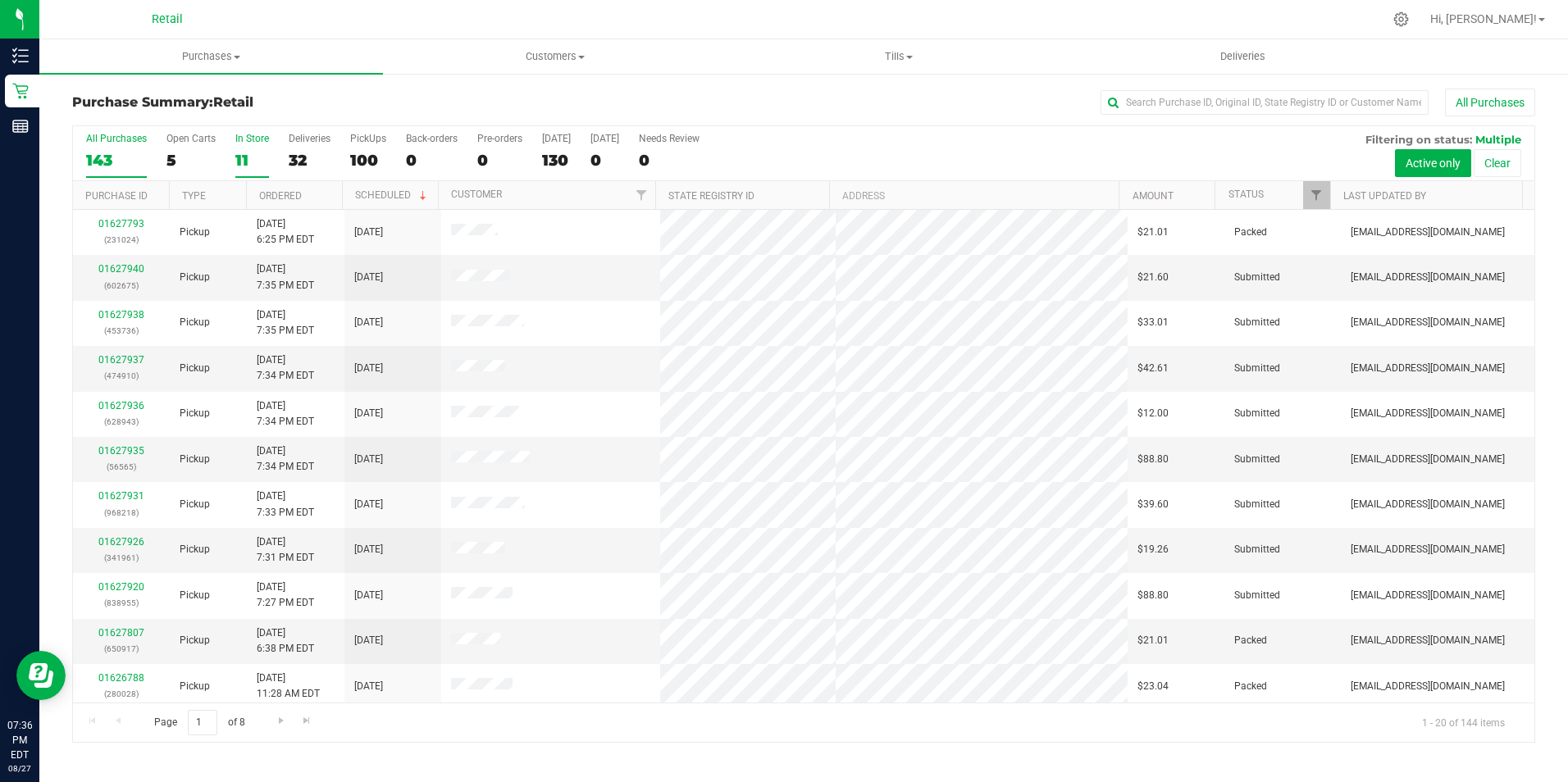
click at [239, 152] on div "11" at bounding box center [252, 159] width 33 height 18
click at [0, 0] on input "In Store 11" at bounding box center [0, 0] width 0 height 0
click at [264, 193] on link "Ordered" at bounding box center [280, 196] width 42 height 11
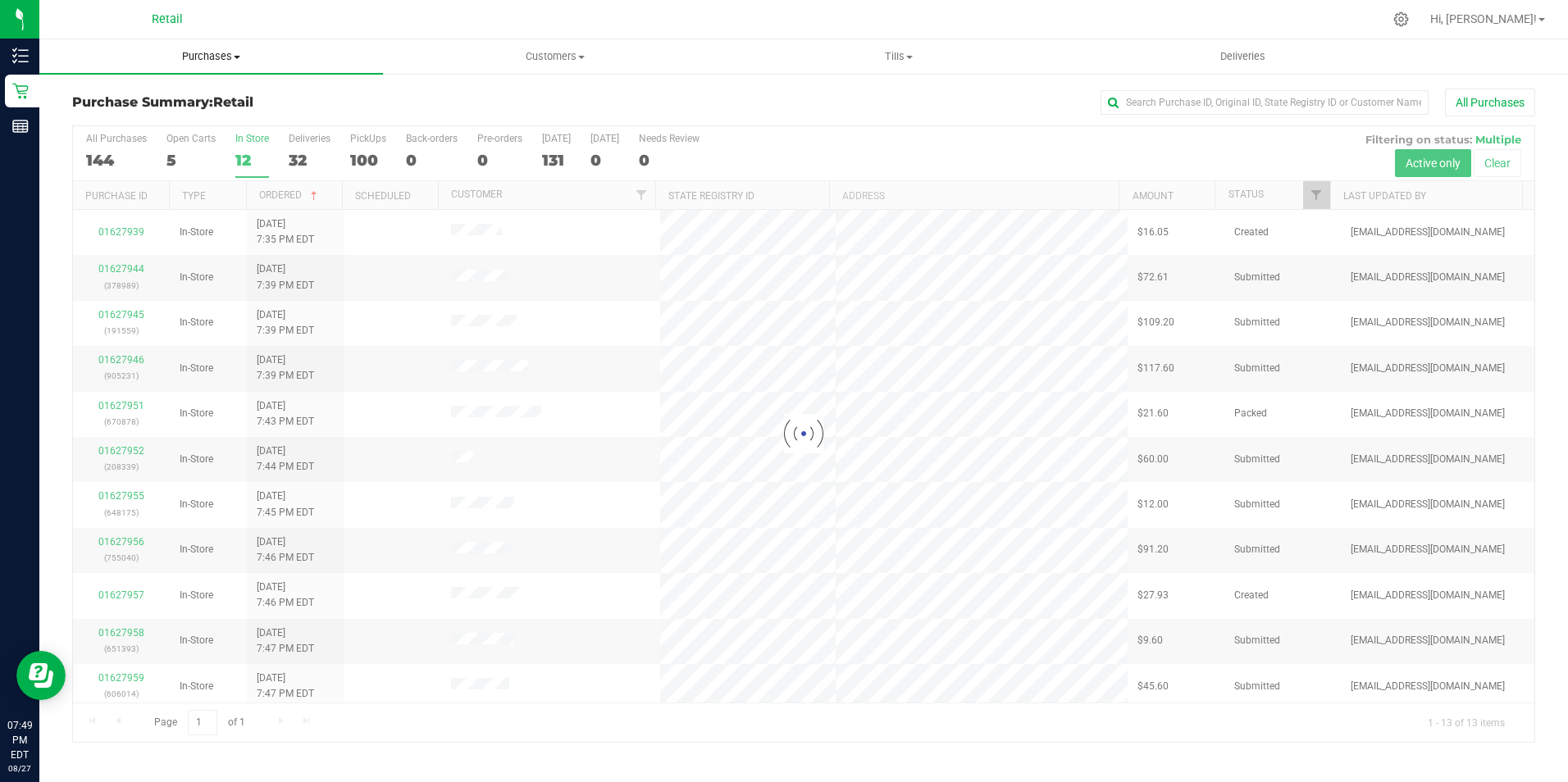
click at [208, 54] on span "Purchases" at bounding box center [211, 56] width 343 height 15
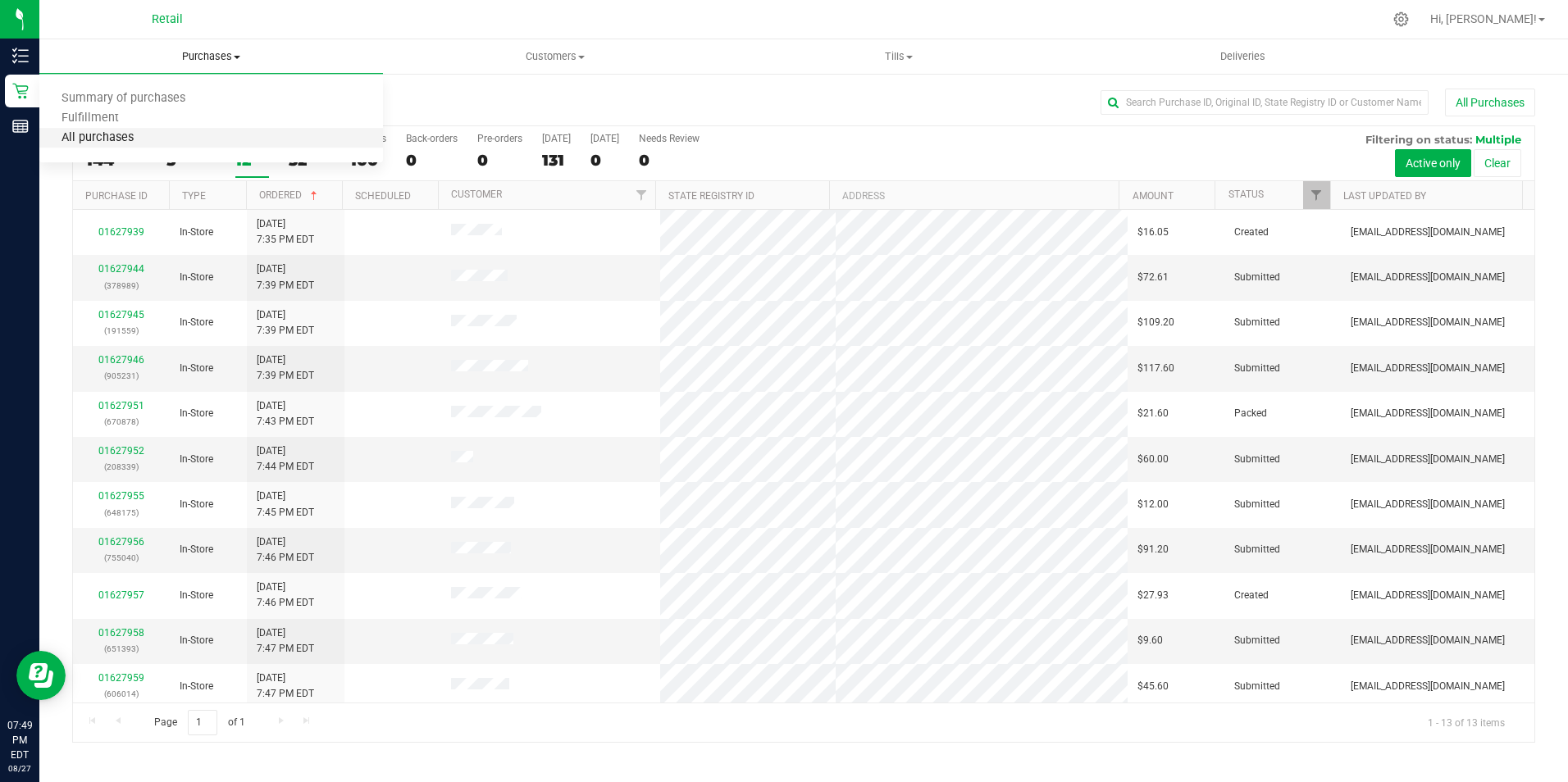
click at [131, 134] on span "All purchases" at bounding box center [98, 138] width 116 height 14
